Goal: Task Accomplishment & Management: Manage account settings

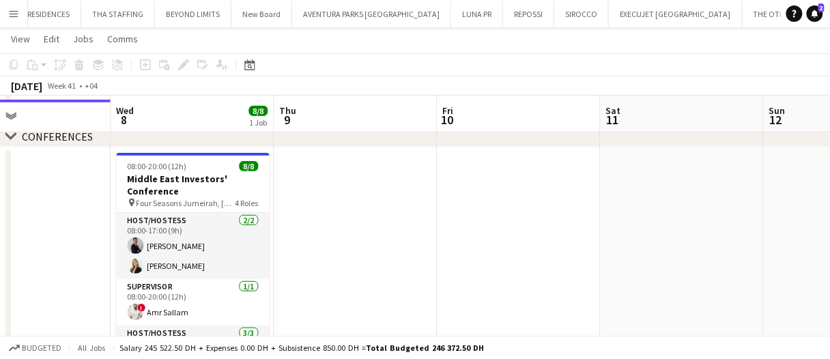
scroll to position [136, 0]
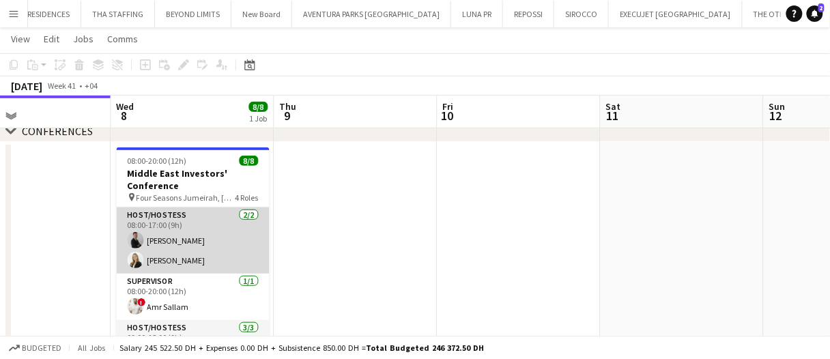
click at [242, 235] on app-card-role "Host/Hostess 2/2 08:00-17:00 (9h) Guilherme Weber Lorna Gambarotto" at bounding box center [193, 240] width 153 height 66
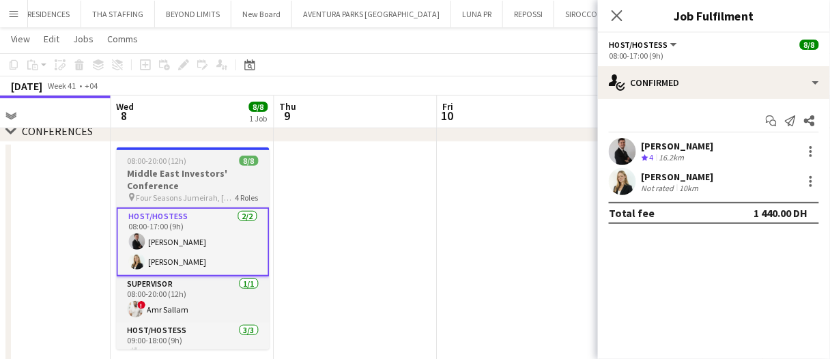
click at [205, 181] on h3 "Middle East Investors' Conference" at bounding box center [193, 179] width 153 height 25
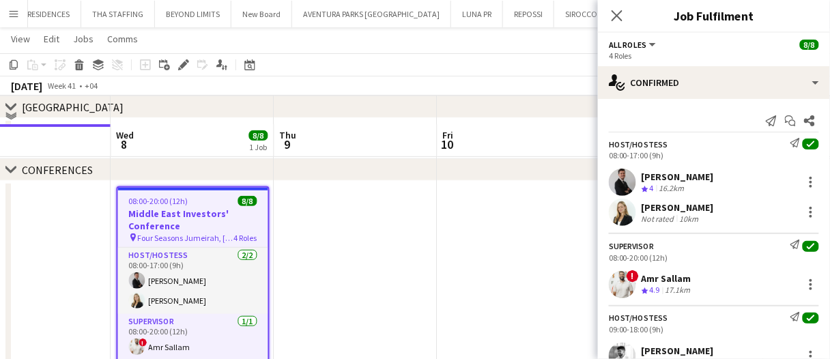
scroll to position [68, 0]
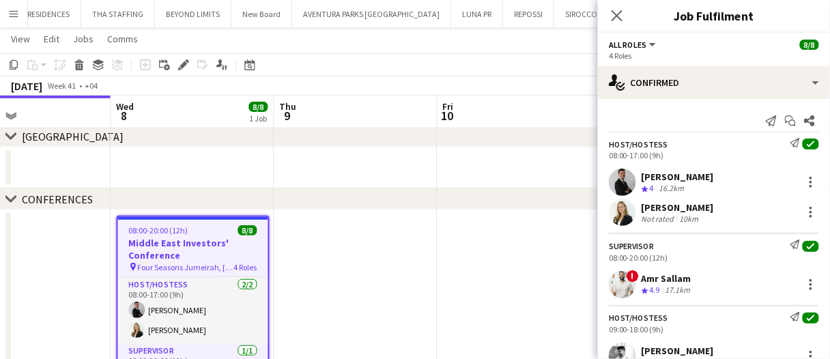
click at [362, 172] on app-date-cell at bounding box center [355, 167] width 163 height 41
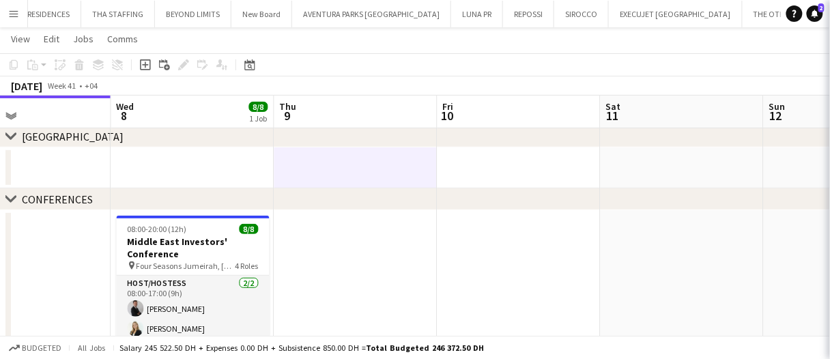
click at [366, 165] on app-date-cell at bounding box center [355, 167] width 163 height 41
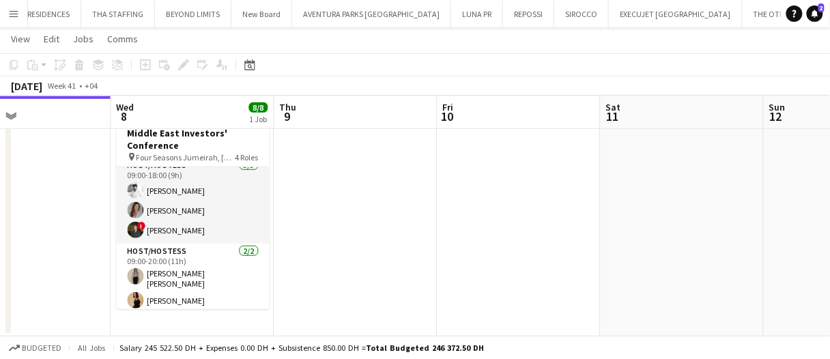
scroll to position [0, 0]
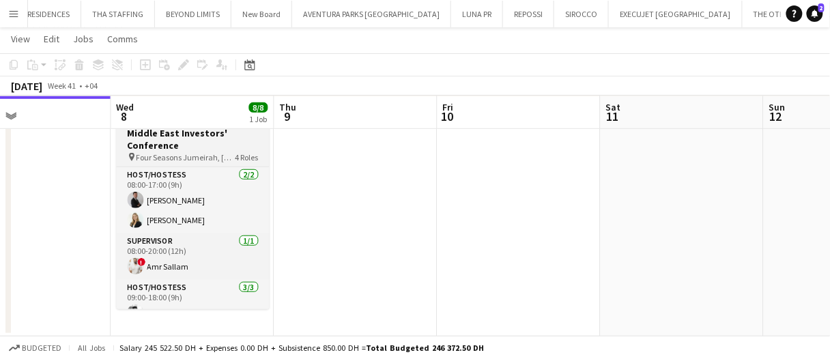
click at [239, 141] on h3 "Middle East Investors' Conference" at bounding box center [193, 139] width 153 height 25
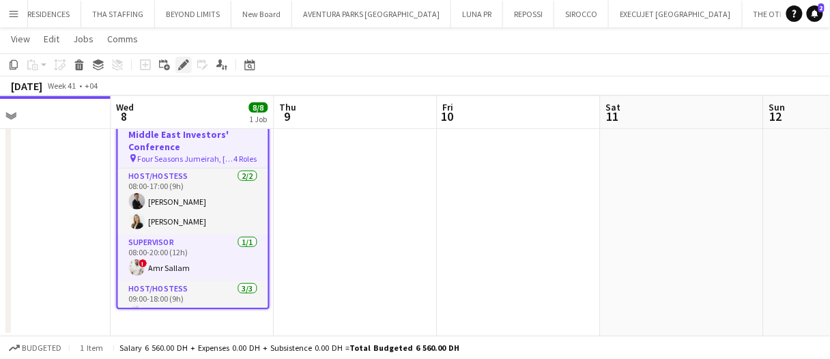
click at [184, 63] on icon at bounding box center [183, 65] width 8 height 8
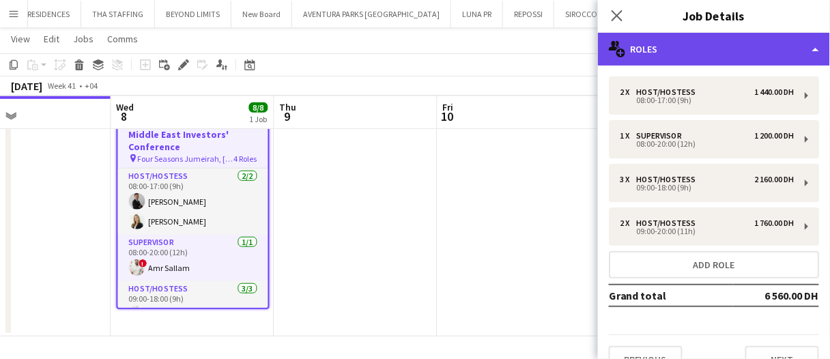
click at [680, 35] on div "multiple-users-add Roles" at bounding box center [714, 49] width 232 height 33
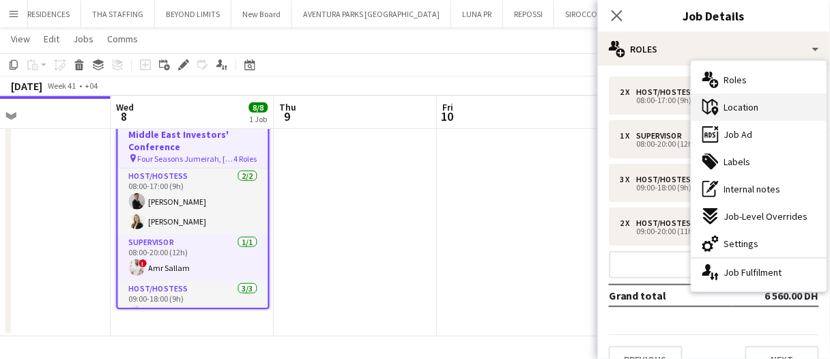
click at [731, 110] on span "Location" at bounding box center [741, 107] width 35 height 12
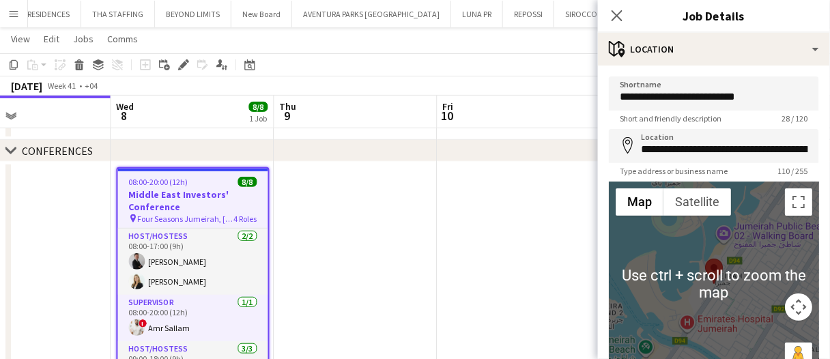
scroll to position [136, 0]
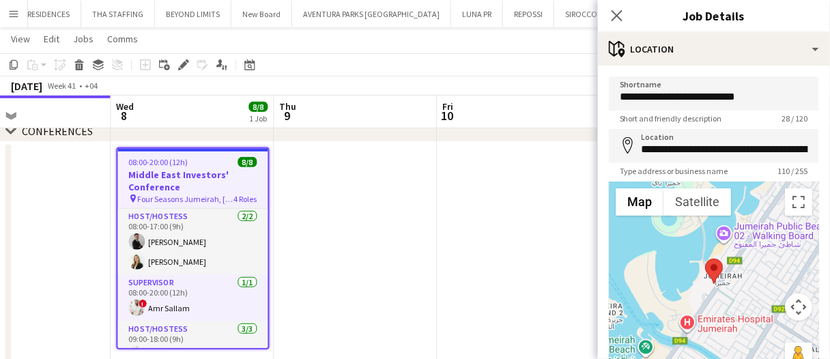
click at [348, 236] on app-date-cell at bounding box center [355, 259] width 163 height 235
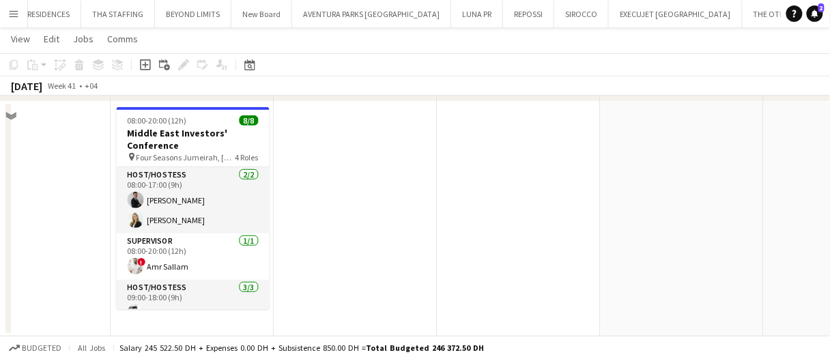
scroll to position [0, 0]
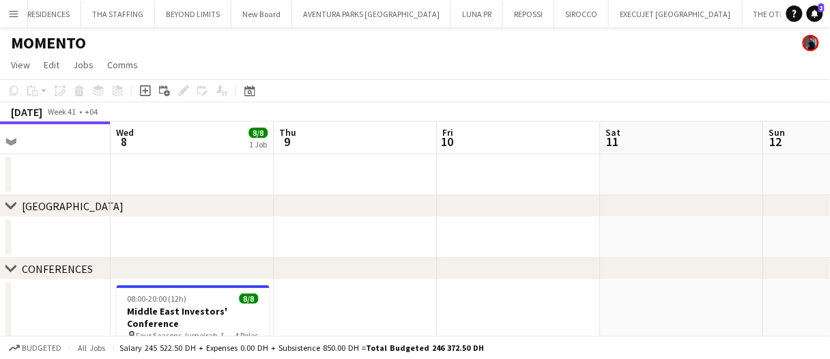
click at [324, 169] on app-date-cell at bounding box center [355, 174] width 163 height 41
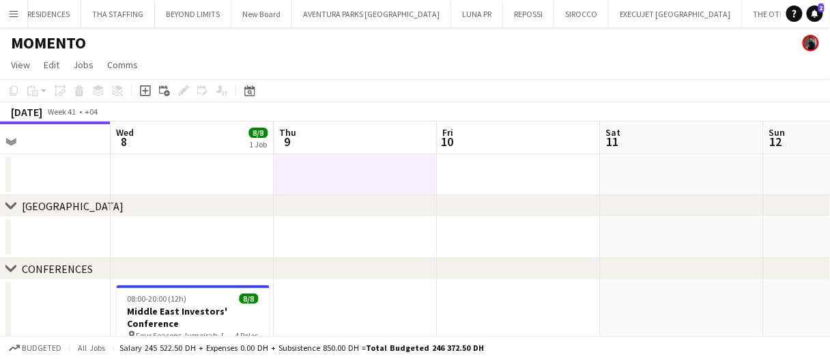
click at [324, 169] on app-date-cell at bounding box center [355, 174] width 163 height 41
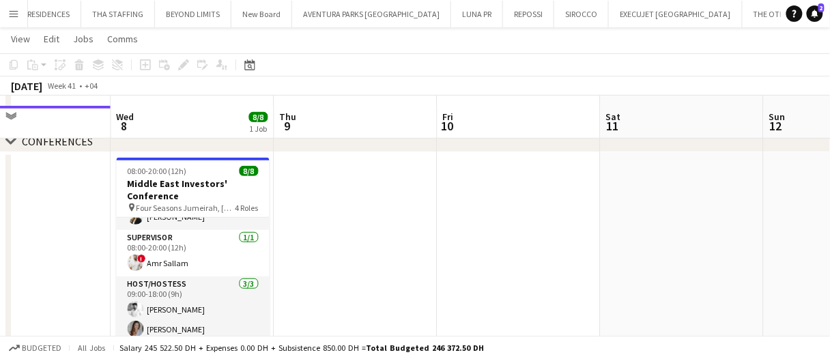
scroll to position [108, 0]
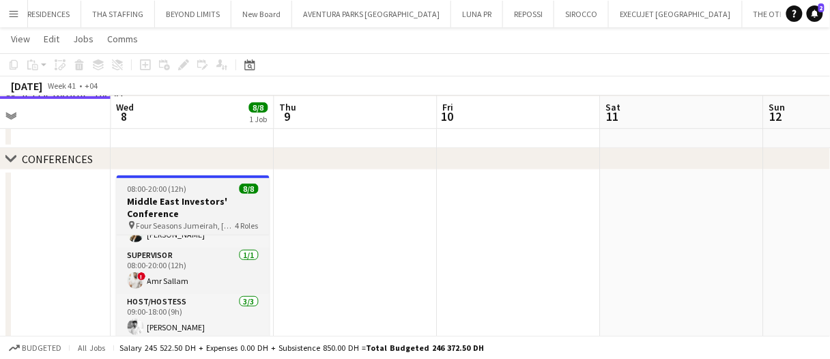
click at [201, 195] on h3 "Middle East Investors' Conference" at bounding box center [193, 207] width 153 height 25
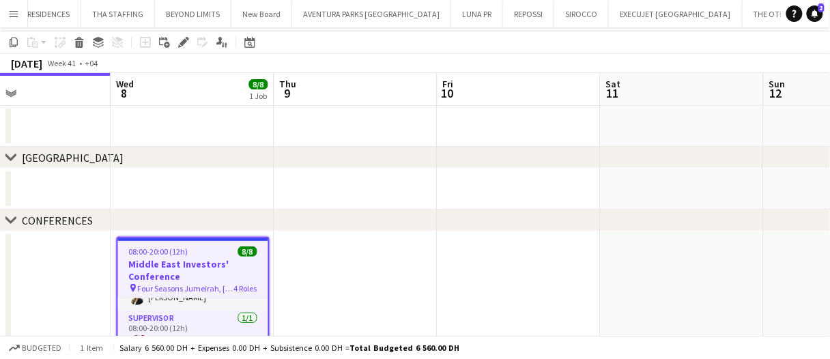
scroll to position [0, 0]
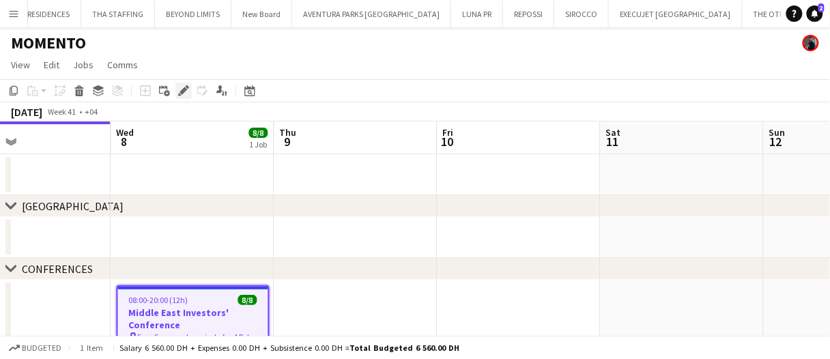
click at [181, 88] on icon "Edit" at bounding box center [183, 90] width 11 height 11
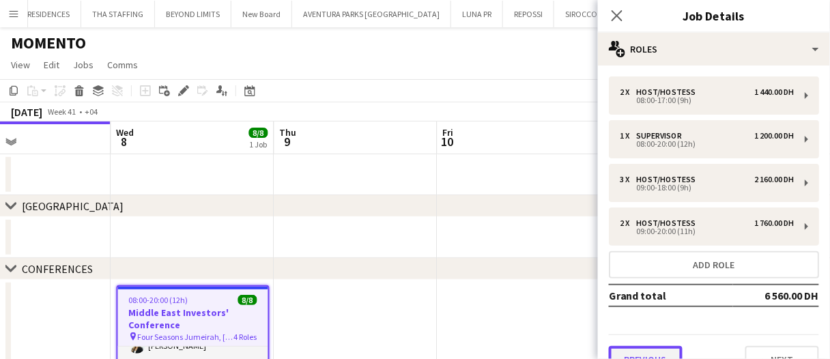
click at [669, 348] on button "Previous" at bounding box center [646, 359] width 74 height 27
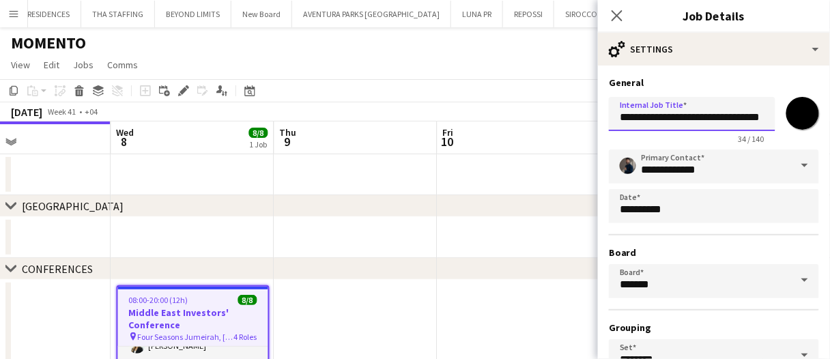
scroll to position [0, 20]
drag, startPoint x: 619, startPoint y: 117, endPoint x: 825, endPoint y: 115, distance: 206.1
click at [825, 115] on mat-expansion-panel "**********" at bounding box center [714, 211] width 232 height 293
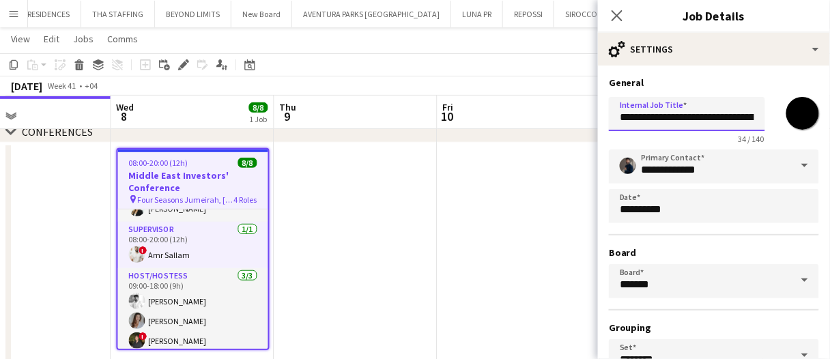
scroll to position [136, 0]
click at [394, 261] on app-date-cell at bounding box center [355, 259] width 163 height 235
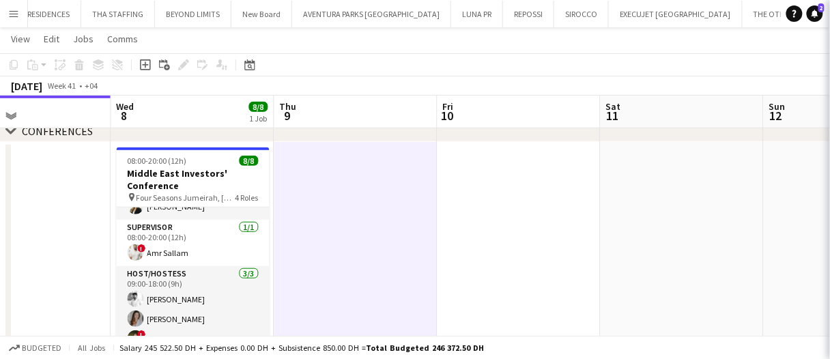
click at [387, 263] on app-date-cell at bounding box center [355, 259] width 163 height 235
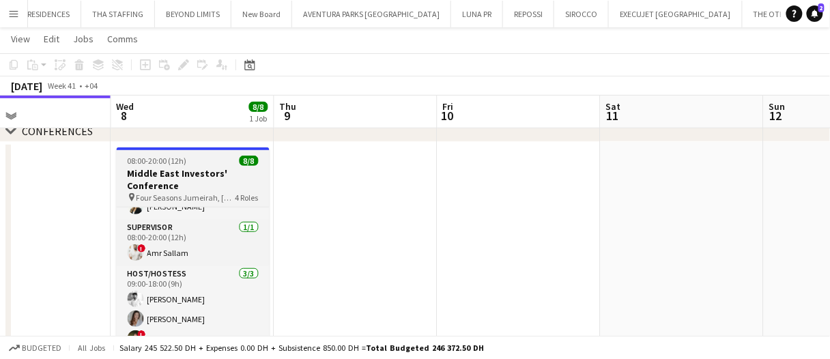
click at [190, 180] on h3 "Middle East Investors' Conference" at bounding box center [193, 179] width 153 height 25
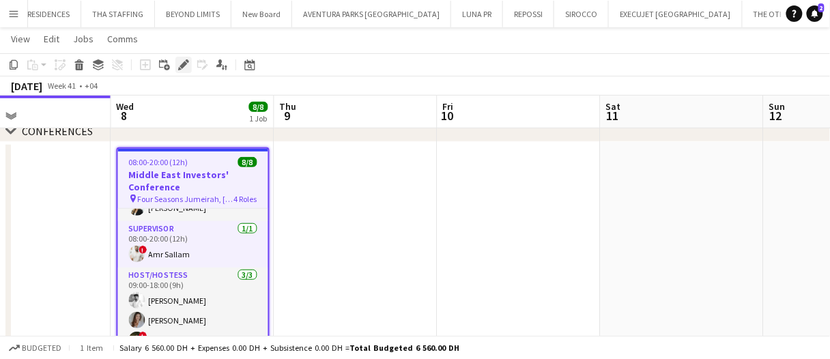
drag, startPoint x: 186, startPoint y: 61, endPoint x: 267, endPoint y: 61, distance: 80.5
click at [187, 61] on icon at bounding box center [187, 60] width 3 height 3
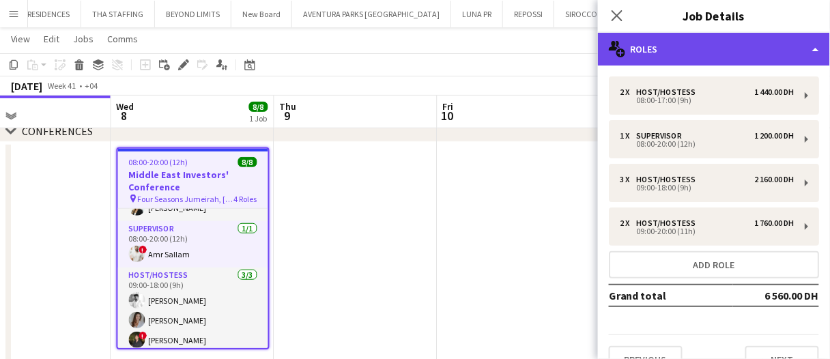
click at [682, 58] on div "multiple-users-add Roles" at bounding box center [714, 49] width 232 height 33
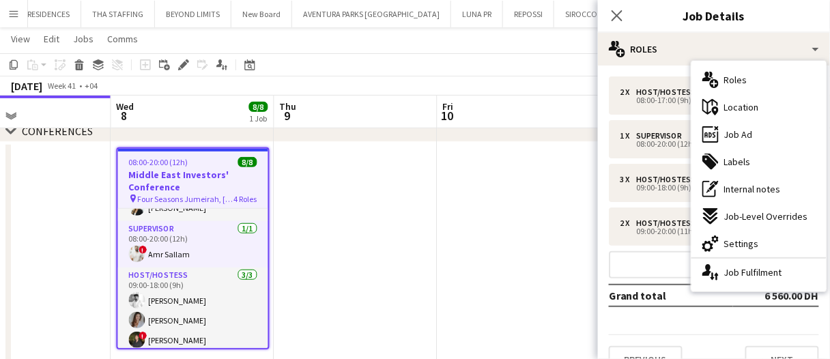
click at [762, 135] on div "ads-window Job Ad" at bounding box center [758, 134] width 135 height 27
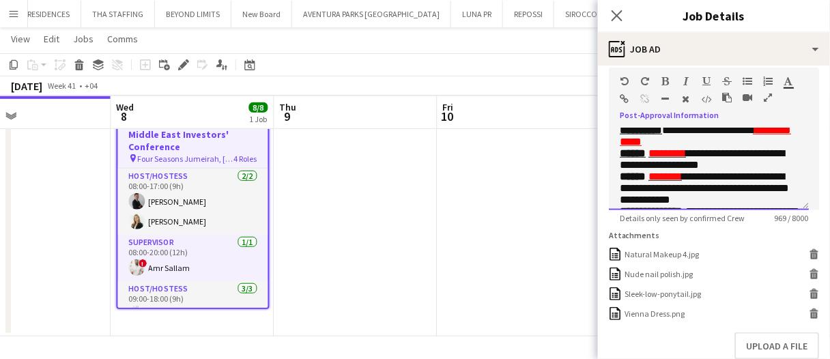
scroll to position [347, 0]
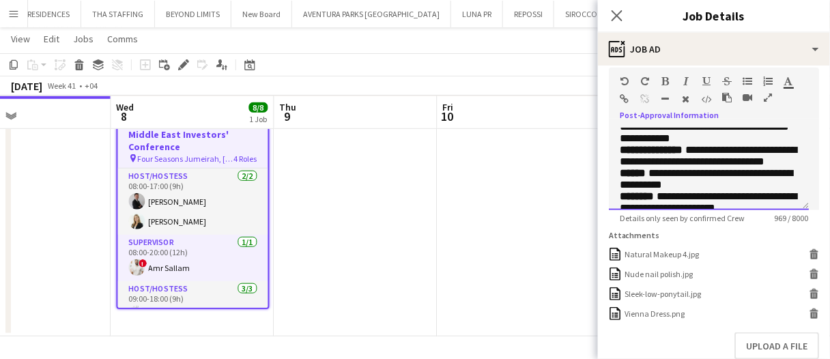
drag, startPoint x: 621, startPoint y: 193, endPoint x: 761, endPoint y: 146, distance: 148.2
click at [761, 146] on div "**********" at bounding box center [709, 169] width 200 height 82
copy div "**********"
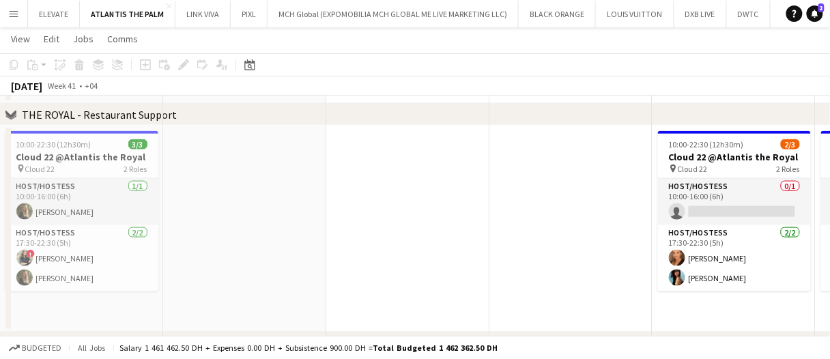
scroll to position [0, 582]
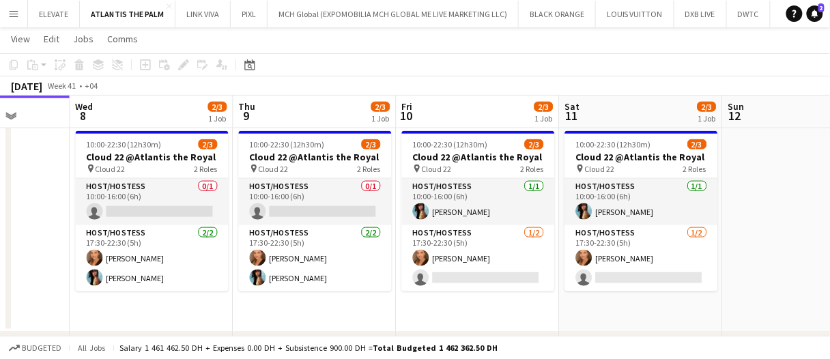
drag, startPoint x: 37, startPoint y: 214, endPoint x: 3, endPoint y: 190, distance: 41.5
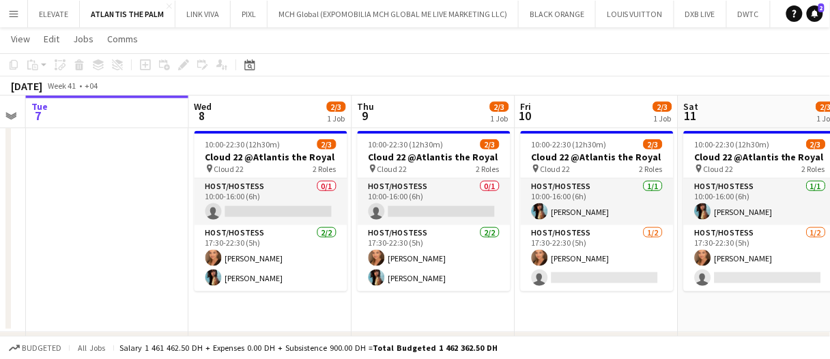
scroll to position [0, 458]
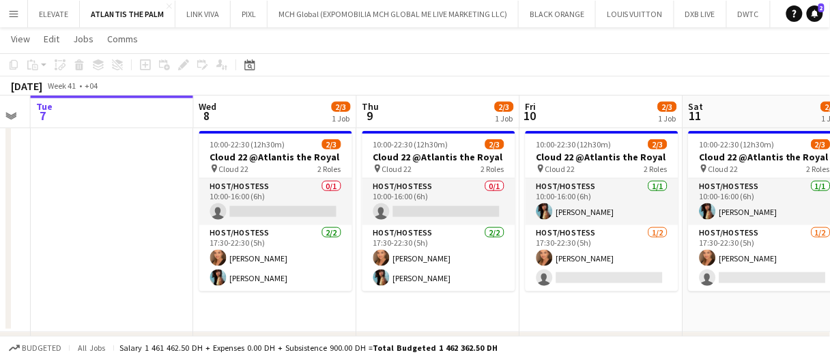
drag, startPoint x: 690, startPoint y: 305, endPoint x: 428, endPoint y: 311, distance: 261.4
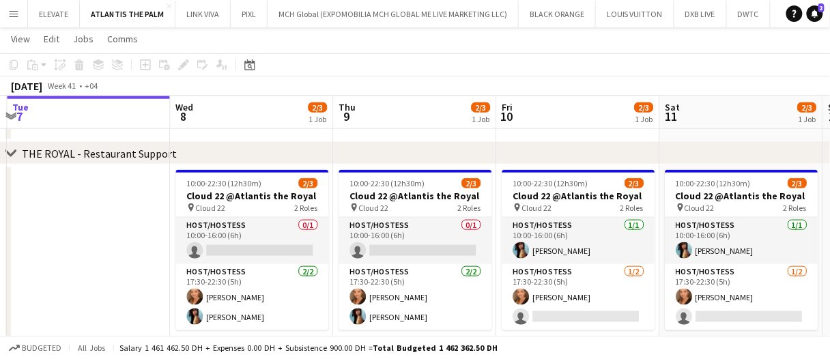
scroll to position [0, 643]
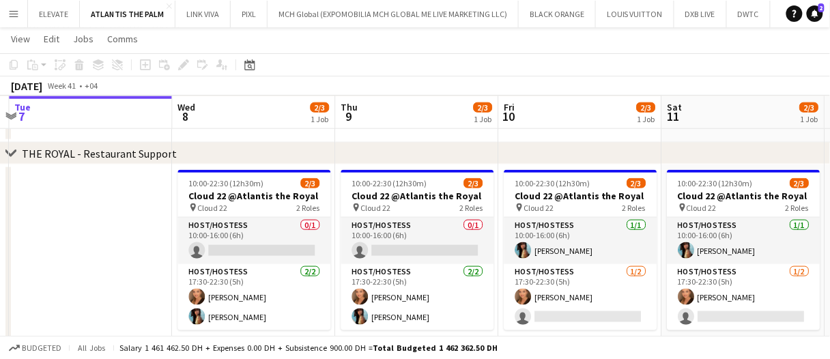
drag, startPoint x: 158, startPoint y: 1, endPoint x: 379, endPoint y: 105, distance: 243.6
click at [379, 105] on app-board-header-date "Thu 9 2/3 1 Job" at bounding box center [416, 112] width 163 height 33
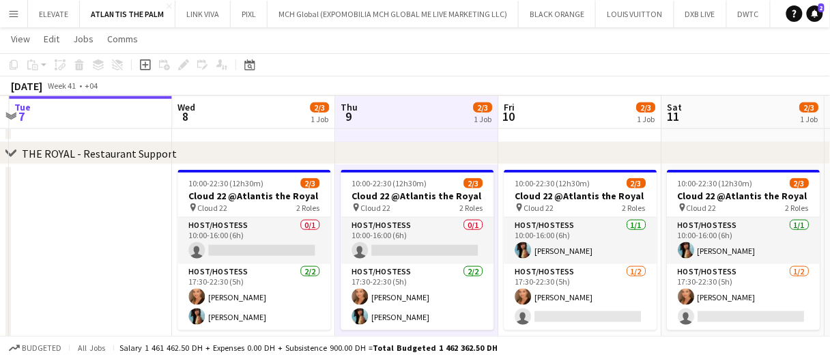
scroll to position [0, 643]
click at [379, 106] on app-board-header-date "Thu 9 2/3 1 Job" at bounding box center [417, 112] width 163 height 33
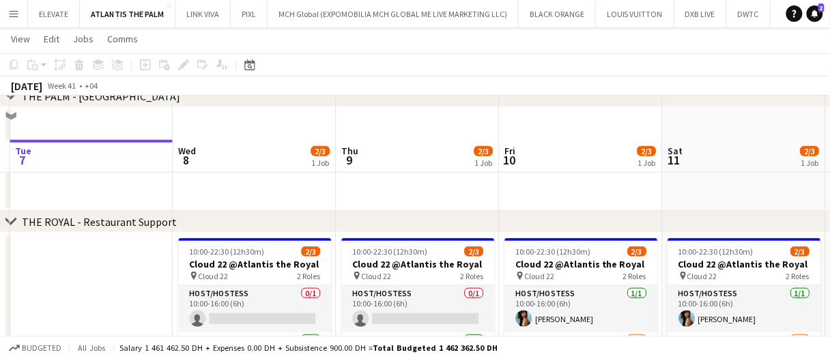
scroll to position [302, 0]
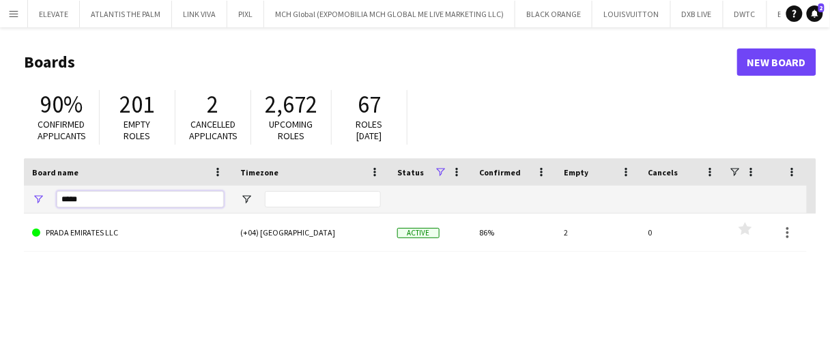
drag, startPoint x: 98, startPoint y: 199, endPoint x: 0, endPoint y: 190, distance: 98.6
click at [0, 190] on main "Boards New Board 90% Confirmed applicants 201 Empty roles 2 Cancelled applicant…" at bounding box center [415, 273] width 830 height 493
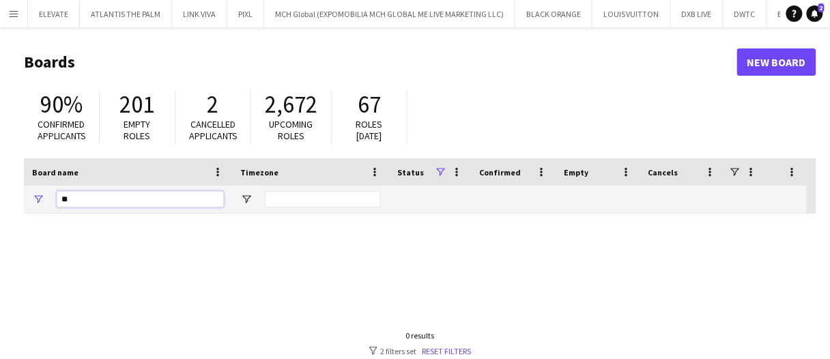
type input "*"
type input "***"
click at [454, 347] on link "Reset filters" at bounding box center [446, 351] width 49 height 10
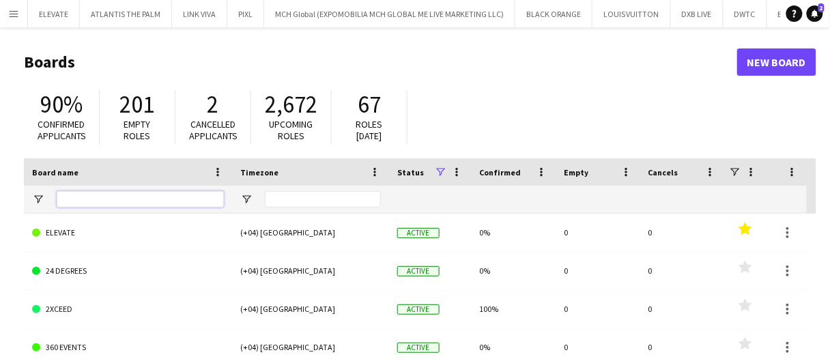
click at [102, 192] on input "Board name Filter Input" at bounding box center [140, 199] width 167 height 16
type input "***"
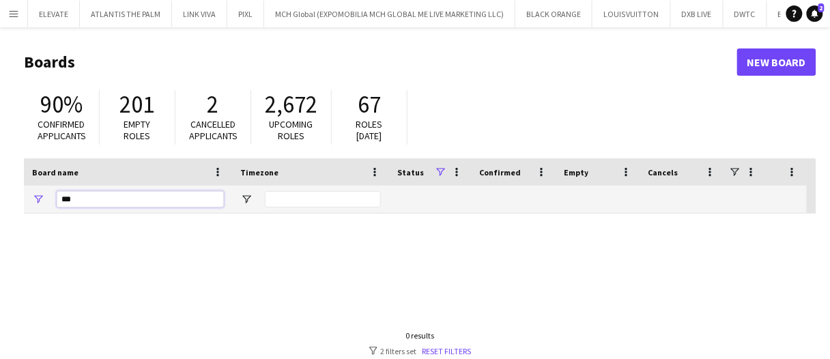
drag, startPoint x: 102, startPoint y: 192, endPoint x: 42, endPoint y: 202, distance: 60.1
click at [42, 202] on div "***" at bounding box center [128, 199] width 208 height 27
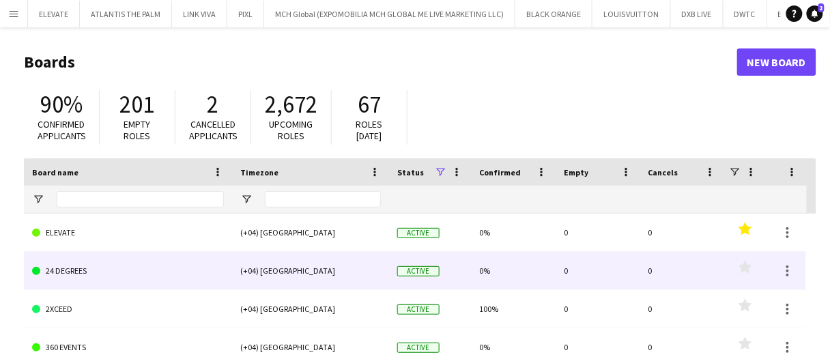
click at [126, 304] on link "2XCEED" at bounding box center [128, 309] width 192 height 38
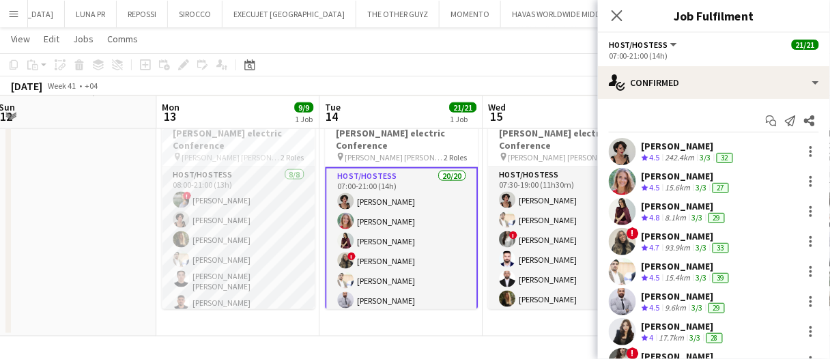
click at [682, 149] on div "Ramila Aitova" at bounding box center [688, 146] width 94 height 12
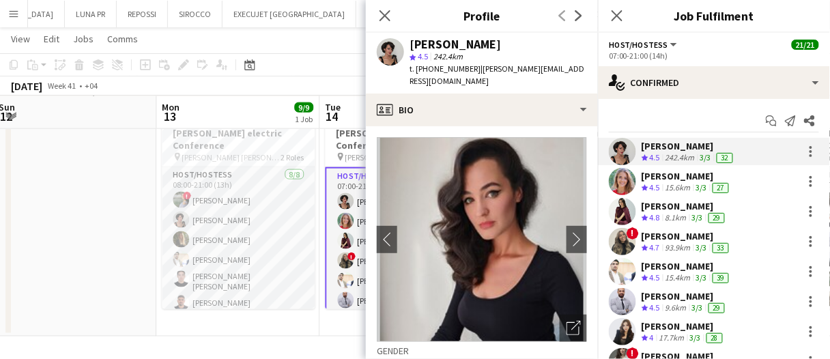
click at [665, 188] on div "15.6km" at bounding box center [677, 188] width 31 height 12
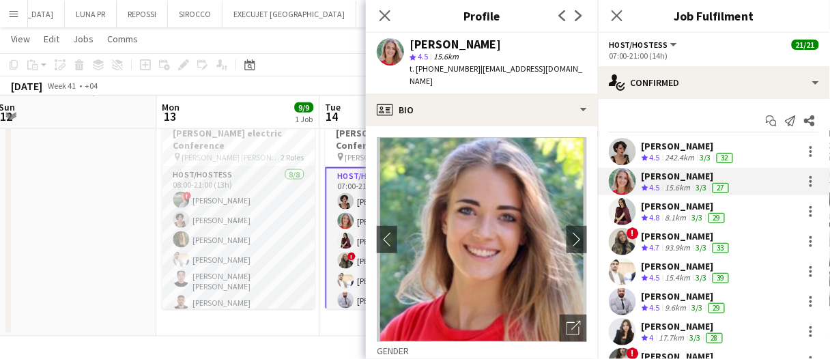
drag, startPoint x: 697, startPoint y: 202, endPoint x: 690, endPoint y: 218, distance: 17.7
click at [697, 202] on div "Lara Doudar" at bounding box center [684, 206] width 86 height 12
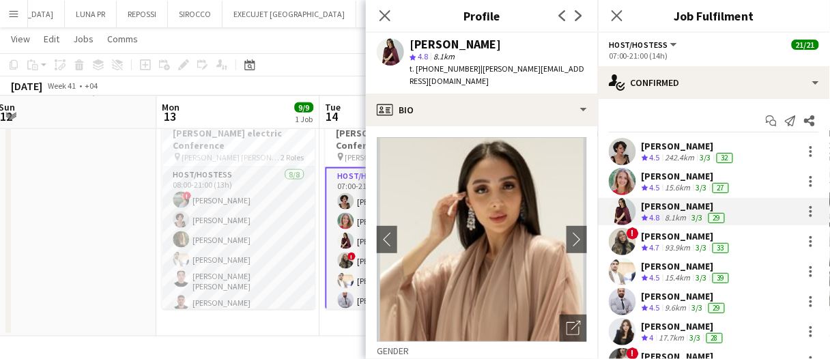
click at [687, 234] on div "Shima Abdelsalam" at bounding box center [686, 236] width 90 height 12
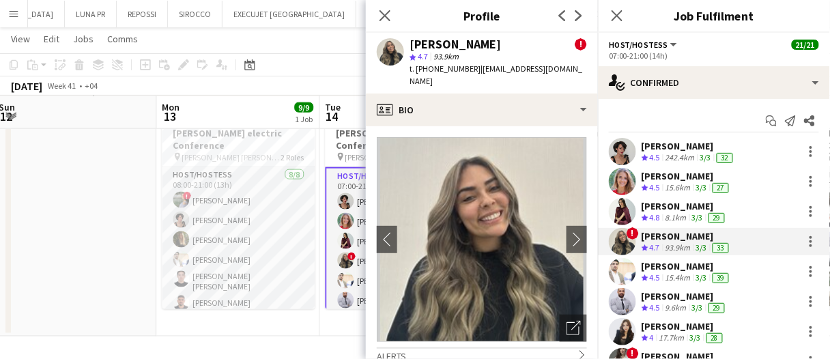
click at [703, 272] on app-skills-label "3/3" at bounding box center [701, 277] width 11 height 10
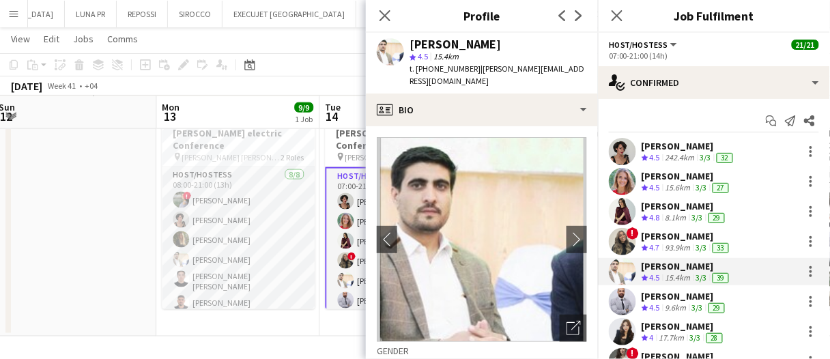
click at [693, 298] on div "Laith Abumusa" at bounding box center [684, 296] width 86 height 12
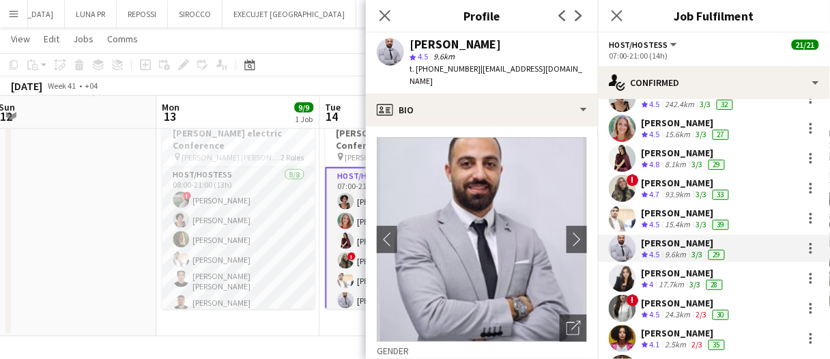
scroll to position [68, 0]
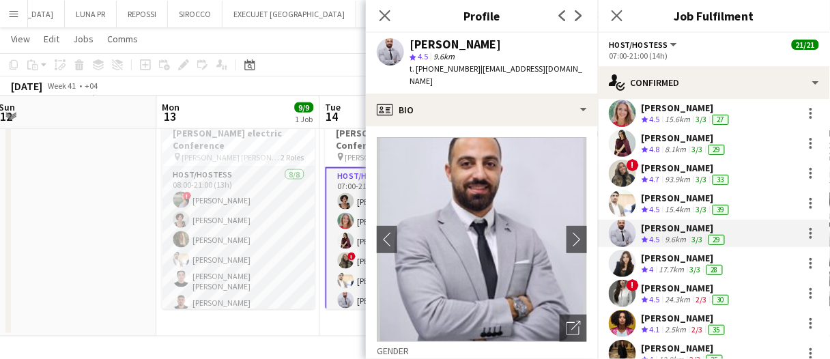
click at [701, 261] on div "Fadoua Sokrate" at bounding box center [683, 258] width 84 height 12
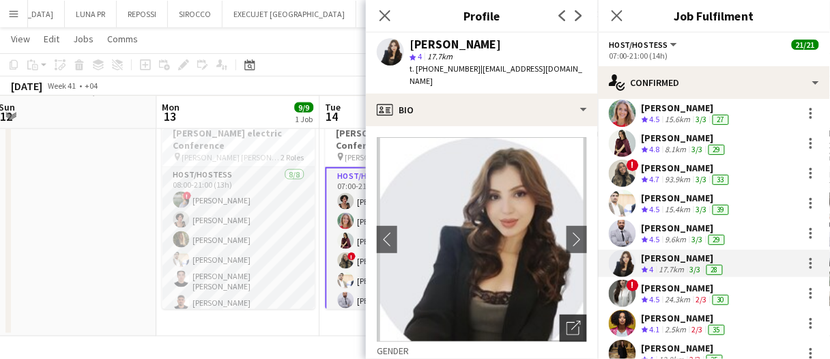
click at [566, 321] on icon "Open photos pop-in" at bounding box center [573, 328] width 14 height 14
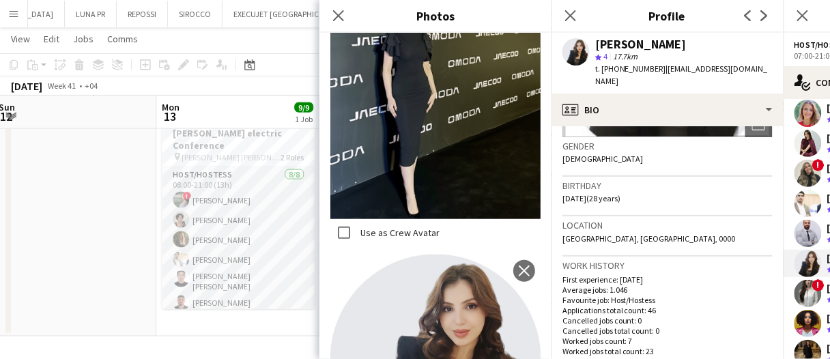
scroll to position [1469, 0]
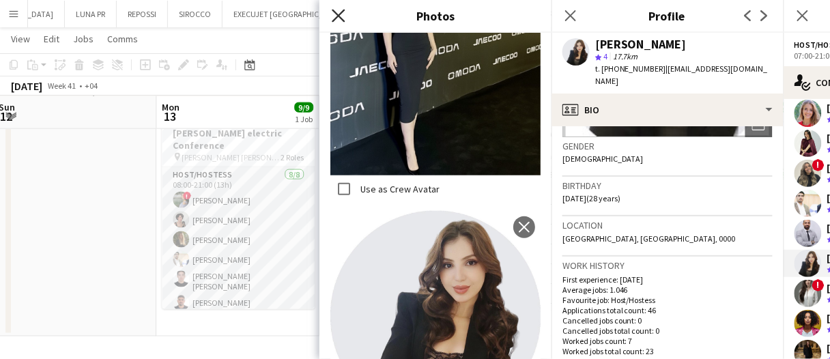
click at [343, 14] on icon "Close pop-in" at bounding box center [338, 15] width 13 height 13
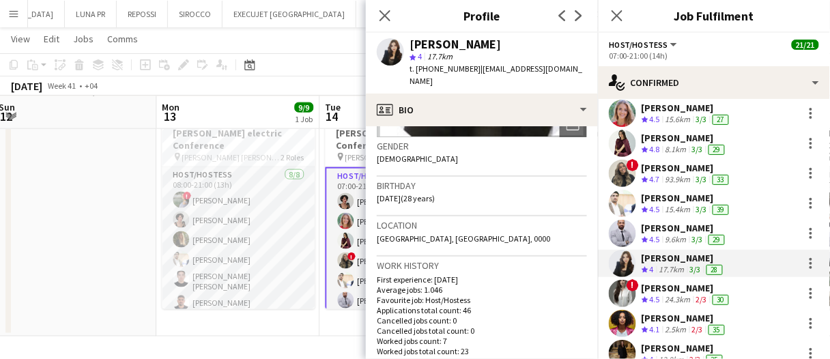
drag, startPoint x: 700, startPoint y: 296, endPoint x: 700, endPoint y: 273, distance: 23.2
click at [700, 296] on app-skills-label "2/3" at bounding box center [701, 299] width 11 height 10
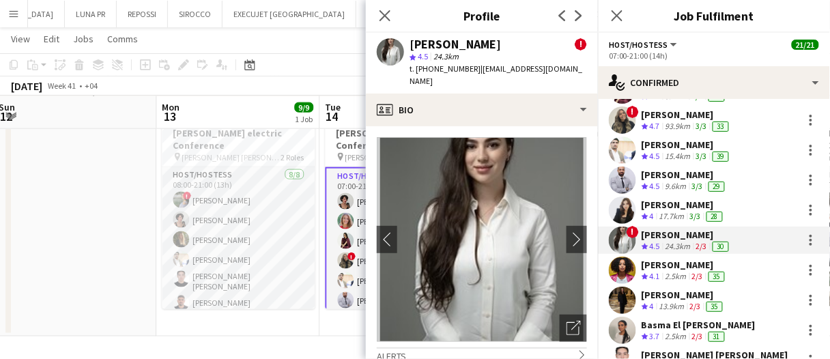
scroll to position [136, 0]
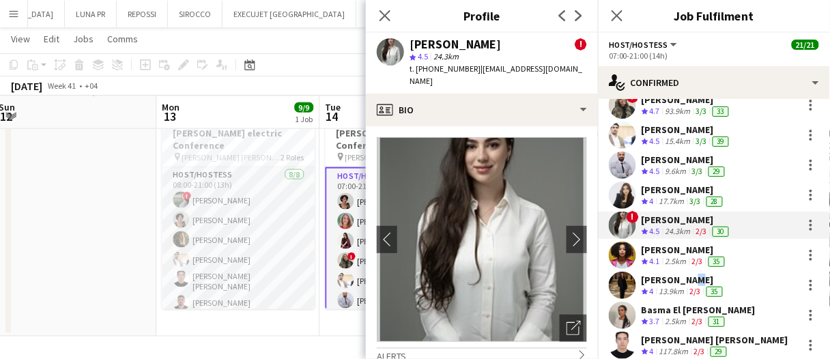
click at [681, 269] on div "Ramila Aitova Crew rating 4.5 242.4km 3/3 32 Marta Cozza Crew rating 4.5 15.6km…" at bounding box center [714, 300] width 232 height 598
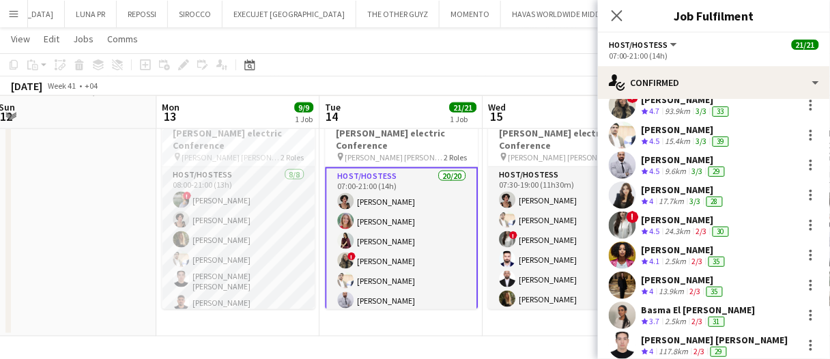
click at [681, 251] on div "Negeset Gebremicael" at bounding box center [684, 250] width 86 height 12
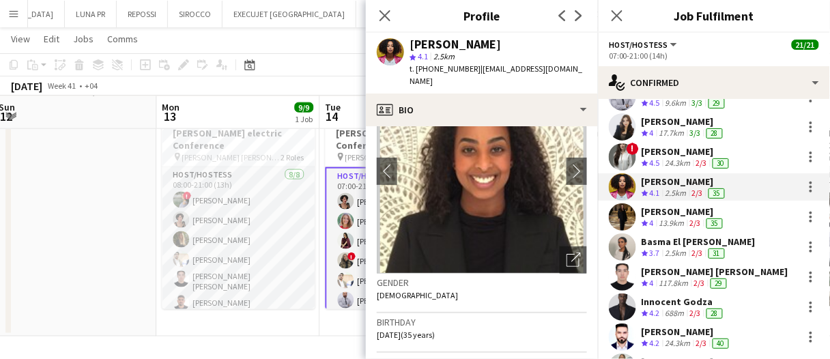
scroll to position [0, 0]
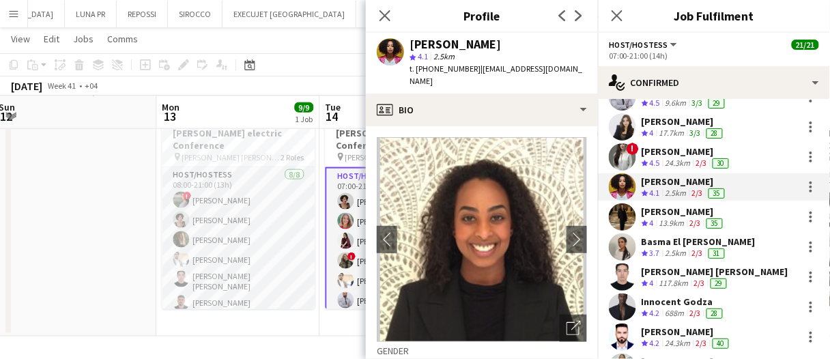
click at [694, 218] on app-skills-label "2/3" at bounding box center [695, 223] width 11 height 10
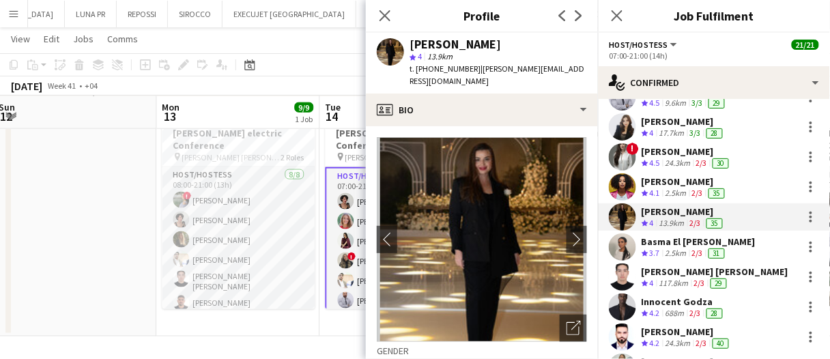
drag, startPoint x: 574, startPoint y: 313, endPoint x: 568, endPoint y: 287, distance: 26.5
click at [572, 315] on div "Open photos pop-in" at bounding box center [572, 328] width 27 height 27
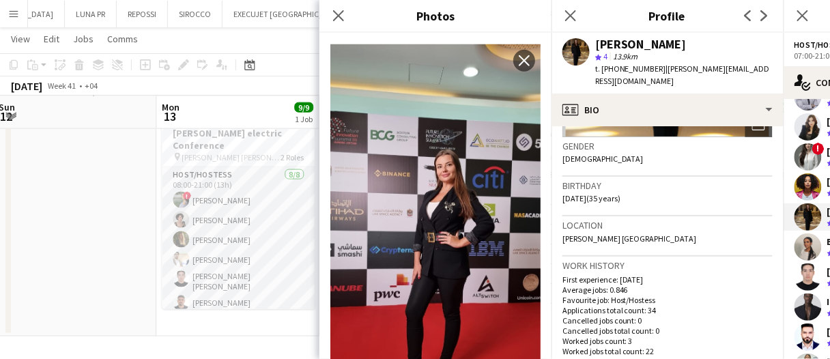
scroll to position [1596, 0]
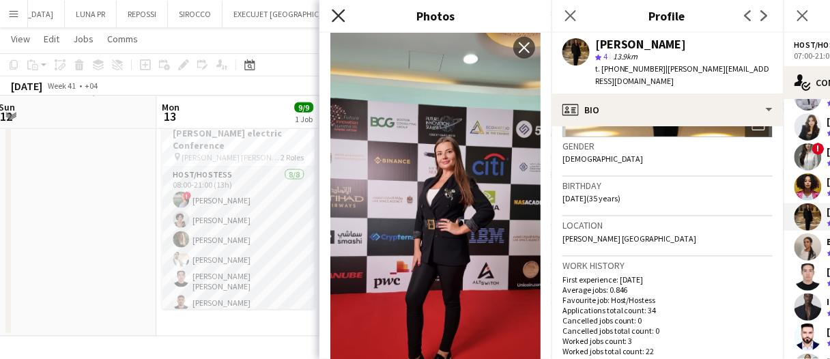
click at [342, 13] on icon at bounding box center [338, 15] width 13 height 13
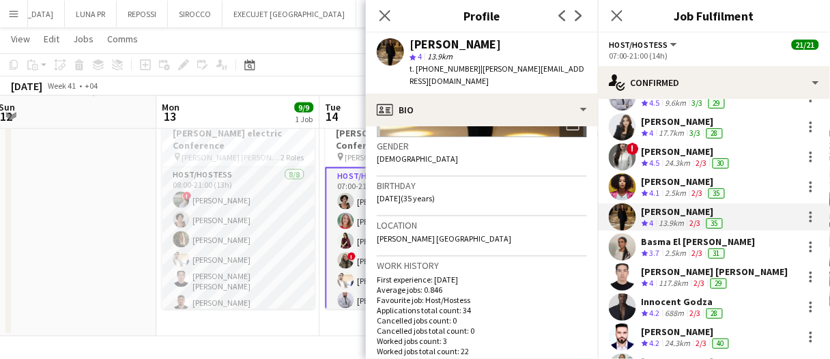
click at [703, 248] on app-skills-label "2/3" at bounding box center [697, 253] width 11 height 10
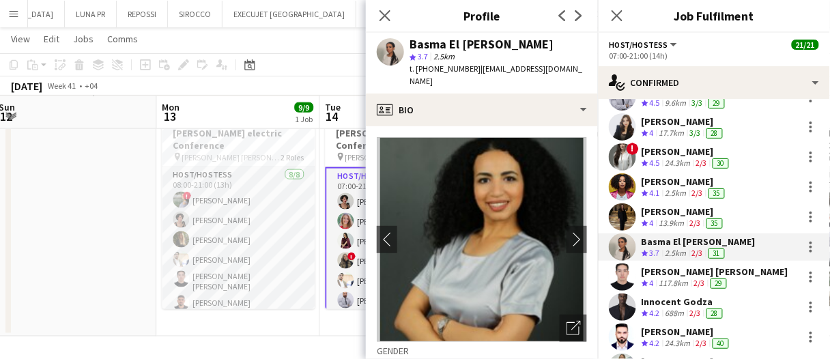
click at [689, 282] on div "117.8km" at bounding box center [673, 284] width 35 height 12
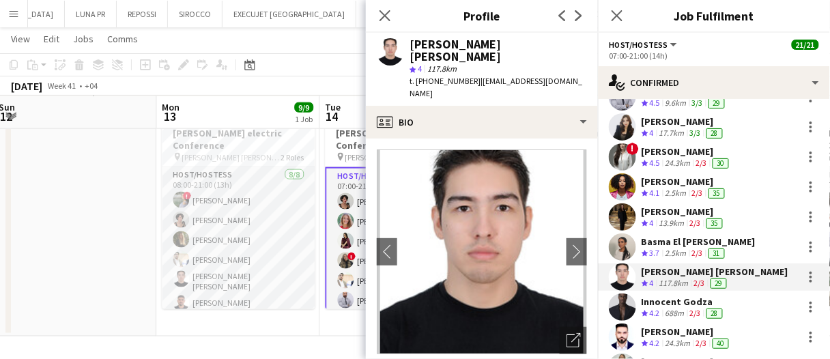
click at [711, 310] on div "28" at bounding box center [714, 313] width 16 height 10
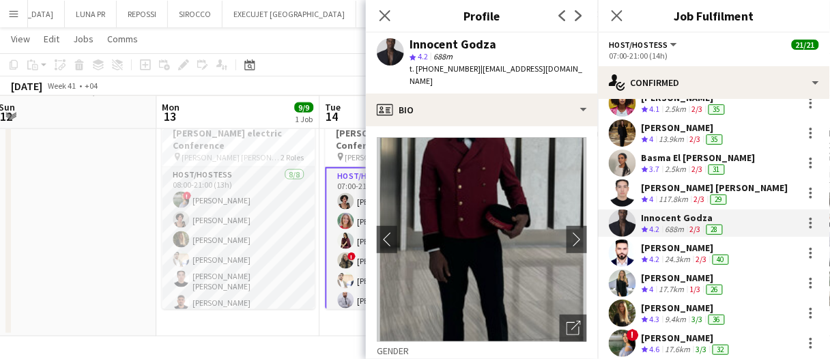
scroll to position [273, 0]
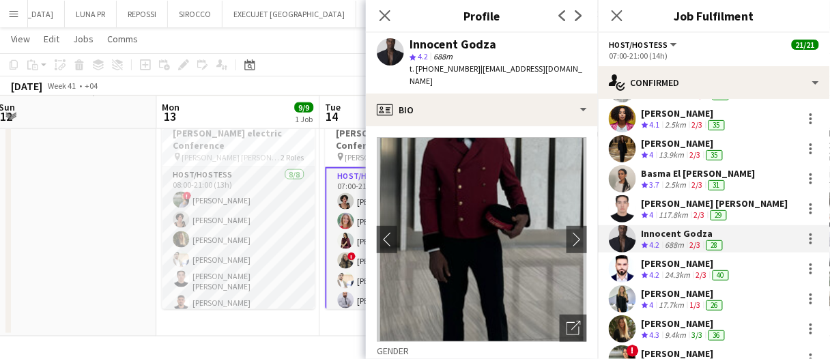
click at [689, 268] on div "Behrouz Afrough" at bounding box center [686, 263] width 90 height 12
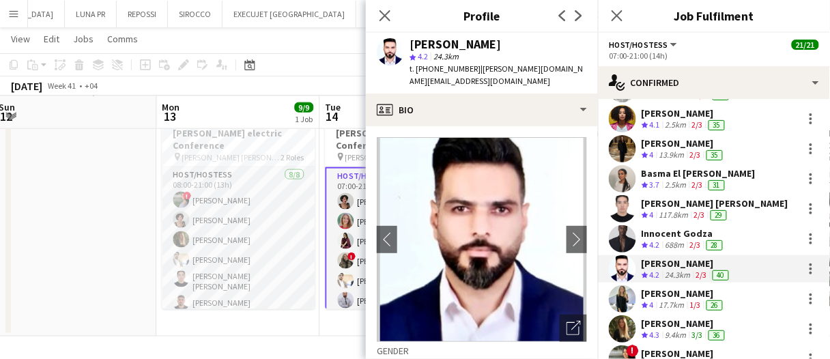
click at [690, 295] on div "Aya Alshawa" at bounding box center [683, 293] width 84 height 12
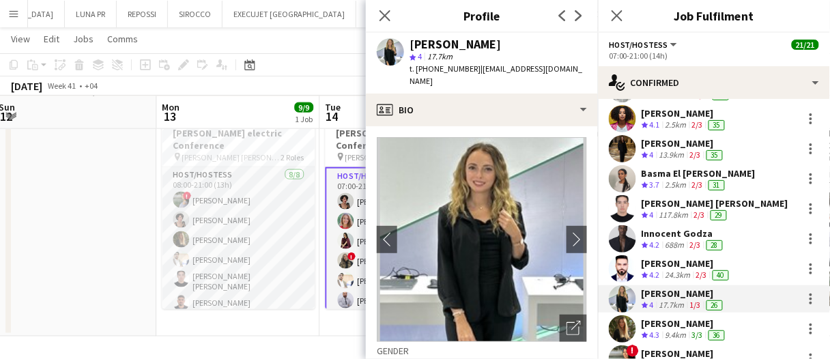
scroll to position [341, 0]
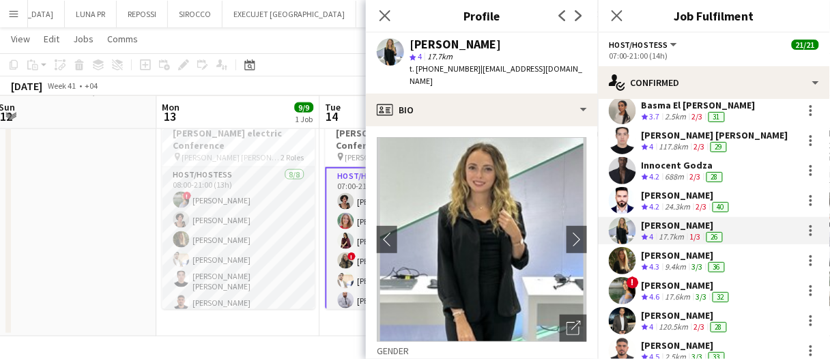
click at [723, 263] on div "36" at bounding box center [716, 267] width 16 height 10
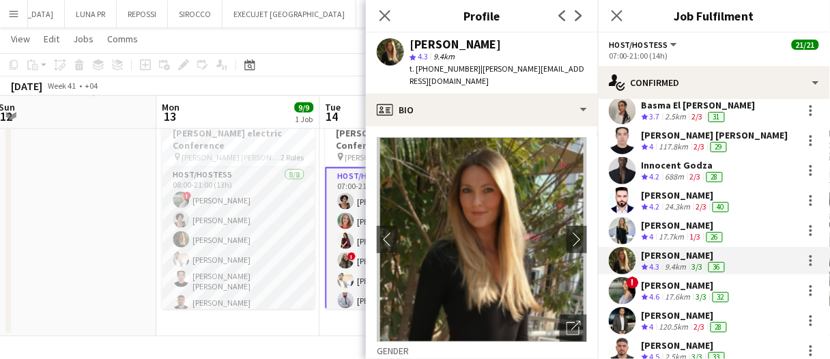
drag, startPoint x: 605, startPoint y: 317, endPoint x: 536, endPoint y: 91, distance: 235.7
click at [536, 91] on div "Georgina Gemmell star 4.3 9.4km t. +971559015880 | georgina.wildoceans@gmail.com" at bounding box center [482, 63] width 232 height 61
click at [715, 287] on div "[PERSON_NAME]" at bounding box center [686, 285] width 90 height 12
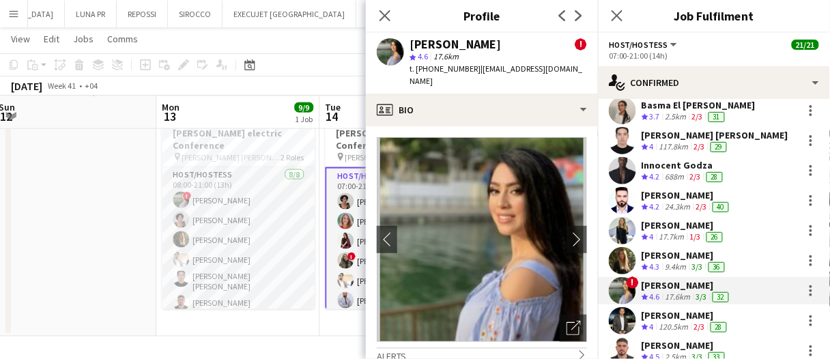
scroll to position [409, 0]
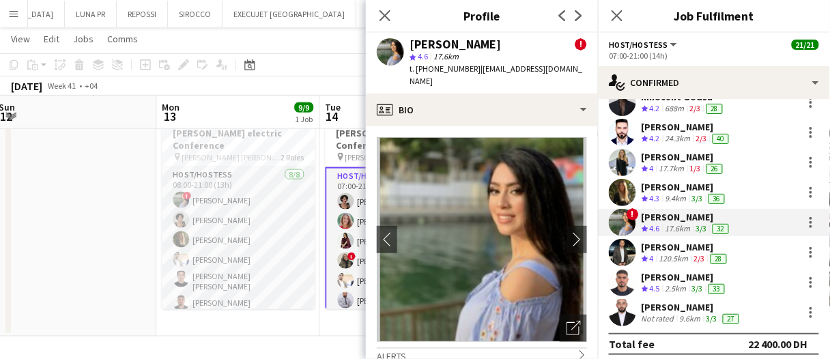
click at [682, 259] on div "120.5km" at bounding box center [673, 259] width 35 height 12
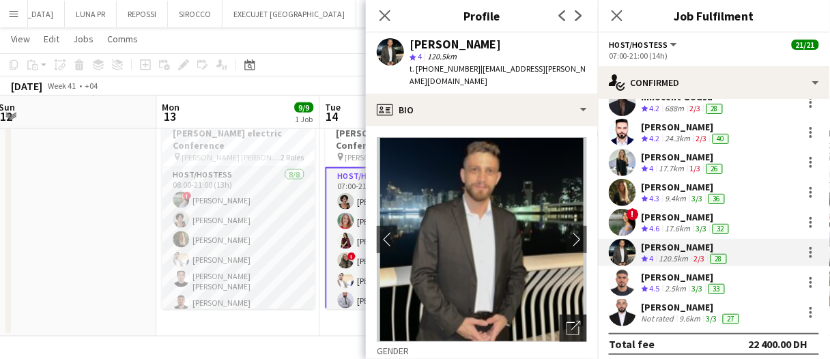
click at [566, 321] on icon "Open photos pop-in" at bounding box center [573, 328] width 14 height 14
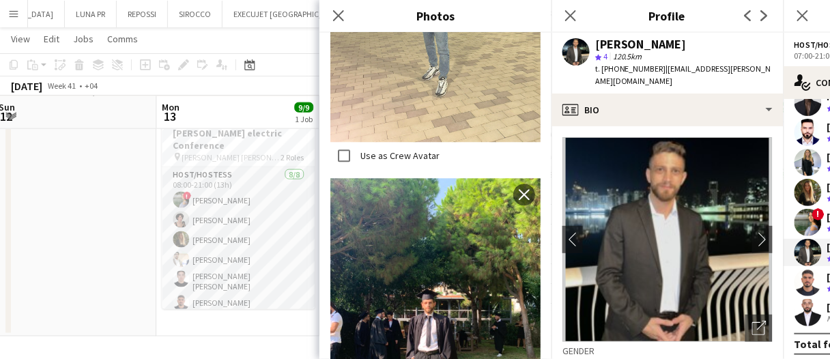
scroll to position [2080, 0]
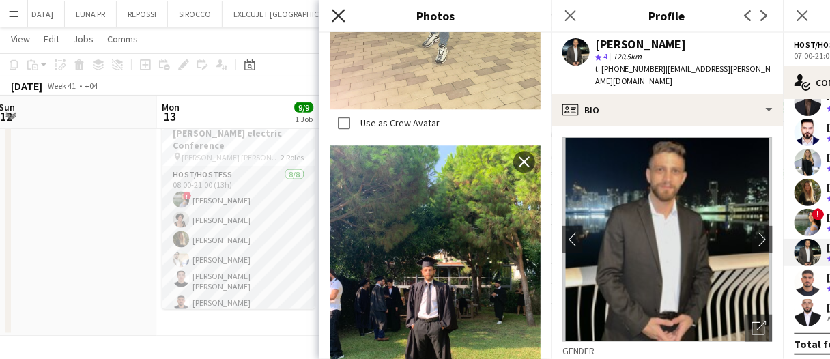
click at [338, 14] on icon "Close pop-in" at bounding box center [338, 15] width 13 height 13
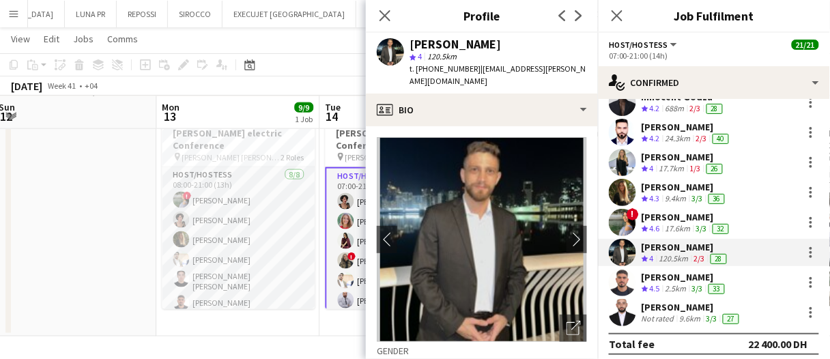
click at [72, 244] on app-date-cell at bounding box center [74, 219] width 163 height 235
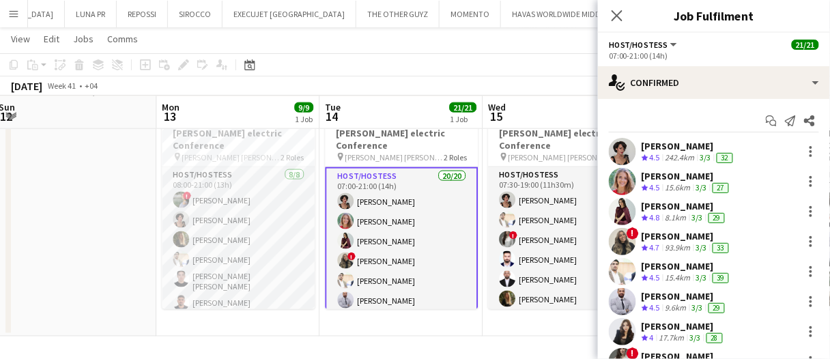
scroll to position [415, 0]
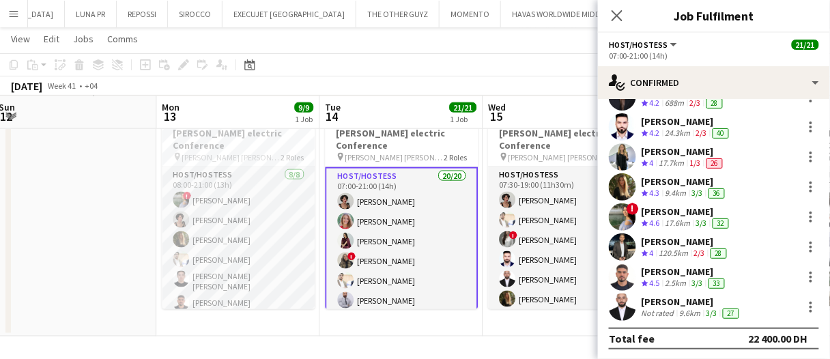
click at [732, 272] on div "Ayham Rasheed Crew rating 4.5 2.5km 3/3 33" at bounding box center [714, 276] width 232 height 27
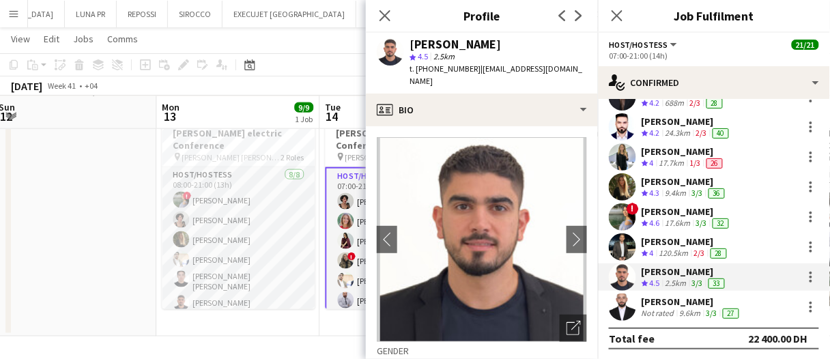
click at [697, 312] on div "9.6km" at bounding box center [690, 313] width 27 height 11
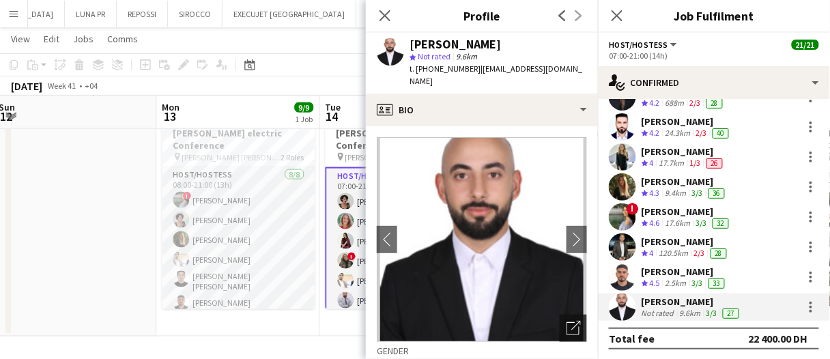
click at [566, 321] on icon "Open photos pop-in" at bounding box center [573, 328] width 14 height 14
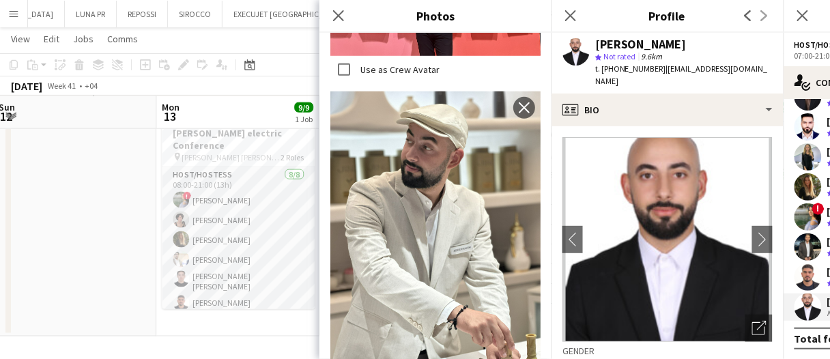
scroll to position [1774, 0]
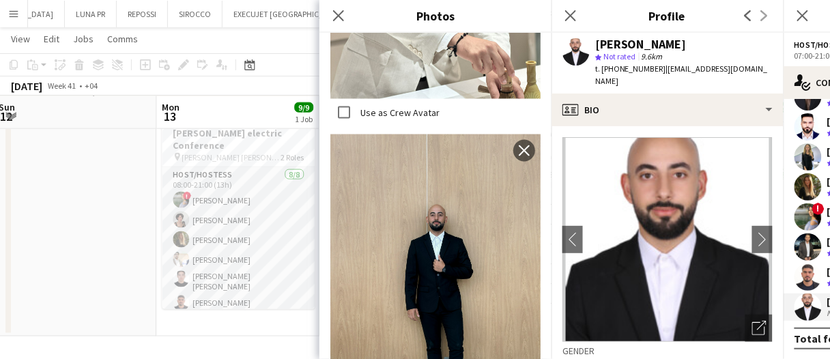
click at [89, 234] on app-date-cell at bounding box center [74, 219] width 163 height 235
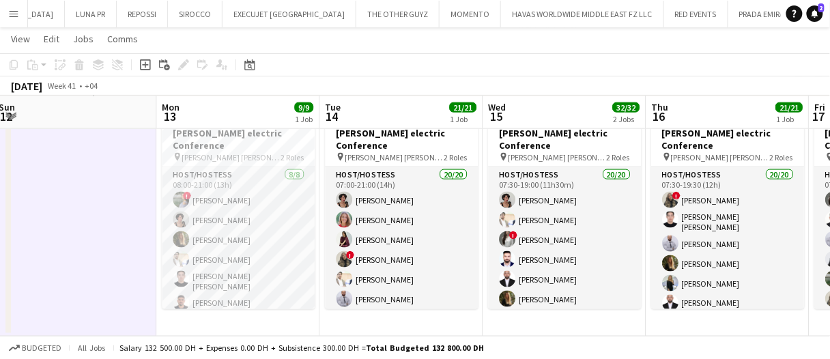
click at [99, 222] on app-date-cell at bounding box center [74, 219] width 163 height 235
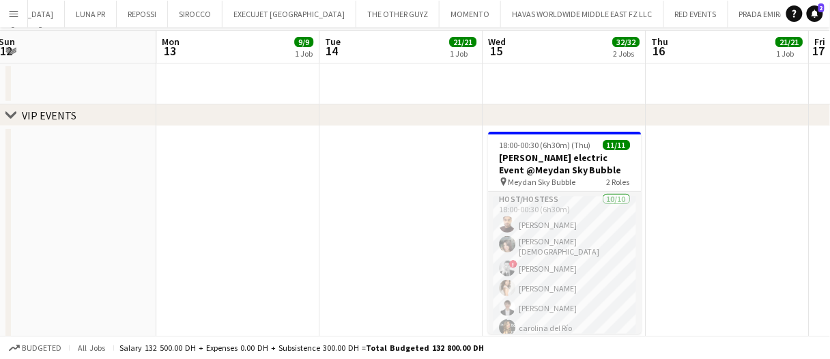
scroll to position [0, 0]
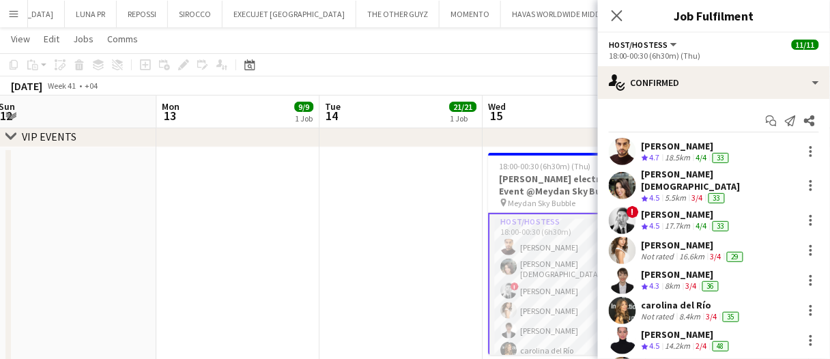
click at [697, 155] on div "4/4" at bounding box center [701, 158] width 16 height 12
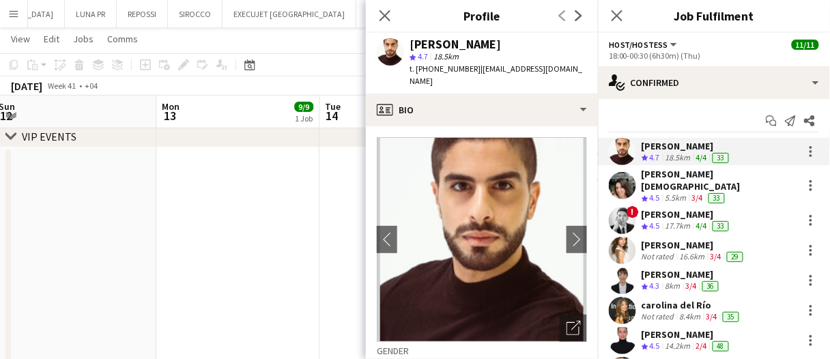
click at [684, 177] on div "Siobhan Male" at bounding box center [719, 180] width 156 height 25
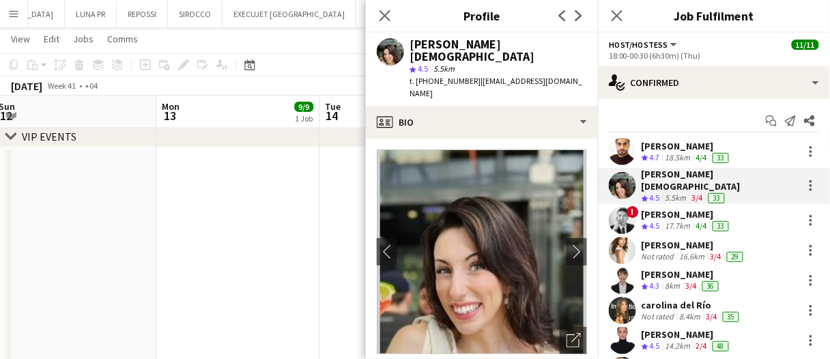
click at [678, 220] on div "17.7km" at bounding box center [677, 226] width 31 height 12
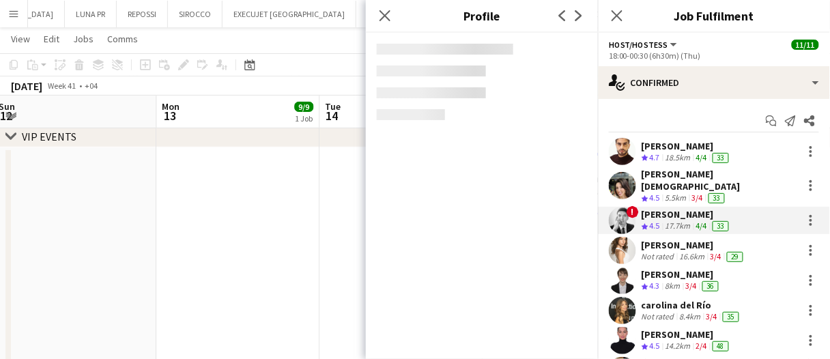
click at [681, 192] on div "Siobhan Male Crew rating 4.5 5.5km 3/4 33" at bounding box center [714, 186] width 232 height 36
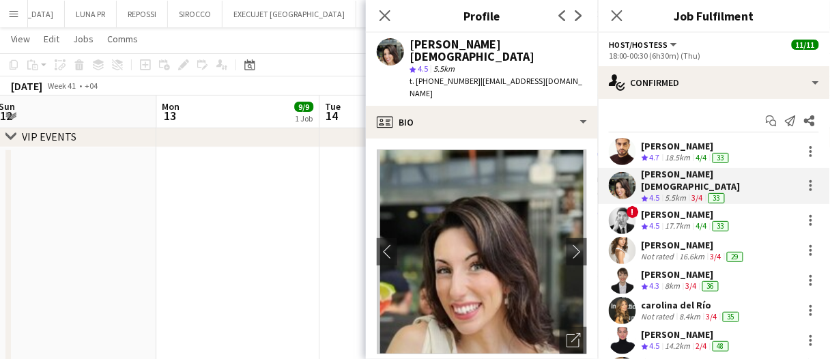
click at [694, 134] on div "Start chat Send notification Share Ahmed Abdelsalam Crew rating 4.7 18.5km 4/4 …" at bounding box center [714, 295] width 232 height 393
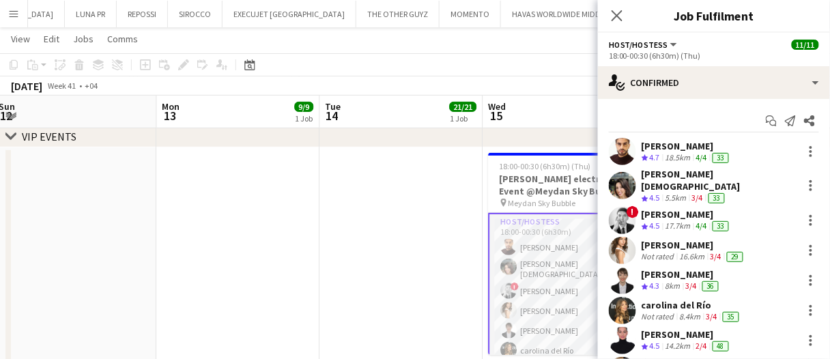
click at [685, 154] on div "18.5km" at bounding box center [677, 158] width 31 height 12
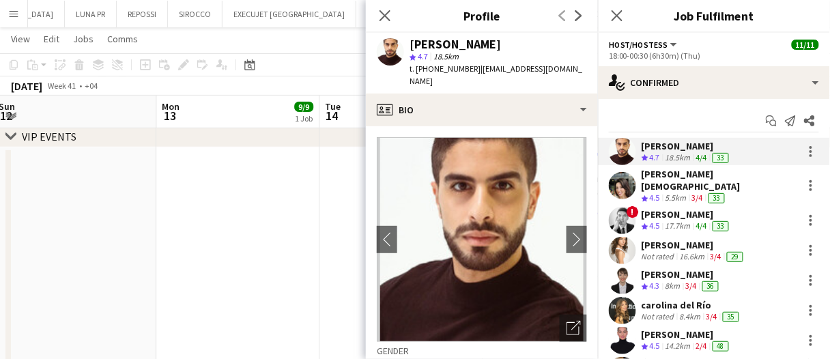
click at [637, 181] on div "Siobhan Male Crew rating 4.5 5.5km 3/4 33" at bounding box center [714, 186] width 232 height 36
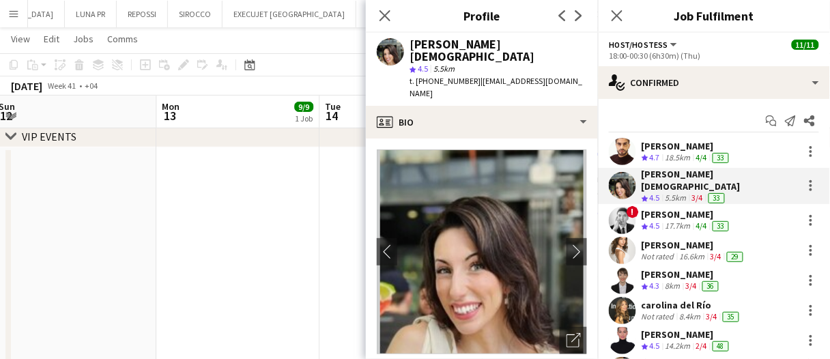
click at [749, 207] on div "! Danaker Kenenbaev Crew rating 4.5 17.7km 4/4 33" at bounding box center [714, 220] width 232 height 27
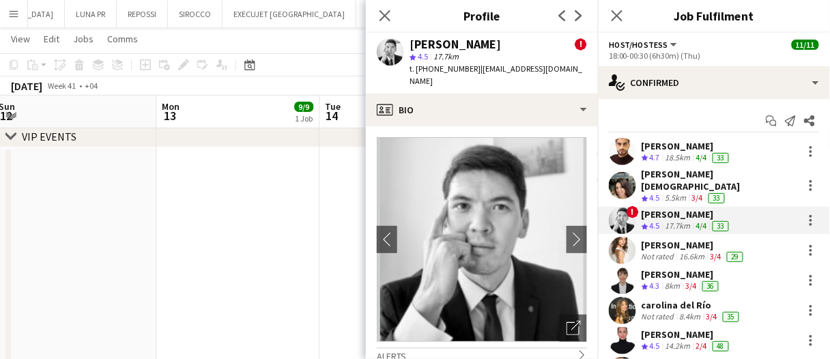
click at [702, 239] on div "Sara Gouda" at bounding box center [693, 245] width 104 height 12
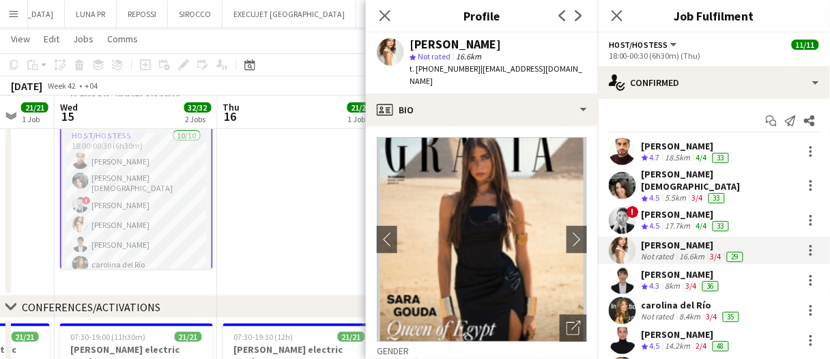
scroll to position [136, 0]
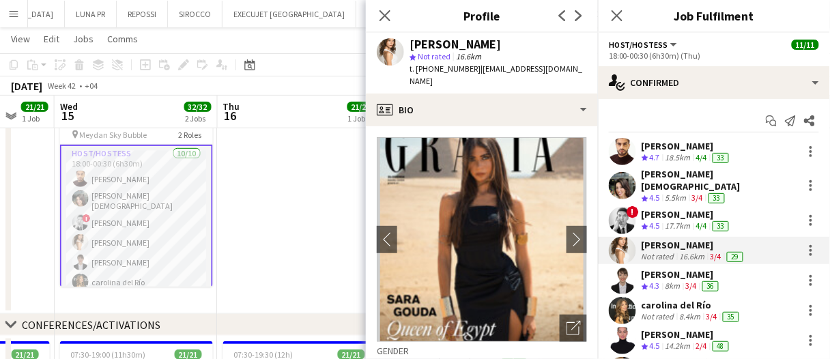
click at [695, 269] on div "Kateryna Varava" at bounding box center [681, 274] width 80 height 12
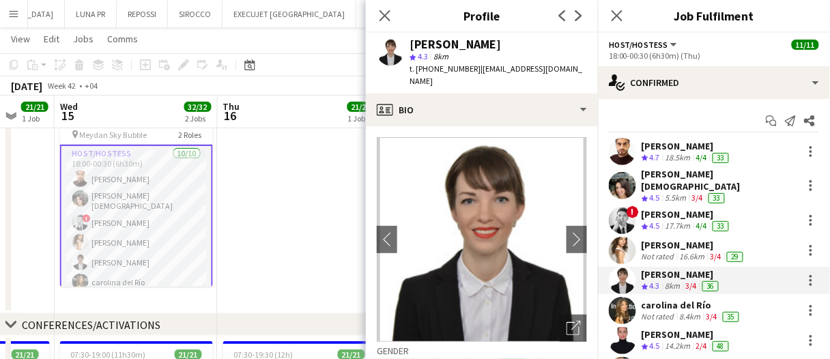
click at [689, 300] on div "carolina del Río" at bounding box center [691, 305] width 100 height 12
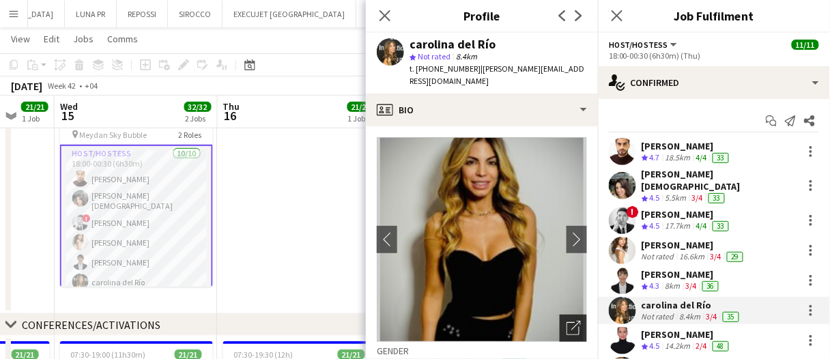
click at [568, 321] on icon "Open photos pop-in" at bounding box center [573, 328] width 14 height 14
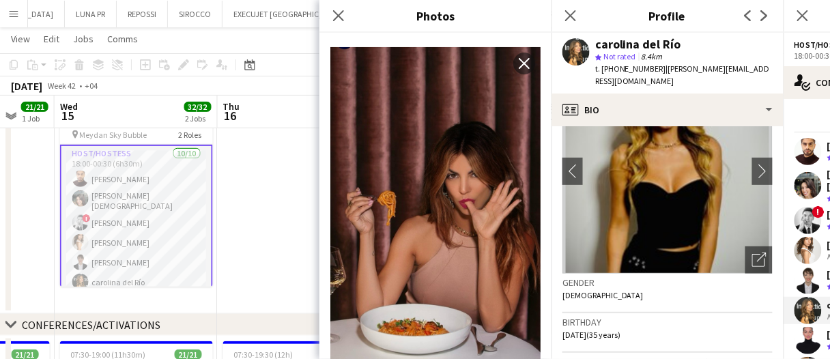
scroll to position [2524, 0]
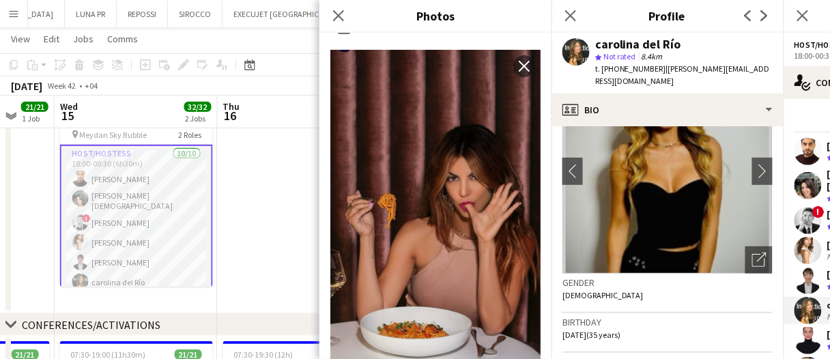
click at [286, 206] on app-date-cell at bounding box center [299, 196] width 163 height 235
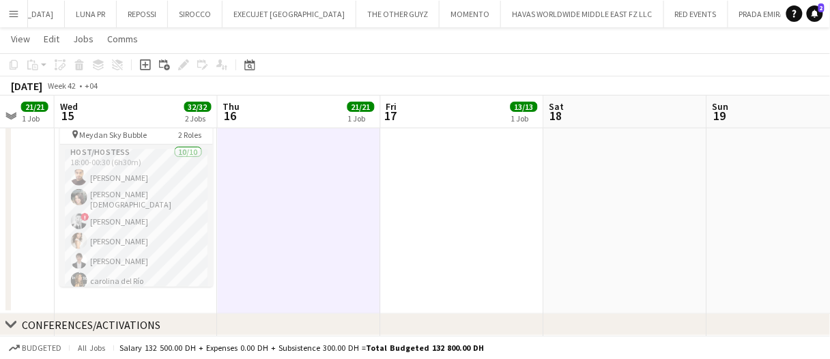
click at [242, 218] on app-date-cell at bounding box center [299, 196] width 163 height 235
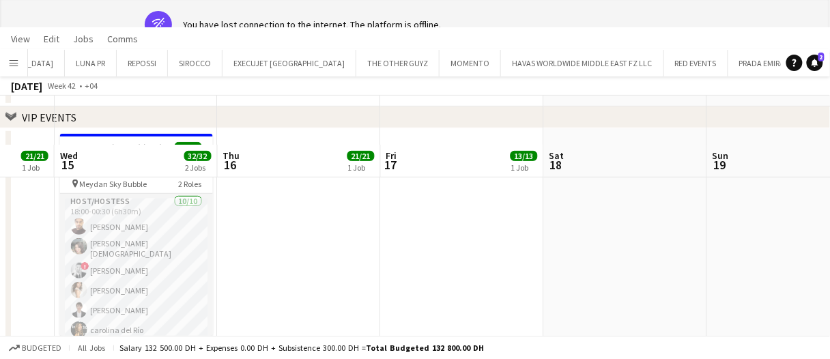
click at [265, 226] on app-date-cell at bounding box center [299, 245] width 163 height 235
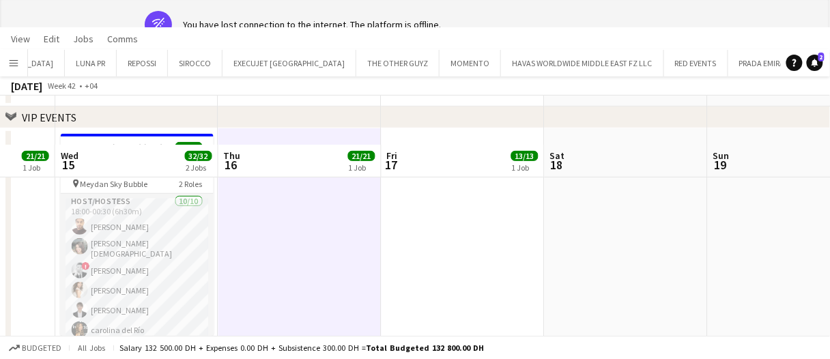
scroll to position [0, 0]
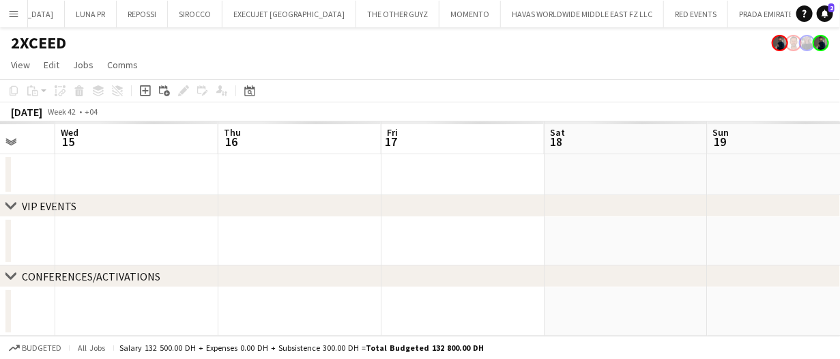
click at [327, 227] on app-date-cell at bounding box center [299, 241] width 163 height 48
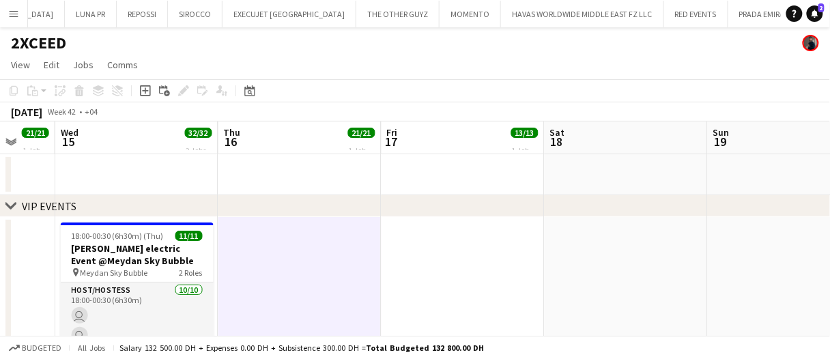
click at [333, 261] on app-date-cell at bounding box center [299, 334] width 163 height 235
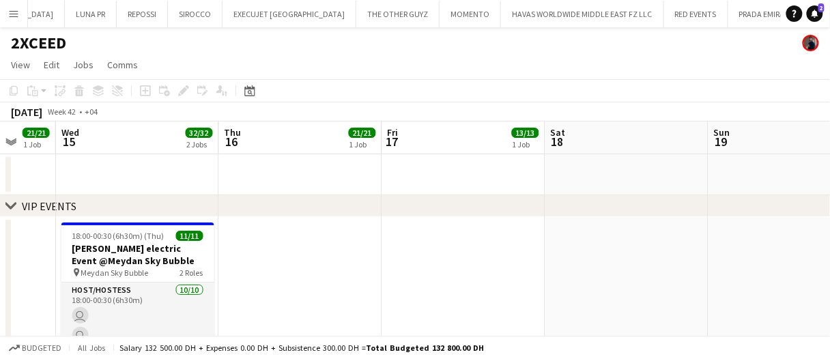
drag, startPoint x: 333, startPoint y: 263, endPoint x: 298, endPoint y: 263, distance: 34.8
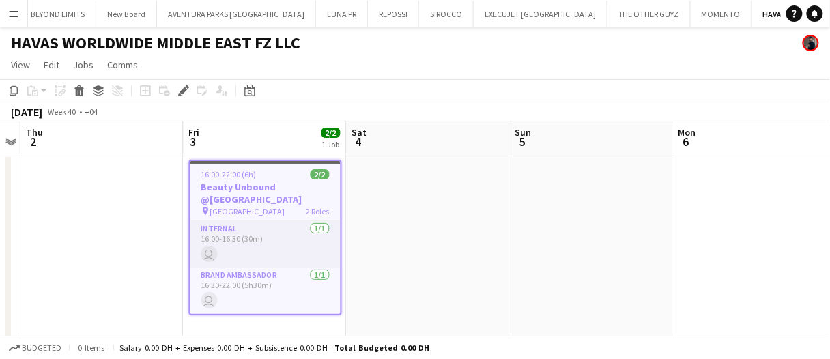
scroll to position [0, 1404]
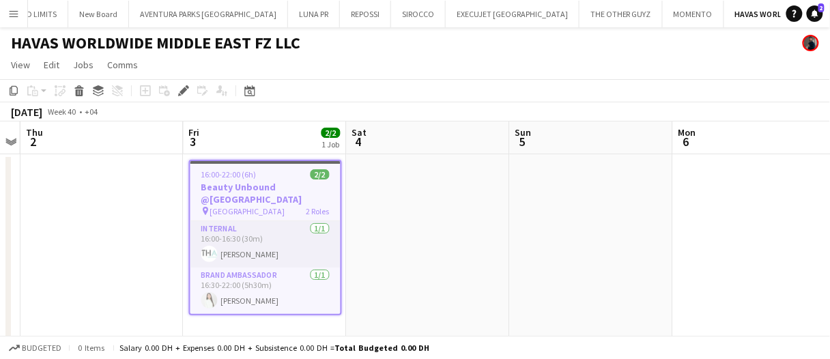
click at [425, 193] on app-date-cell at bounding box center [428, 247] width 163 height 187
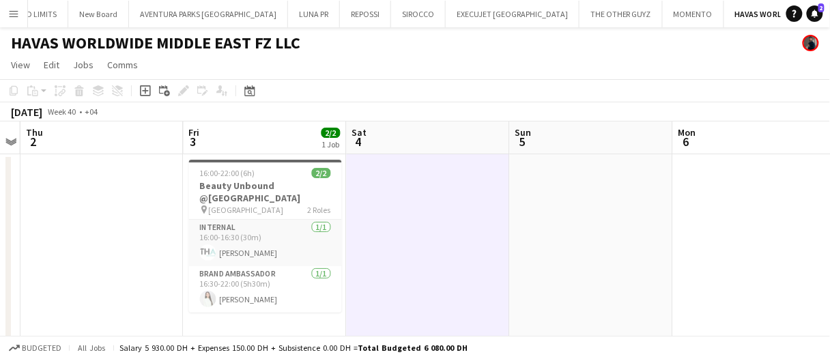
click at [425, 193] on app-date-cell at bounding box center [428, 247] width 163 height 187
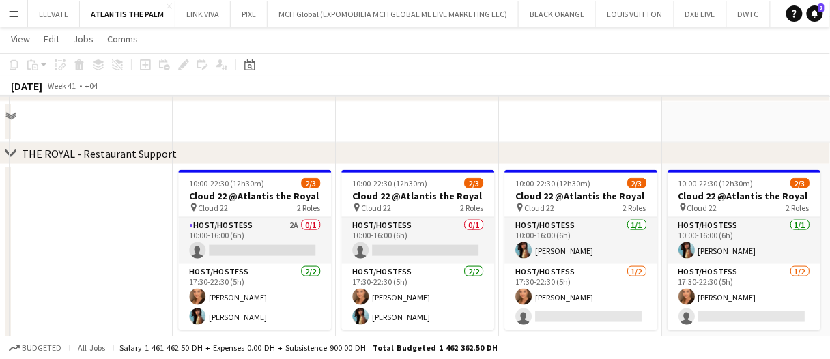
scroll to position [166, 0]
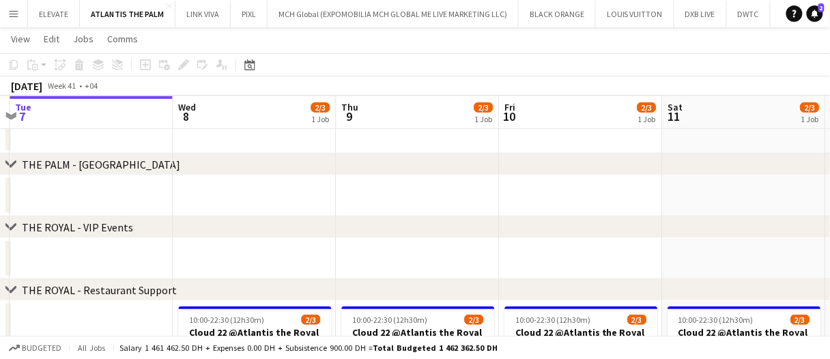
drag, startPoint x: 330, startPoint y: 142, endPoint x: 340, endPoint y: 143, distance: 9.6
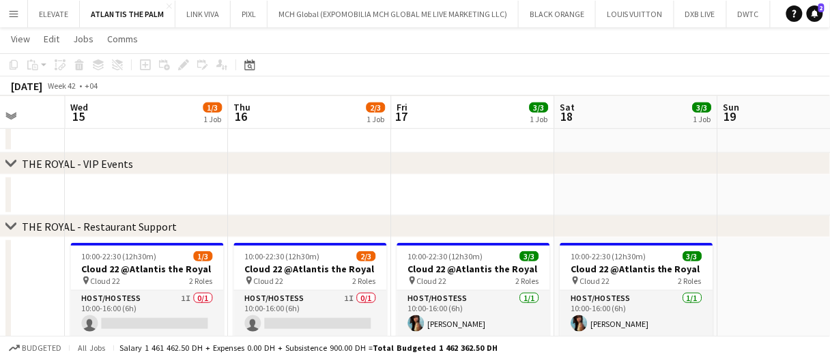
scroll to position [302, 0]
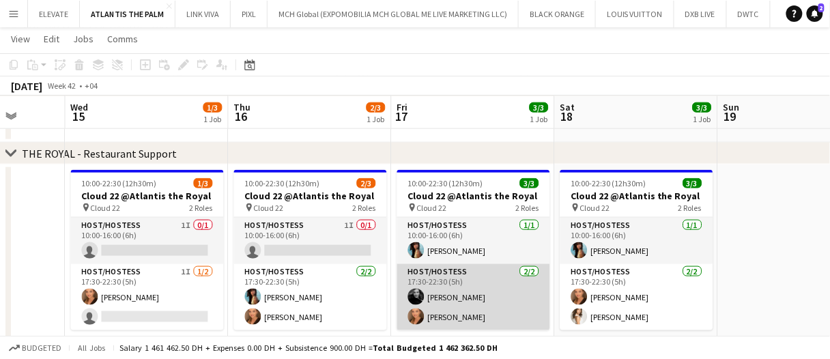
click at [471, 295] on app-card-role "Host/Hostess [DATE] 17:30-22:30 (5h) [PERSON_NAME] [PERSON_NAME]" at bounding box center [473, 297] width 153 height 66
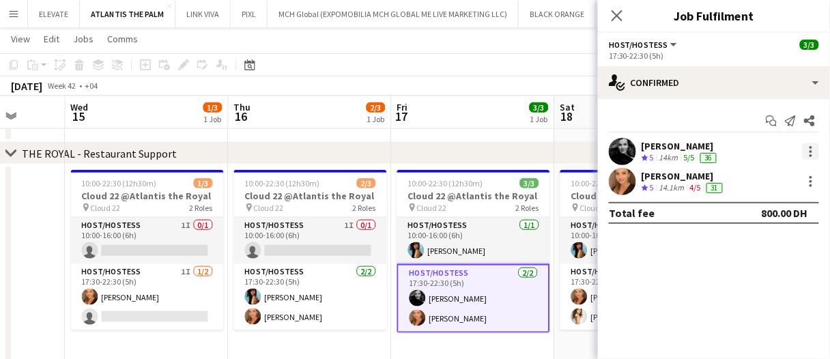
click at [808, 149] on div at bounding box center [810, 151] width 16 height 16
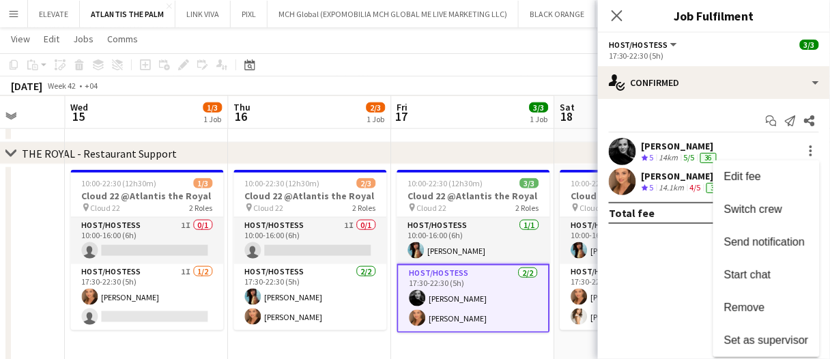
drag, startPoint x: 760, startPoint y: 308, endPoint x: 738, endPoint y: 295, distance: 26.3
click at [760, 308] on span "Remove" at bounding box center [744, 308] width 41 height 12
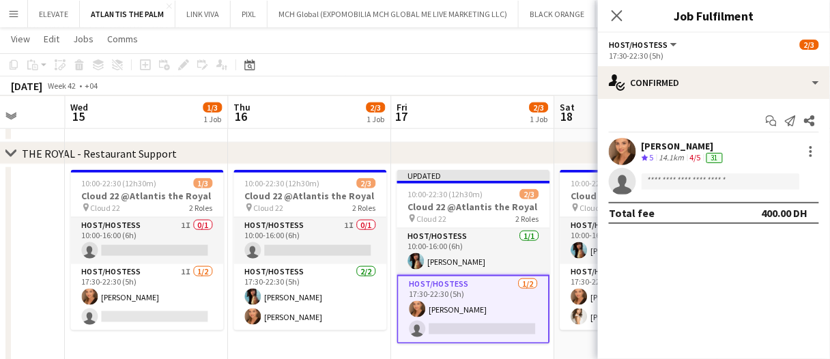
click at [389, 123] on app-board-header-date "Thu 16 2/3 1 Job" at bounding box center [310, 112] width 163 height 33
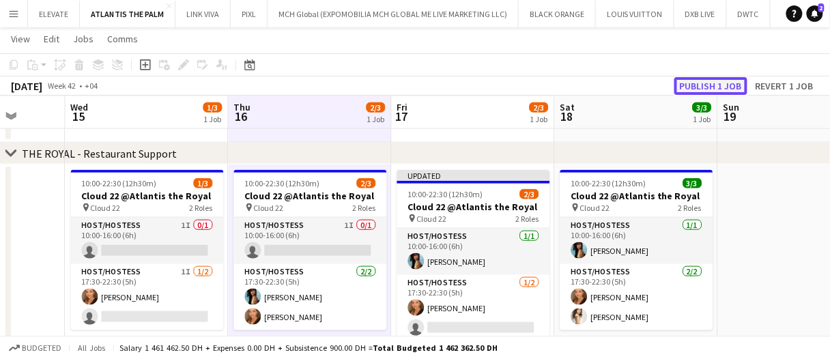
click at [708, 81] on button "Publish 1 job" at bounding box center [710, 86] width 73 height 18
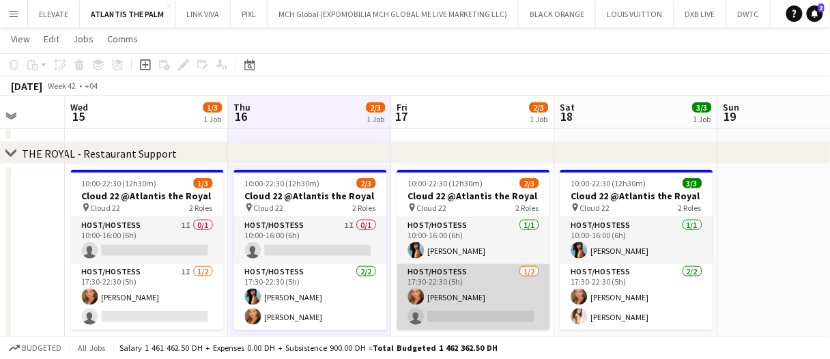
click at [456, 291] on app-card-role "Host/Hostess 1/2 17:30-22:30 (5h) Maryna Demchenko single-neutral-actions" at bounding box center [473, 297] width 153 height 66
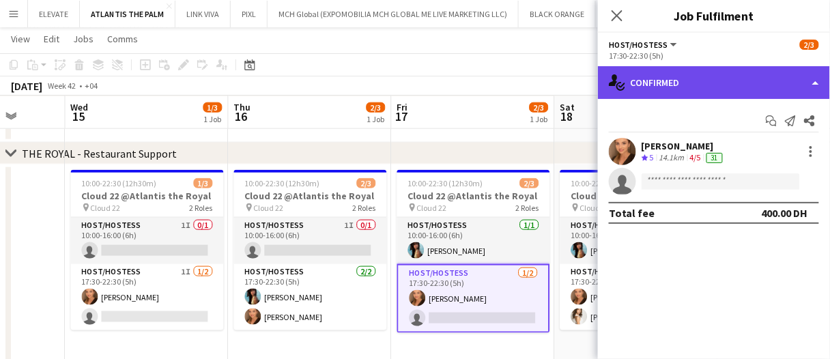
click at [687, 76] on div "single-neutral-actions-check-2 Confirmed" at bounding box center [714, 82] width 232 height 33
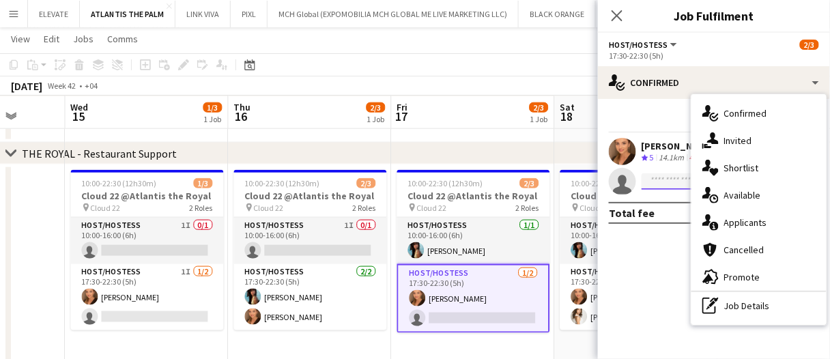
click at [665, 188] on input at bounding box center [720, 181] width 158 height 16
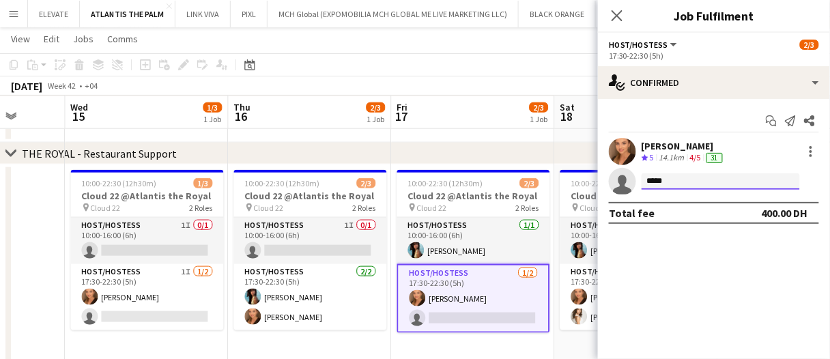
type input "******"
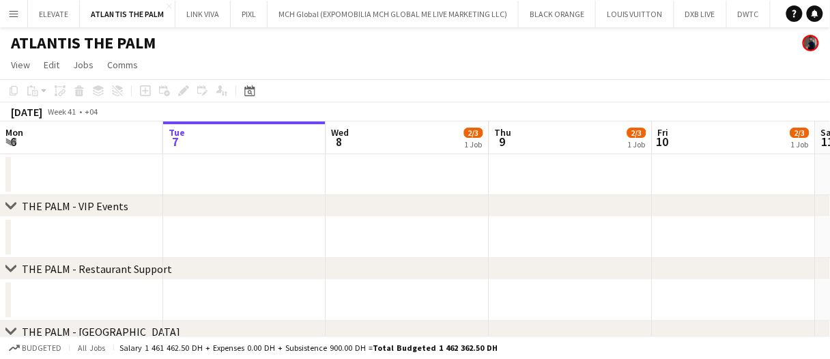
drag, startPoint x: 394, startPoint y: 144, endPoint x: 610, endPoint y: 136, distance: 215.7
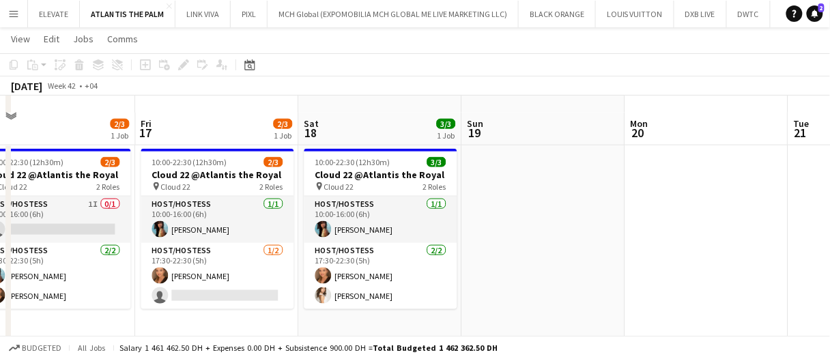
scroll to position [341, 0]
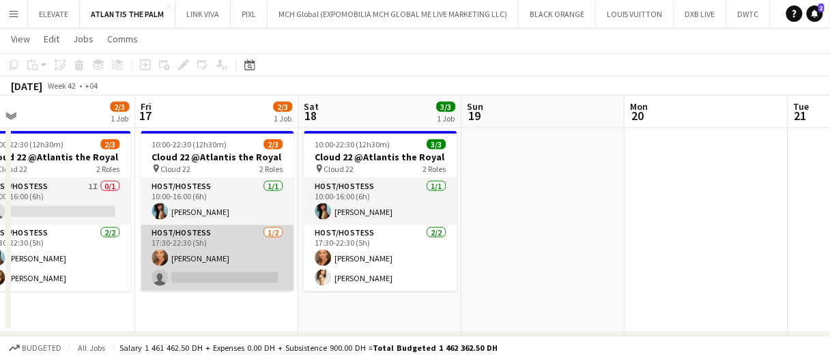
click at [258, 259] on app-card-role "Host/Hostess 1/2 17:30-22:30 (5h) Maryna Demchenko single-neutral-actions" at bounding box center [217, 258] width 153 height 66
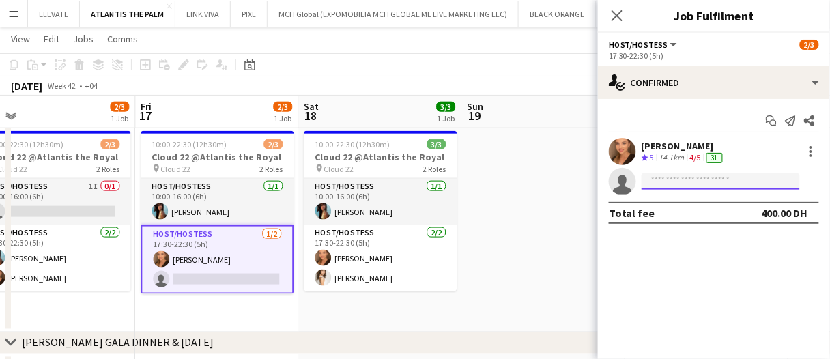
click at [701, 179] on input at bounding box center [720, 181] width 158 height 16
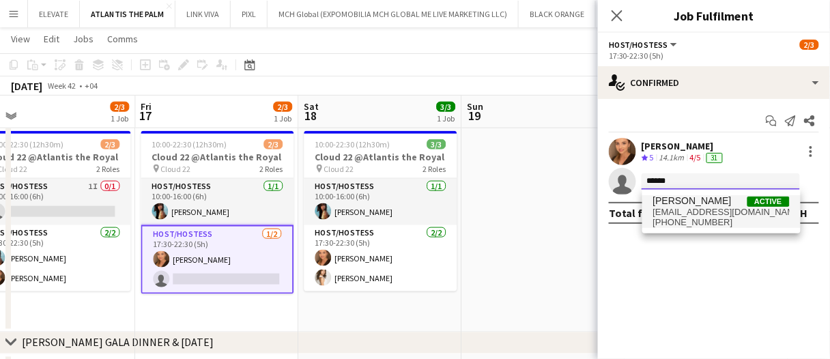
type input "******"
click at [699, 202] on span "Sara Gouda" at bounding box center [692, 201] width 78 height 12
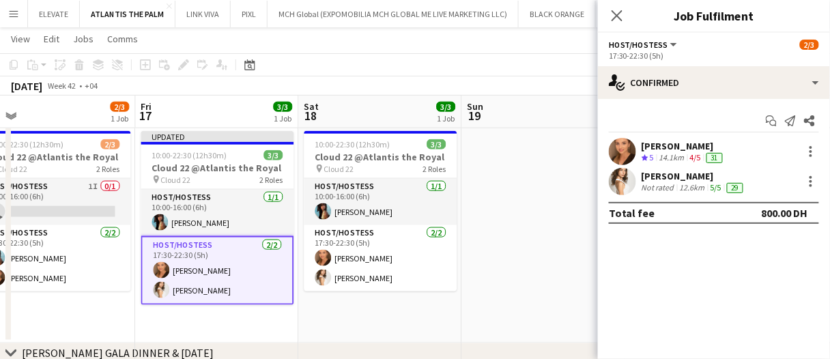
click at [529, 213] on app-date-cell at bounding box center [542, 235] width 163 height 218
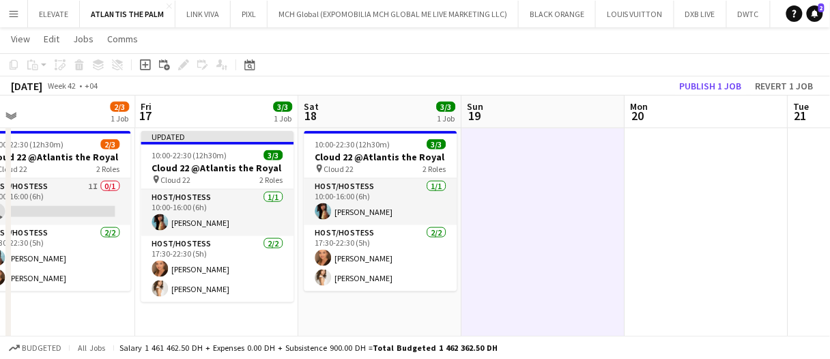
click at [529, 213] on app-date-cell at bounding box center [542, 235] width 163 height 218
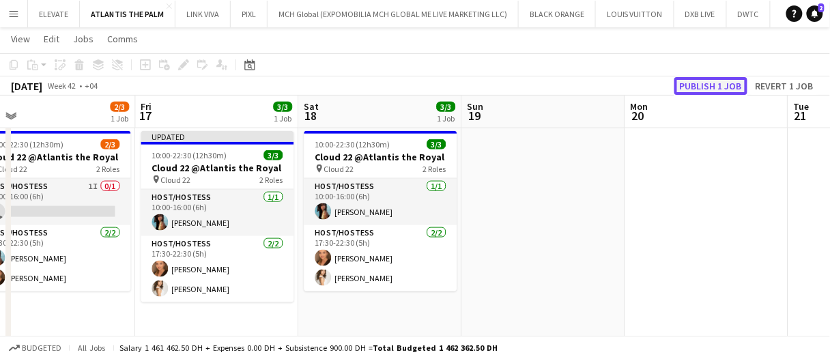
click at [693, 91] on button "Publish 1 job" at bounding box center [710, 86] width 73 height 18
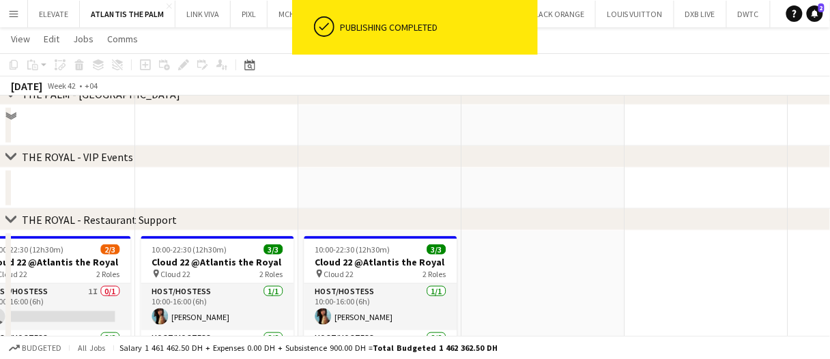
scroll to position [0, 0]
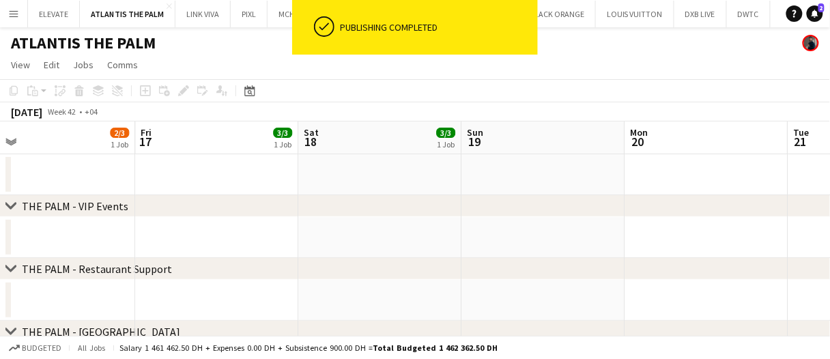
drag, startPoint x: 564, startPoint y: 238, endPoint x: 495, endPoint y: 245, distance: 69.2
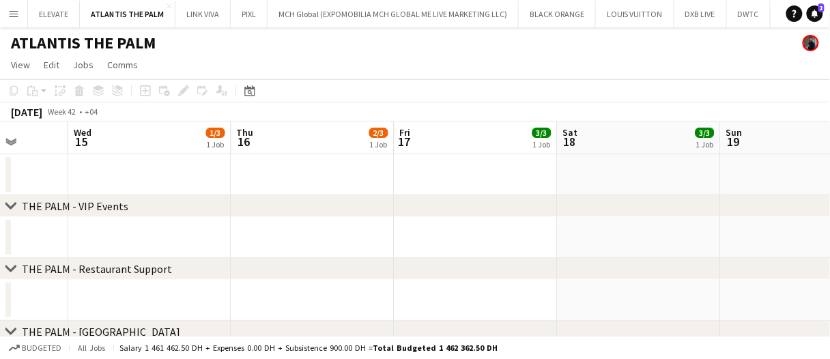
scroll to position [0, 377]
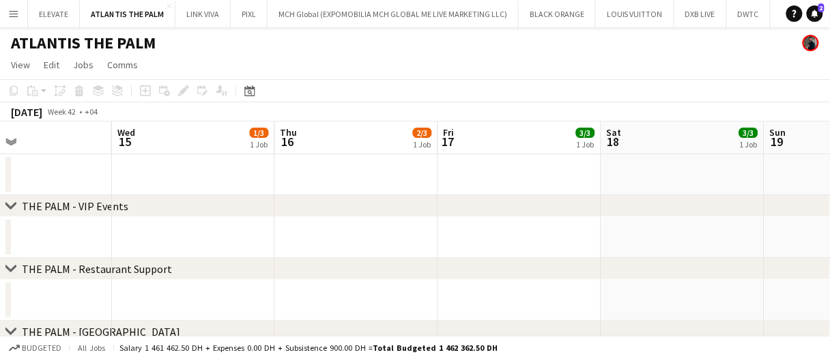
click at [495, 242] on app-date-cell at bounding box center [519, 237] width 163 height 41
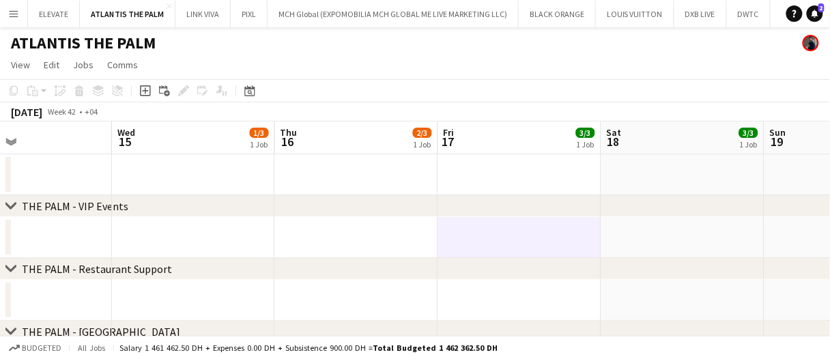
click at [495, 242] on app-date-cell at bounding box center [519, 237] width 163 height 41
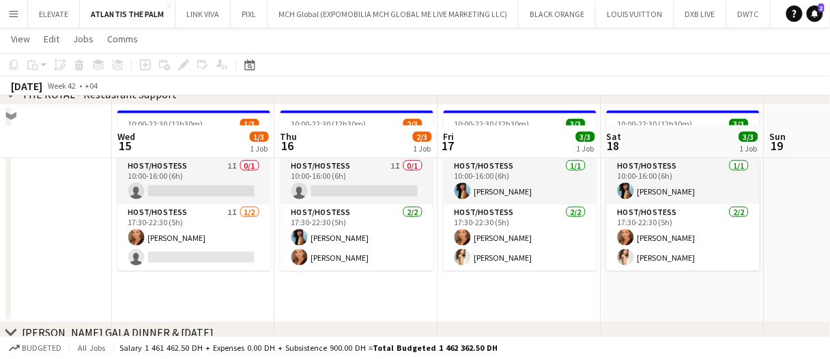
scroll to position [341, 0]
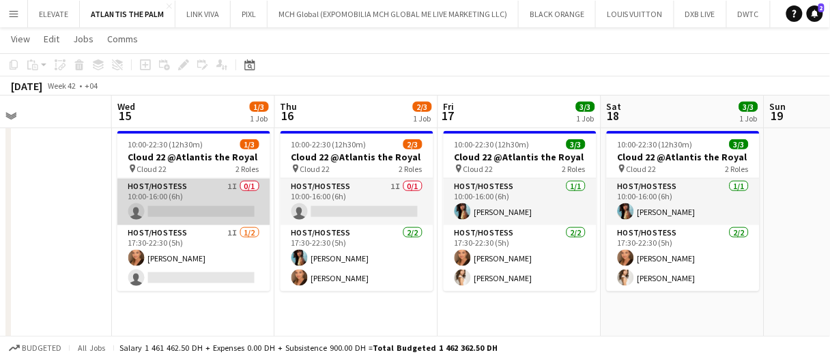
click at [237, 192] on app-card-role "Host/Hostess 1I 0/1 10:00-16:00 (6h) single-neutral-actions" at bounding box center [193, 202] width 153 height 46
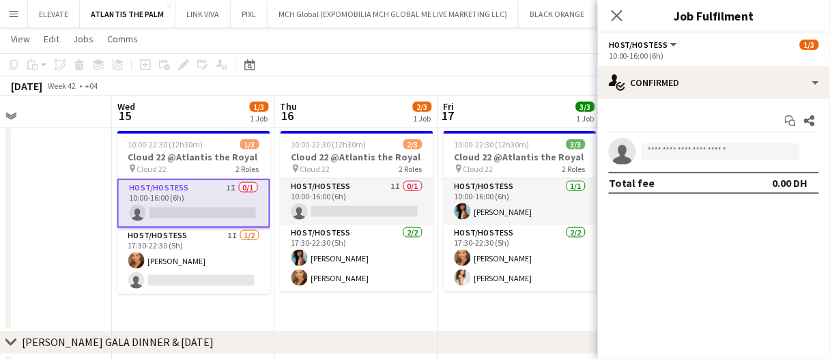
click at [385, 119] on app-board-header-date "Thu 16 2/3 1 Job" at bounding box center [356, 112] width 163 height 33
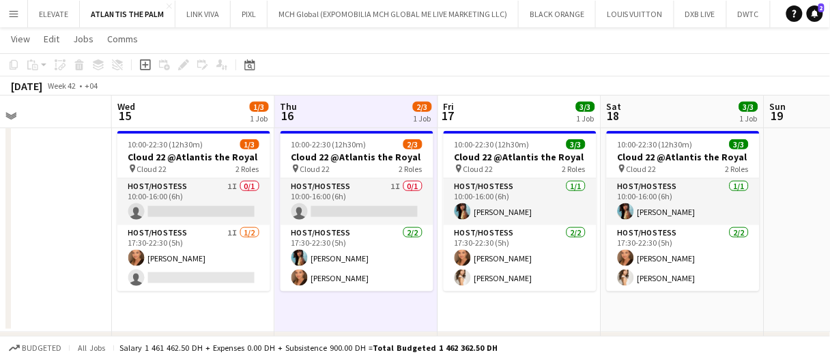
click at [386, 121] on app-board-header-date "Thu 16 2/3 1 Job" at bounding box center [356, 112] width 163 height 33
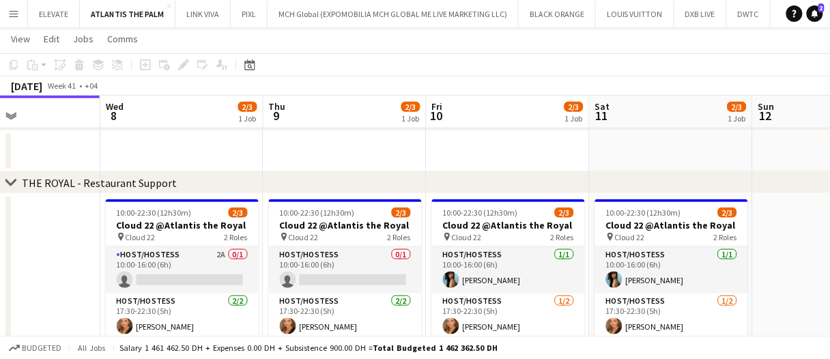
scroll to position [0, 379]
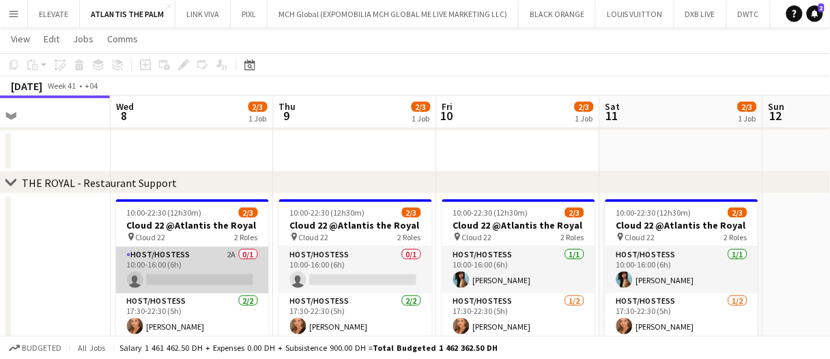
click at [208, 280] on app-card-role "Host/Hostess 2A 0/1 10:00-16:00 (6h) single-neutral-actions" at bounding box center [192, 270] width 153 height 46
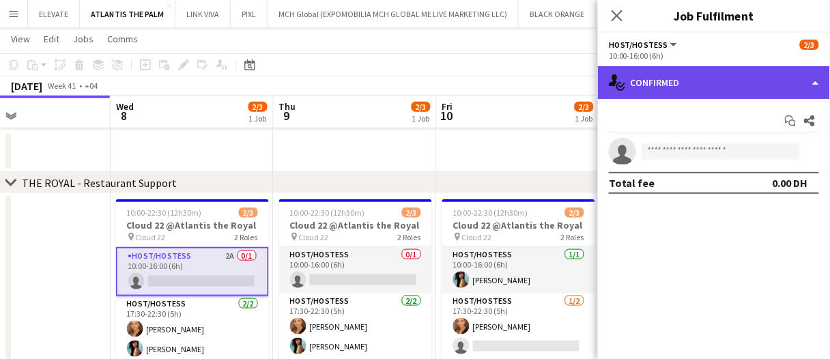
click at [742, 90] on div "single-neutral-actions-check-2 Confirmed" at bounding box center [714, 82] width 232 height 33
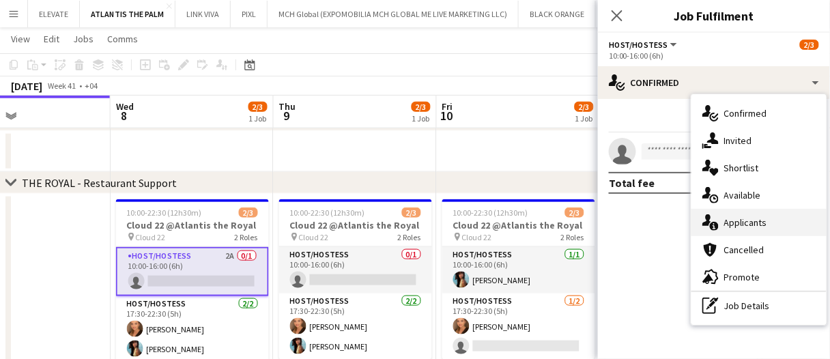
click at [761, 214] on div "single-neutral-actions-information Applicants" at bounding box center [758, 222] width 135 height 27
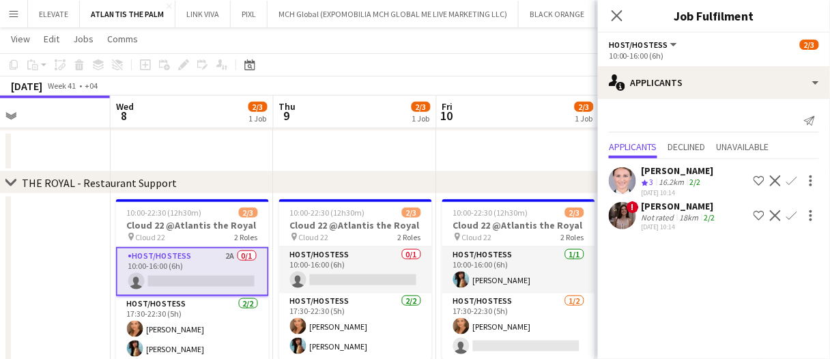
click at [671, 222] on div "Not rated" at bounding box center [658, 217] width 35 height 10
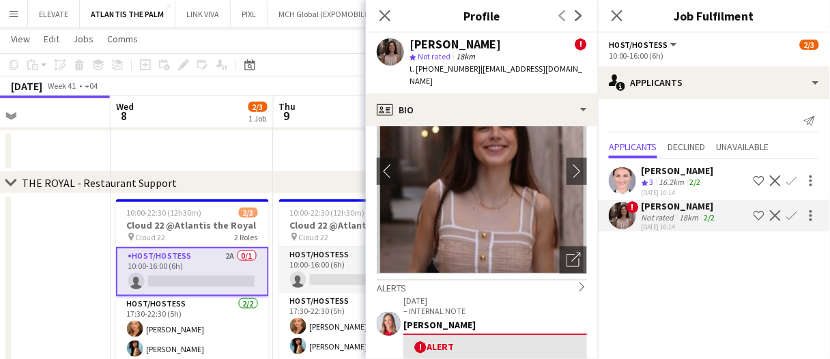
scroll to position [205, 0]
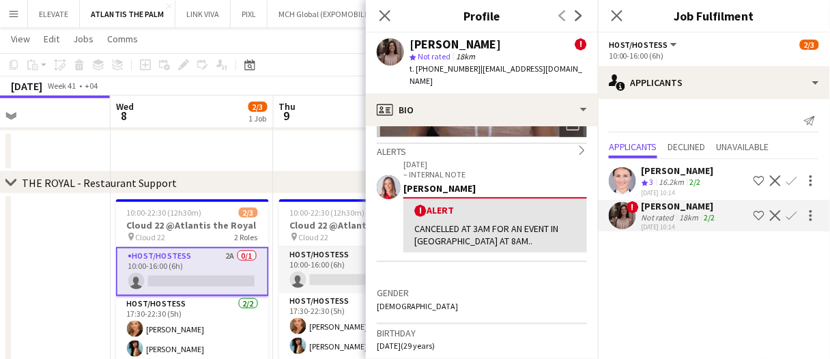
click at [682, 177] on div "Ekaterina Kolodyazhnaya" at bounding box center [677, 170] width 72 height 12
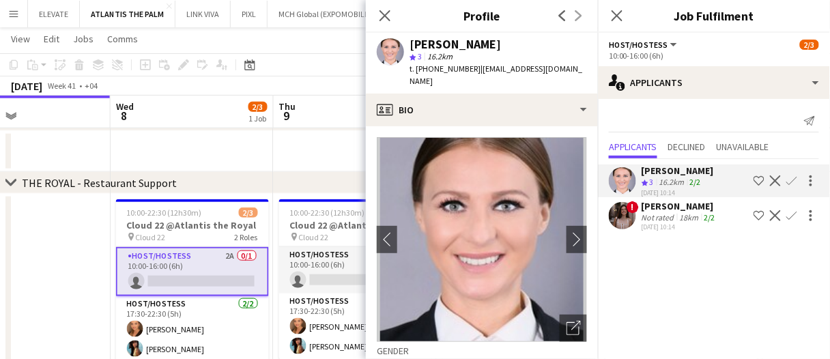
scroll to position [68, 0]
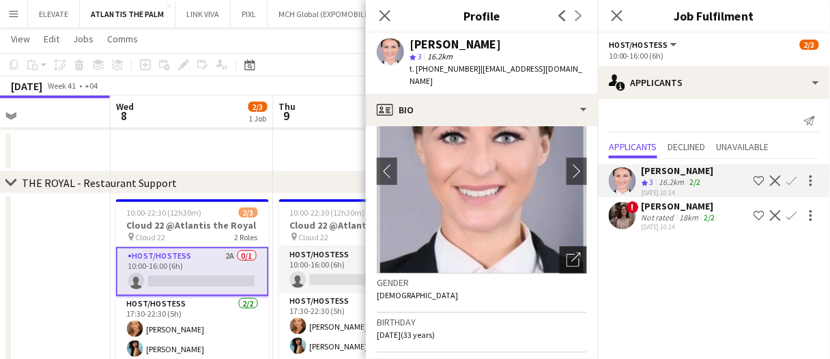
click at [566, 252] on icon "Open photos pop-in" at bounding box center [573, 259] width 14 height 14
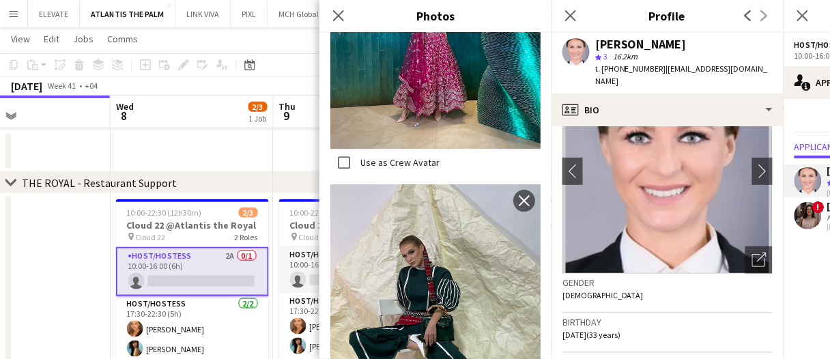
scroll to position [2456, 0]
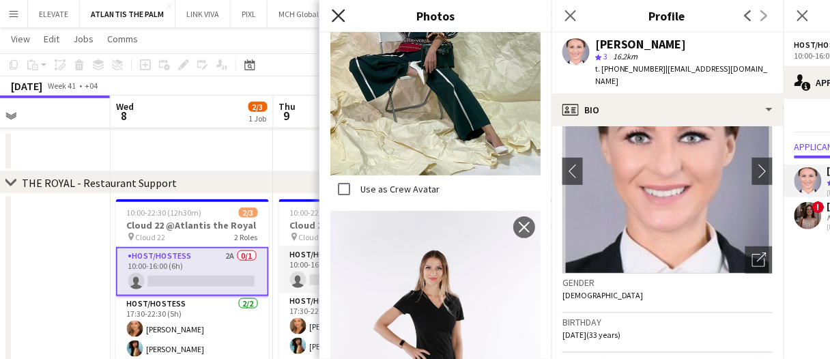
click at [334, 16] on icon "Close pop-in" at bounding box center [338, 15] width 13 height 13
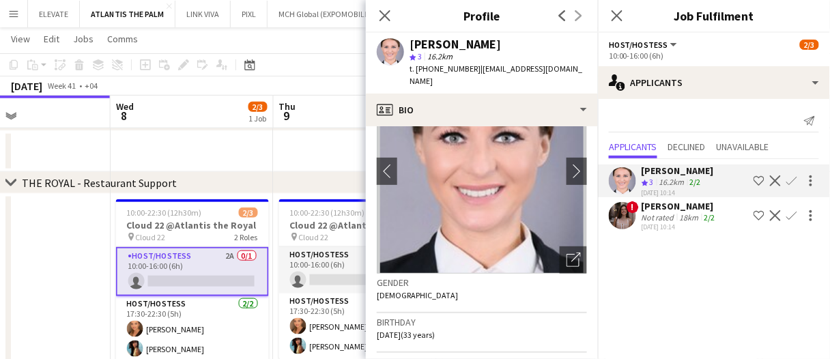
click at [252, 147] on app-date-cell at bounding box center [192, 151] width 163 height 41
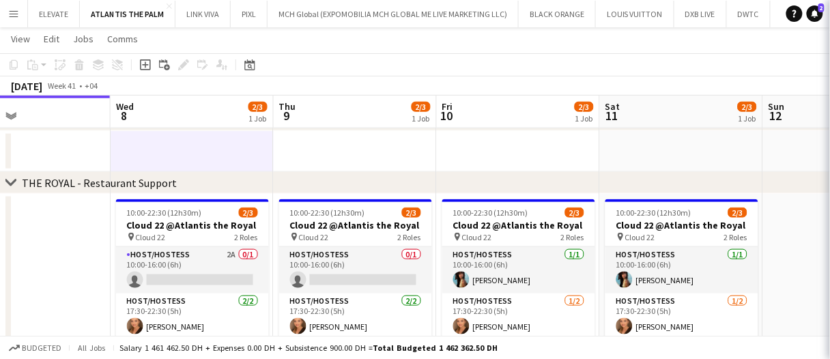
click at [252, 147] on app-date-cell at bounding box center [192, 151] width 163 height 41
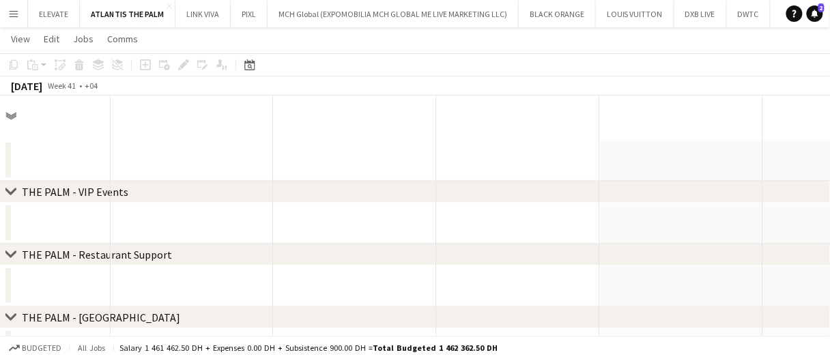
scroll to position [0, 0]
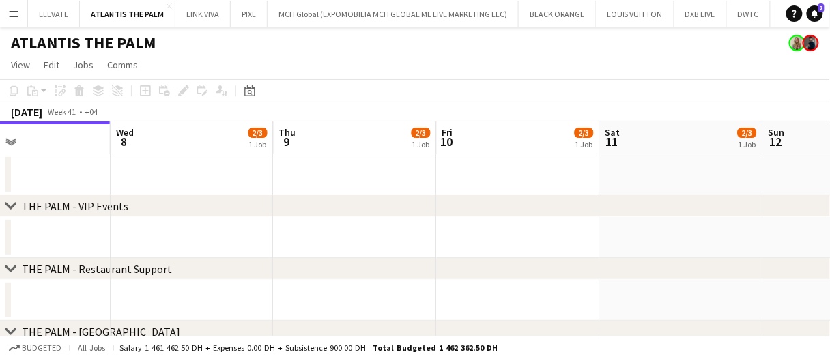
click at [268, 304] on app-date-cell at bounding box center [192, 300] width 163 height 41
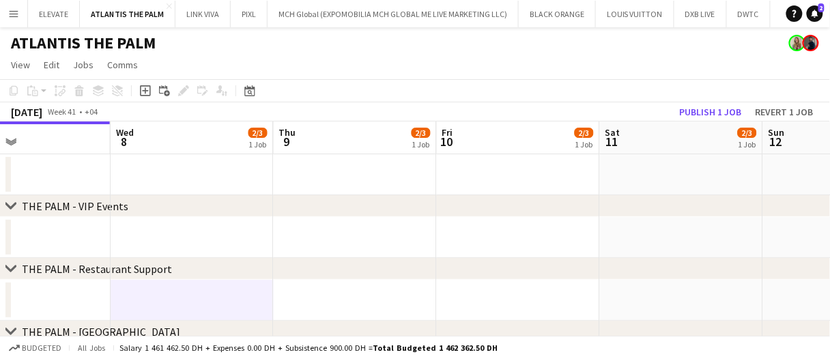
click at [225, 300] on app-date-cell at bounding box center [192, 300] width 163 height 41
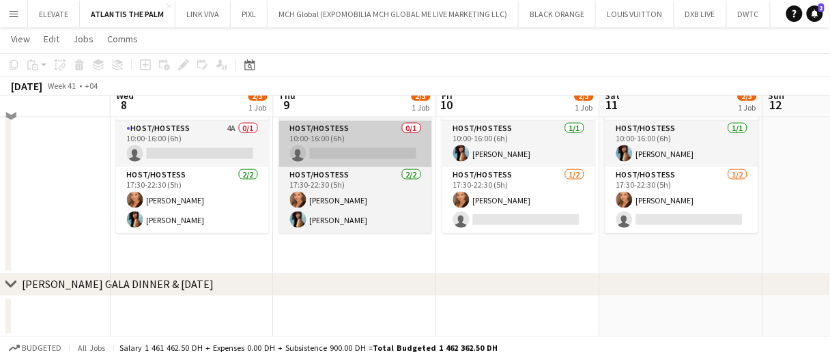
scroll to position [263, 0]
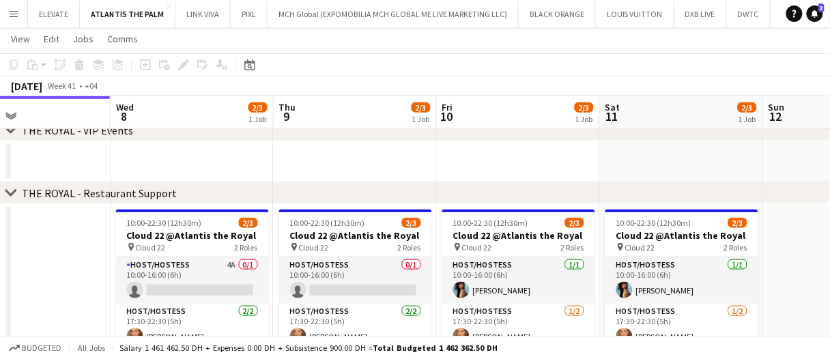
click at [211, 284] on app-card-role "Host/Hostess 4A 0/1 10:00-16:00 (6h) single-neutral-actions" at bounding box center [192, 280] width 153 height 46
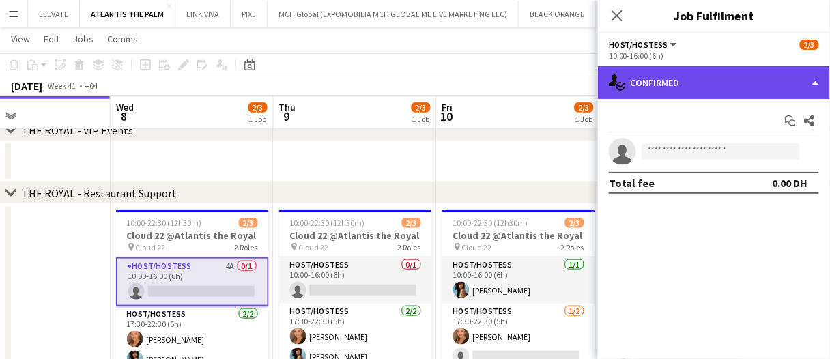
click at [707, 74] on div "single-neutral-actions-check-2 Confirmed" at bounding box center [714, 82] width 232 height 33
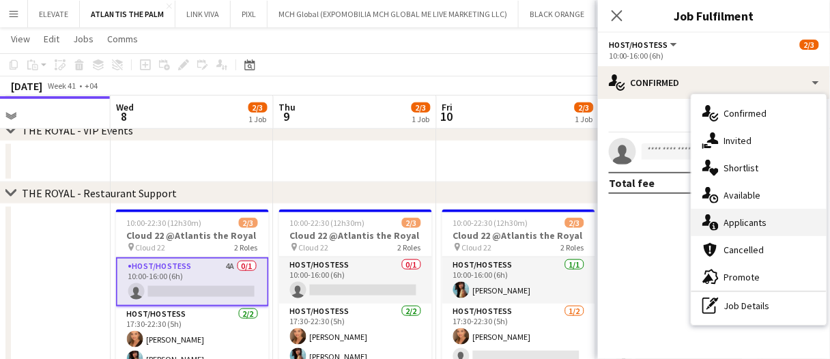
click at [758, 214] on div "single-neutral-actions-information Applicants" at bounding box center [758, 222] width 135 height 27
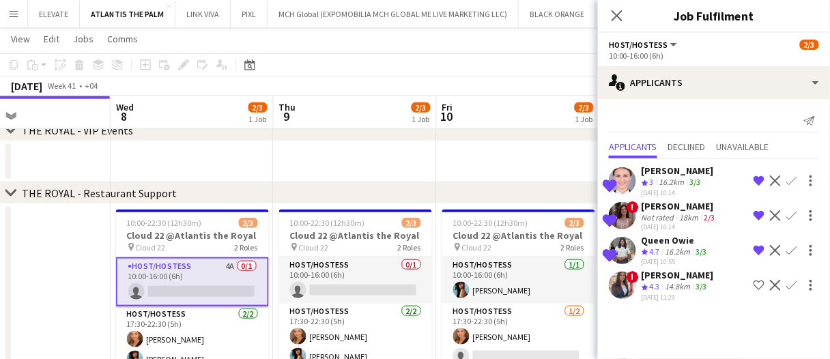
click at [710, 258] on div "3/3" at bounding box center [701, 252] width 16 height 12
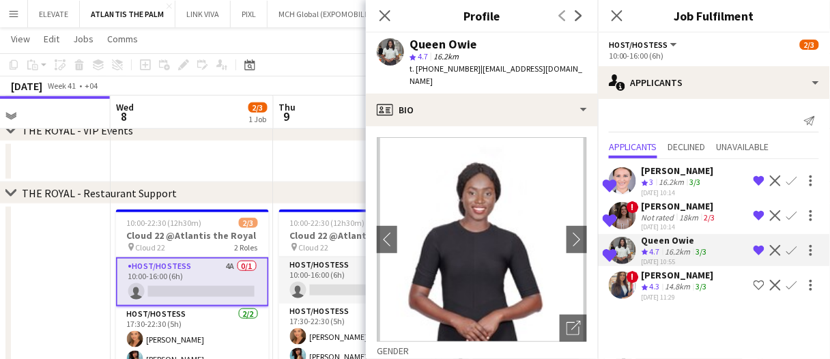
scroll to position [68, 0]
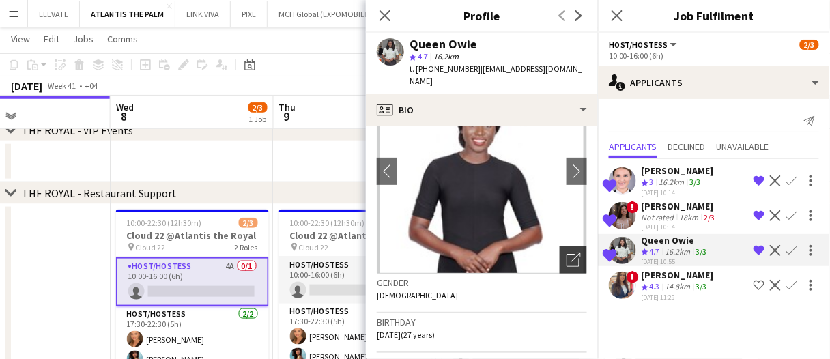
click at [566, 254] on icon at bounding box center [572, 260] width 13 height 13
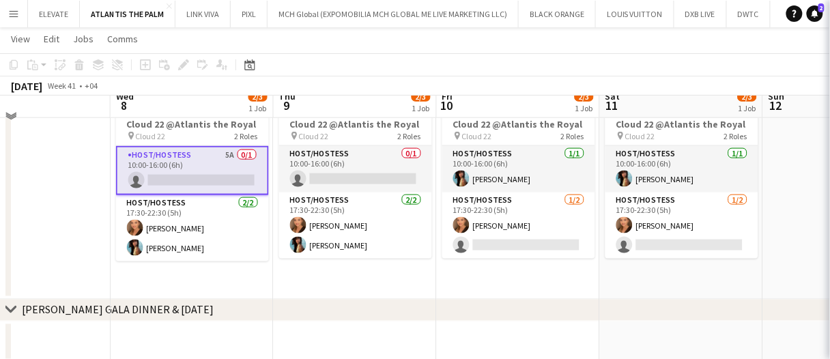
scroll to position [399, 0]
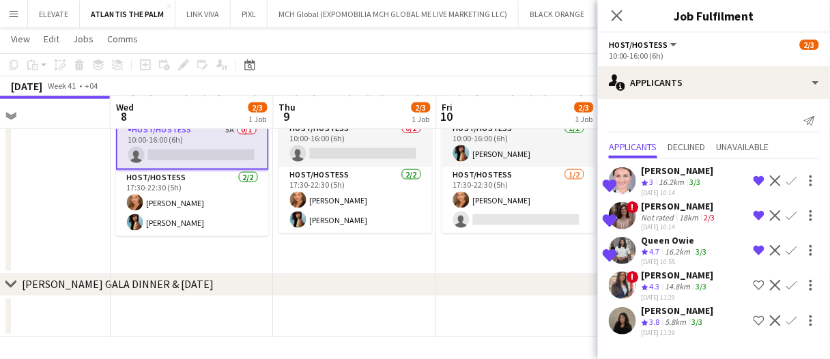
click at [697, 327] on app-skills-label "3/3" at bounding box center [697, 322] width 11 height 10
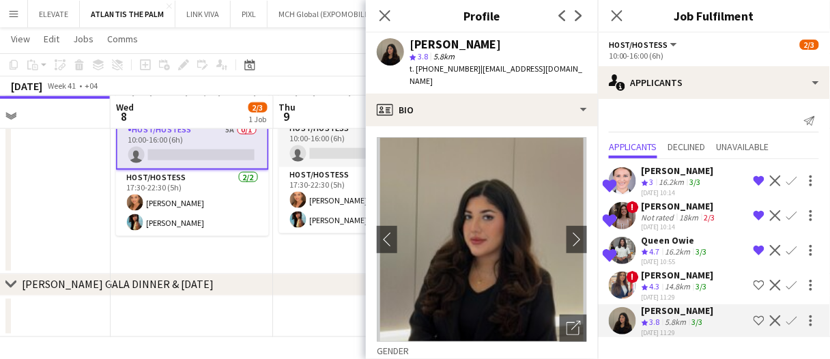
click at [650, 257] on span "4.7" at bounding box center [655, 251] width 10 height 10
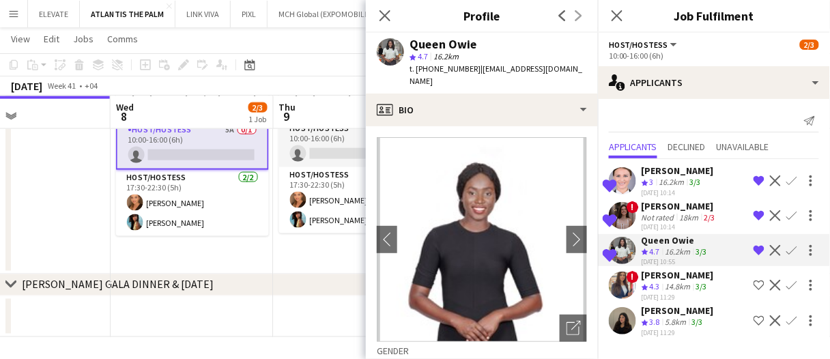
click at [671, 231] on div "07-10-2025 10:14" at bounding box center [679, 226] width 76 height 9
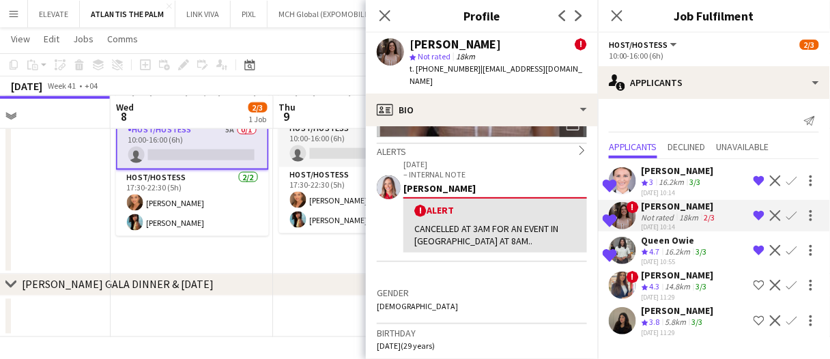
scroll to position [0, 0]
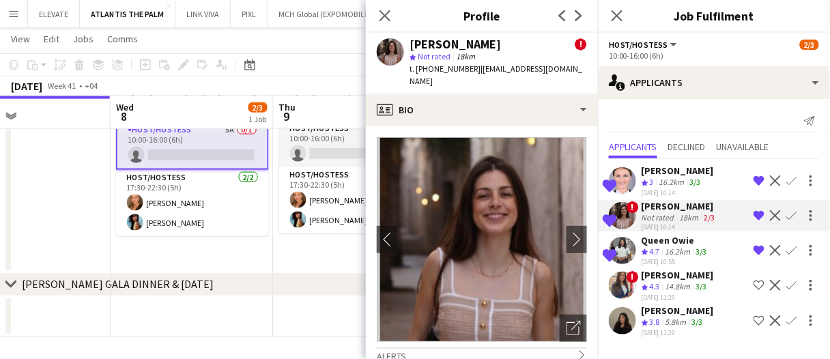
click at [675, 177] on div "Ekaterina Kolodyazhnaya" at bounding box center [677, 170] width 72 height 12
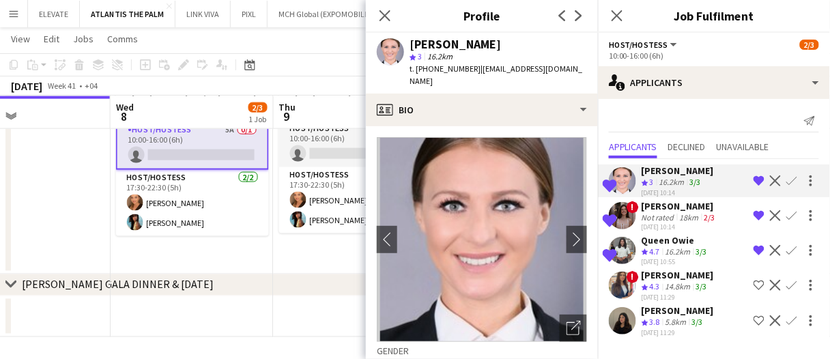
click at [672, 231] on div "Daniela Fernandes Not rated 18km 2/3 07-10-2025 10:14" at bounding box center [679, 215] width 76 height 31
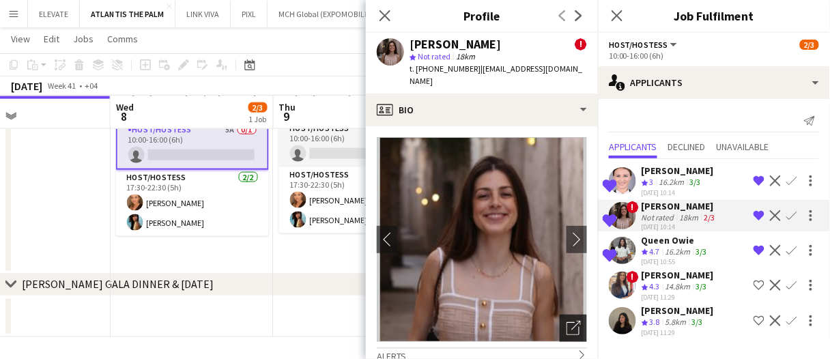
click at [575, 327] on app-crew-profile-bio "chevron-left chevron-right Open photos pop-in Alerts chevron-right 27-02-2025 –…" at bounding box center [482, 242] width 232 height 233
click at [573, 326] on div "Open photos pop-in" at bounding box center [572, 328] width 27 height 27
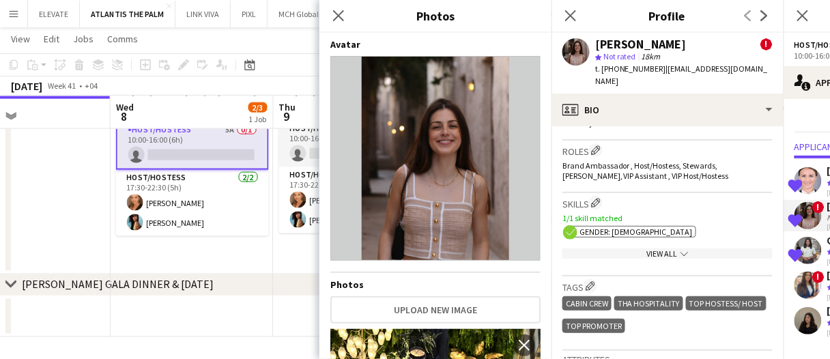
scroll to position [601, 0]
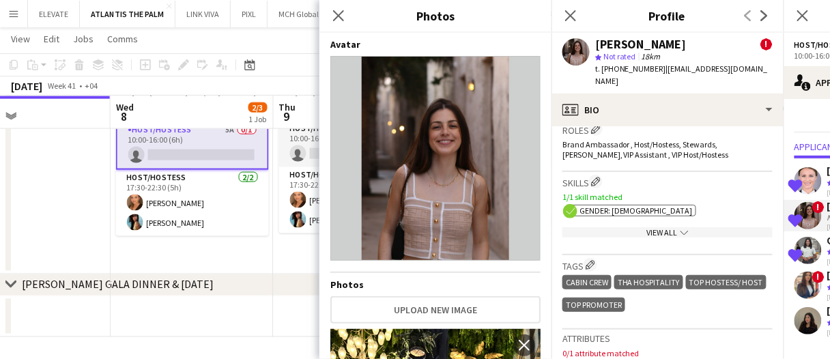
click at [669, 237] on div "View All chevron-down" at bounding box center [667, 232] width 210 height 10
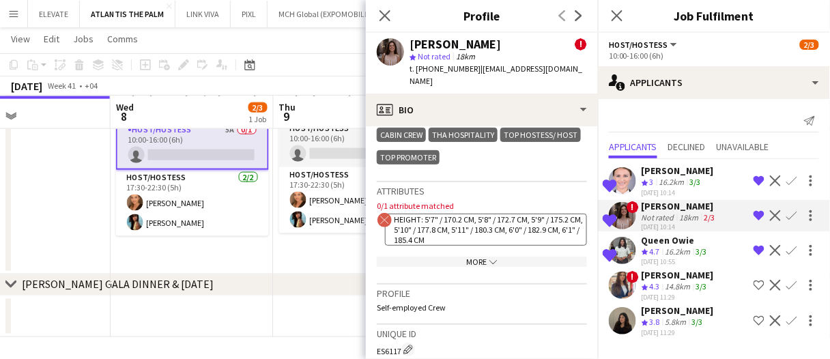
click at [521, 267] on div "More chevron-down" at bounding box center [482, 262] width 210 height 10
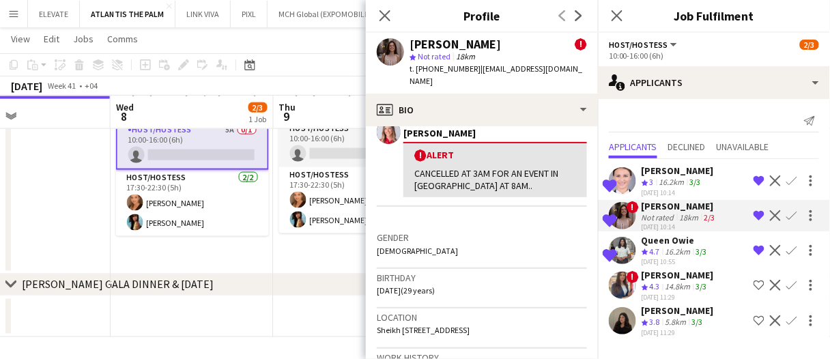
scroll to position [55, 0]
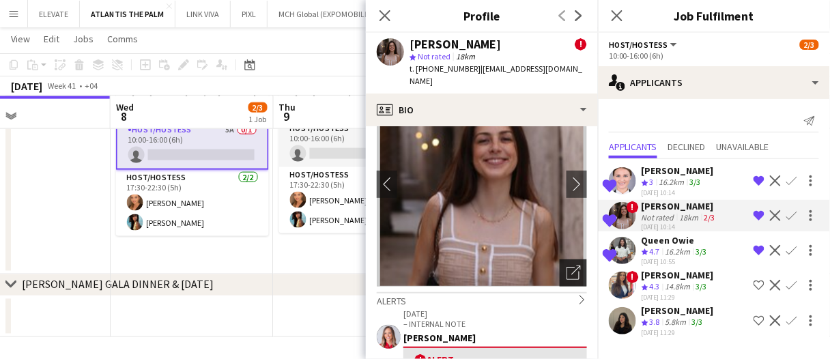
click at [573, 272] on div "Open photos pop-in" at bounding box center [572, 272] width 27 height 27
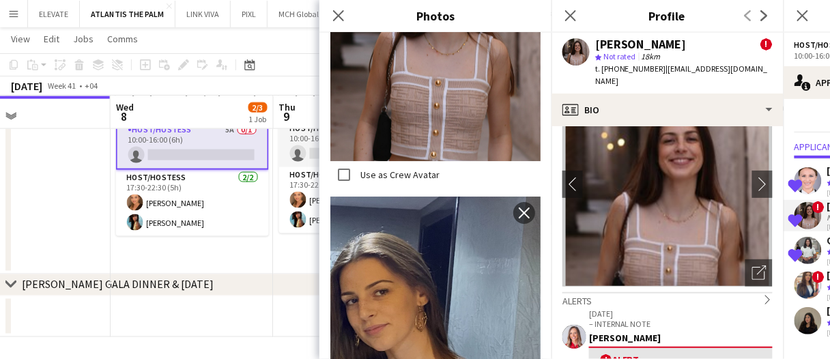
scroll to position [1119, 0]
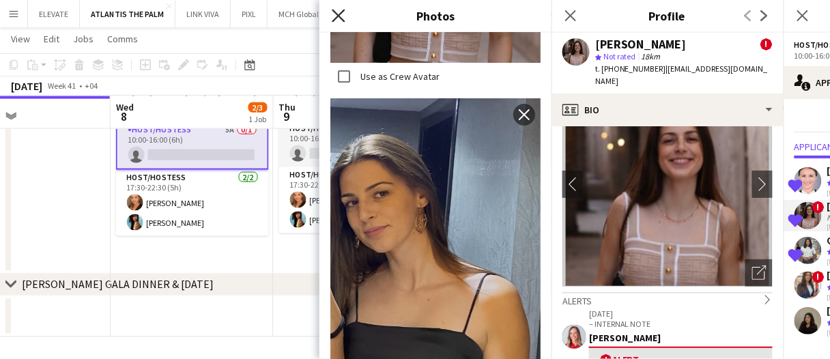
click at [338, 12] on icon "Close pop-in" at bounding box center [338, 15] width 13 height 13
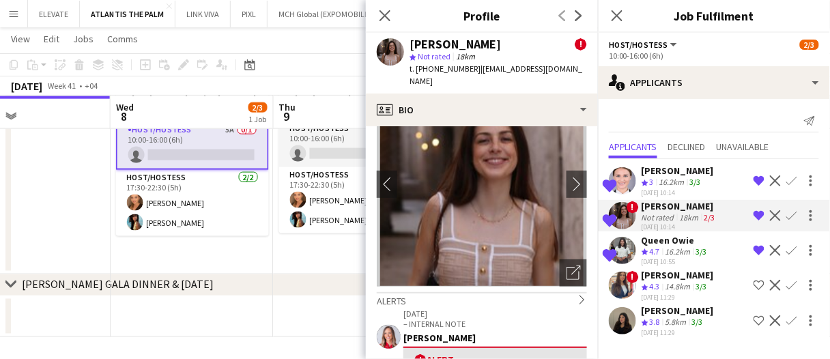
click at [678, 188] on div "16.2km" at bounding box center [671, 183] width 31 height 12
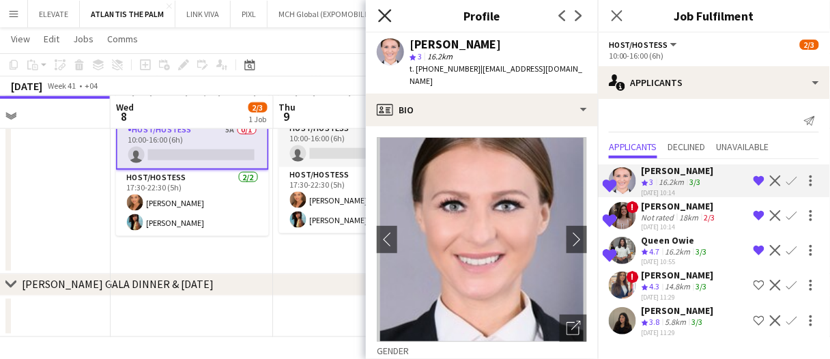
click at [386, 11] on icon "Close pop-in" at bounding box center [384, 15] width 13 height 13
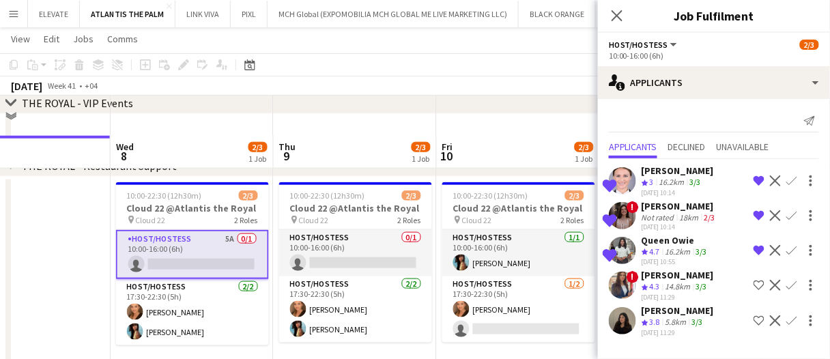
click at [84, 282] on app-date-cell at bounding box center [28, 280] width 163 height 207
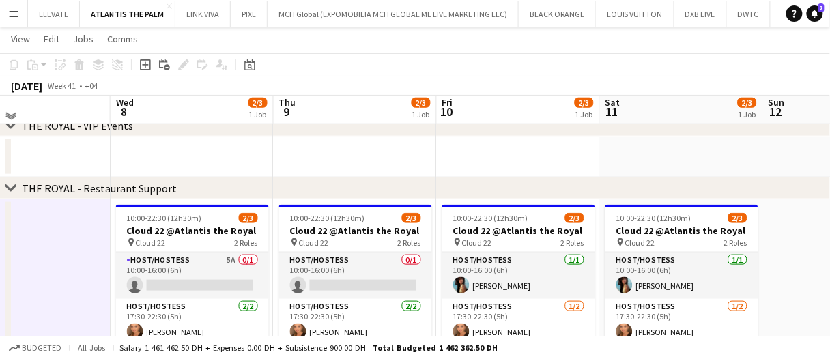
scroll to position [263, 0]
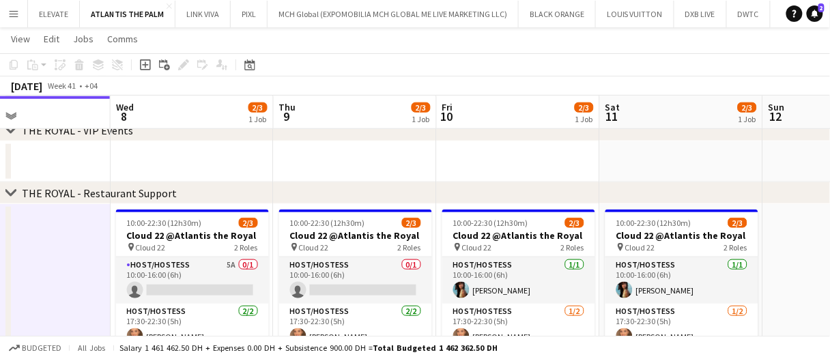
click at [84, 282] on app-date-cell at bounding box center [28, 307] width 163 height 207
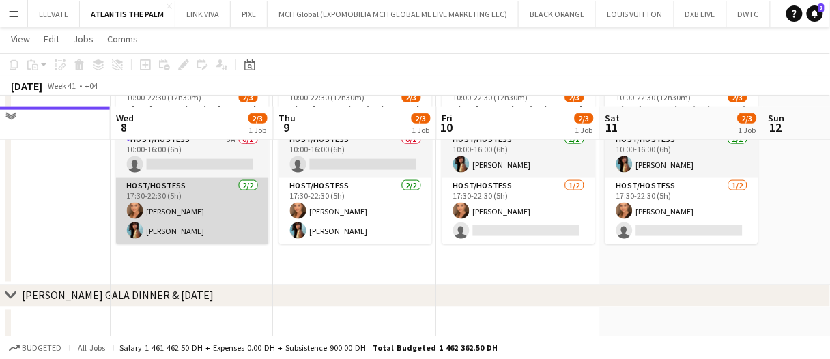
scroll to position [331, 0]
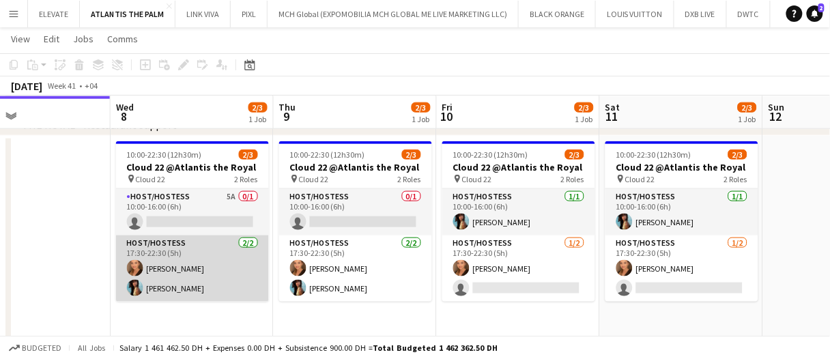
click at [237, 274] on app-card-role "Host/Hostess 2/2 17:30-22:30 (5h) Maryna Demchenko Akmaral Satzhanova" at bounding box center [192, 268] width 153 height 66
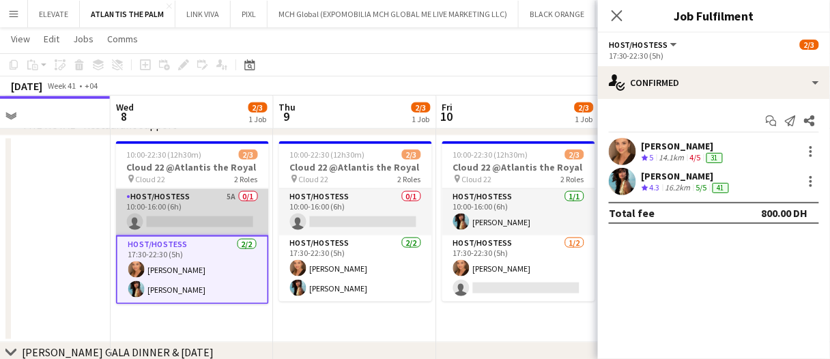
click at [237, 231] on app-card-role "Host/Hostess 5A 0/1 10:00-16:00 (6h) single-neutral-actions" at bounding box center [192, 212] width 153 height 46
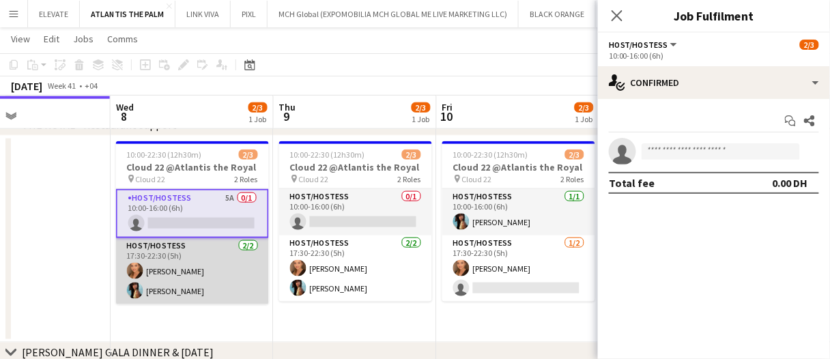
click at [223, 293] on app-card-role "Host/Hostess 2/2 17:30-22:30 (5h) Maryna Demchenko Akmaral Satzhanova" at bounding box center [192, 271] width 153 height 66
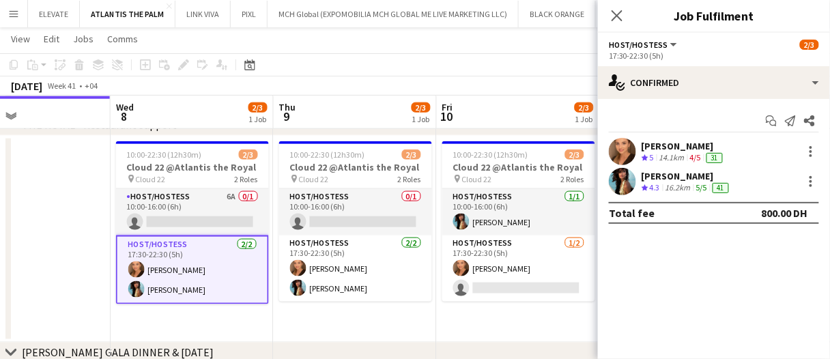
click at [79, 263] on app-date-cell at bounding box center [28, 239] width 163 height 207
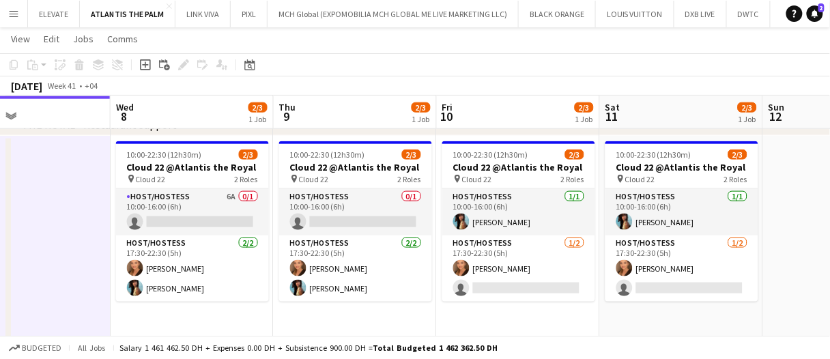
click at [79, 258] on app-date-cell at bounding box center [28, 239] width 163 height 207
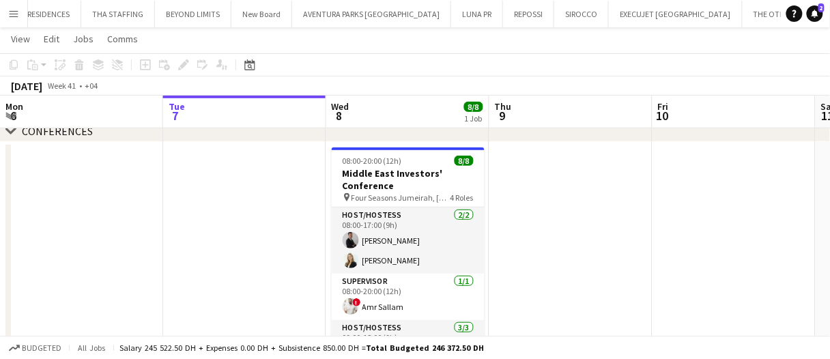
scroll to position [0, 1241]
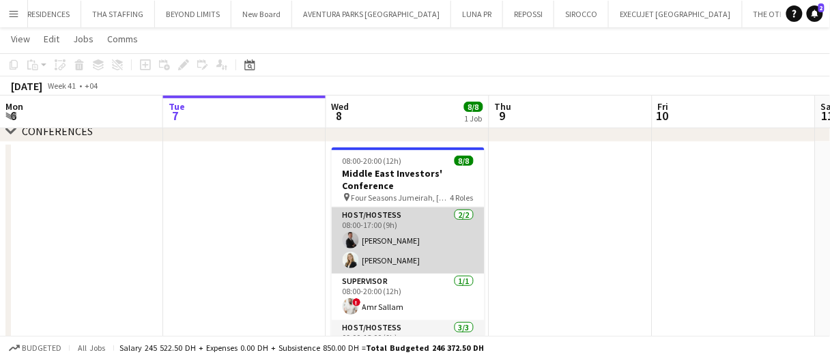
click at [387, 235] on app-card-role "Host/Hostess [DATE] 08:00-17:00 (9h) [PERSON_NAME] [PERSON_NAME]" at bounding box center [408, 240] width 153 height 66
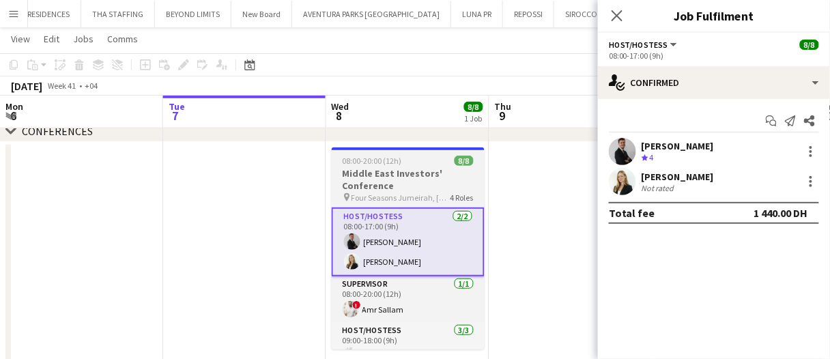
click at [386, 186] on h3 "Middle East Investors' Conference" at bounding box center [408, 179] width 153 height 25
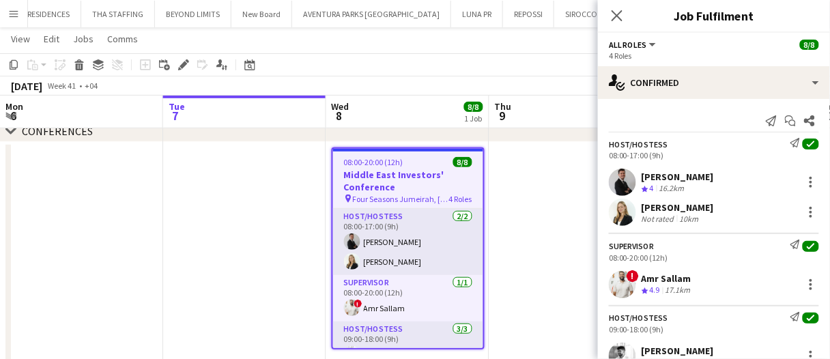
click at [699, 217] on div "10km" at bounding box center [689, 219] width 25 height 10
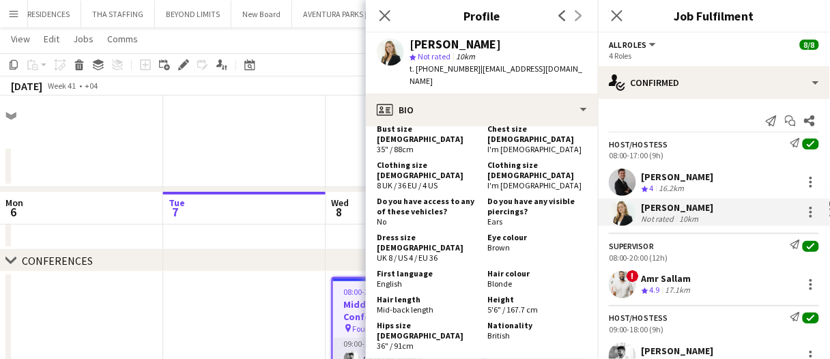
scroll to position [0, 0]
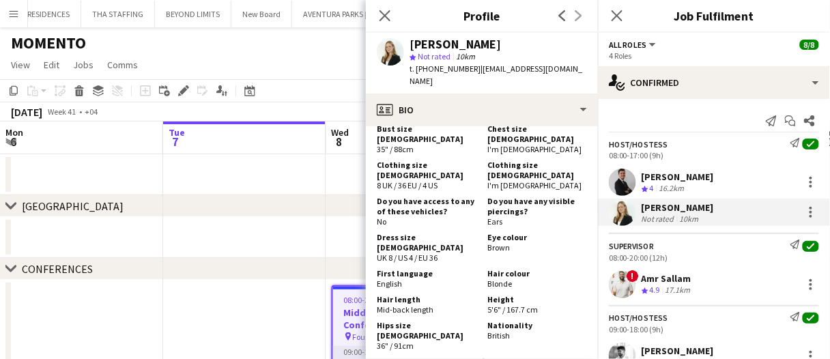
drag, startPoint x: 354, startPoint y: 313, endPoint x: 382, endPoint y: 204, distance: 112.7
click at [354, 312] on h3 "Middle East Investors' Conference" at bounding box center [408, 318] width 150 height 25
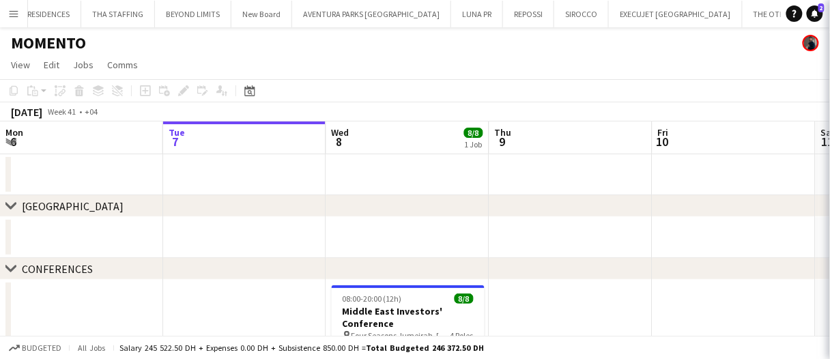
scroll to position [122, 0]
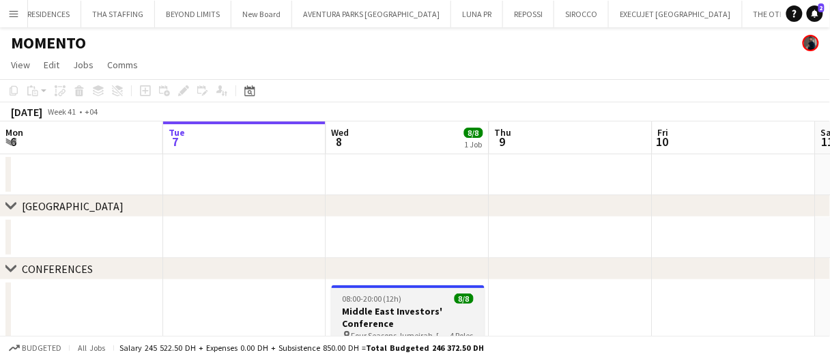
click at [428, 310] on h3 "Middle East Investors' Conference" at bounding box center [408, 317] width 153 height 25
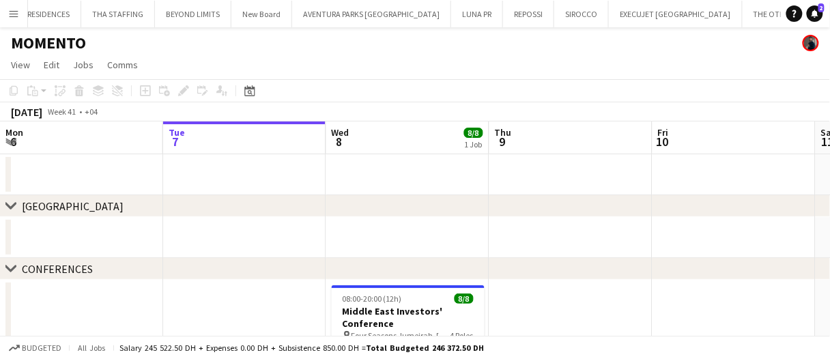
scroll to position [125, 0]
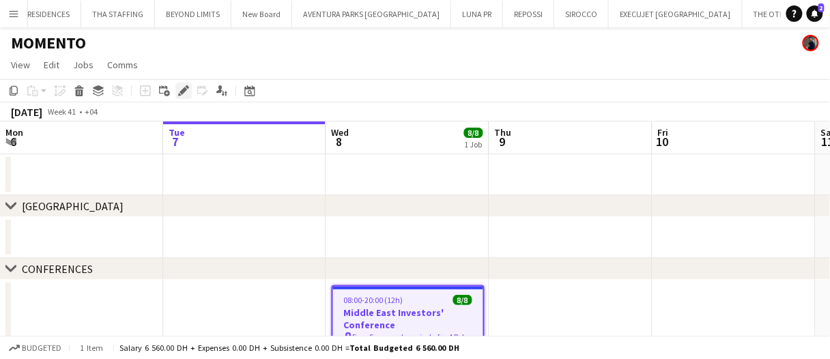
click at [188, 88] on icon "Edit" at bounding box center [183, 90] width 11 height 11
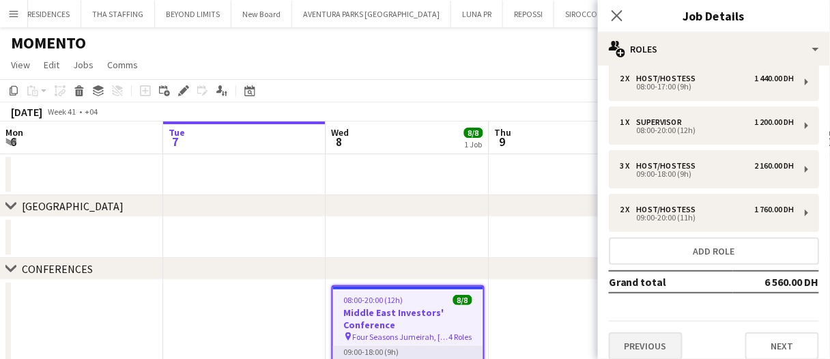
scroll to position [24, 0]
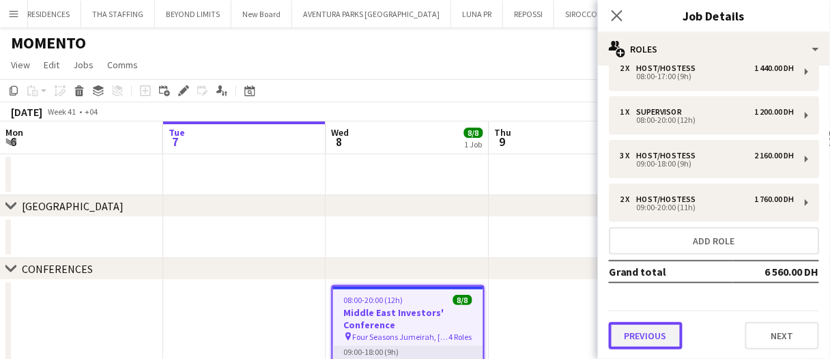
click at [642, 336] on button "Previous" at bounding box center [646, 335] width 74 height 27
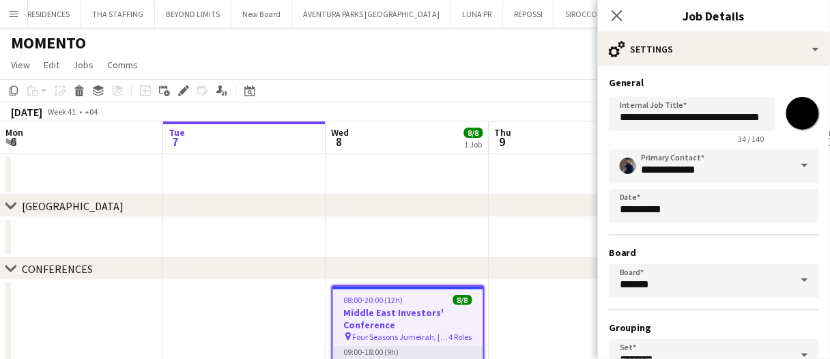
scroll to position [0, 0]
click at [683, 126] on input "**********" at bounding box center [692, 114] width 166 height 34
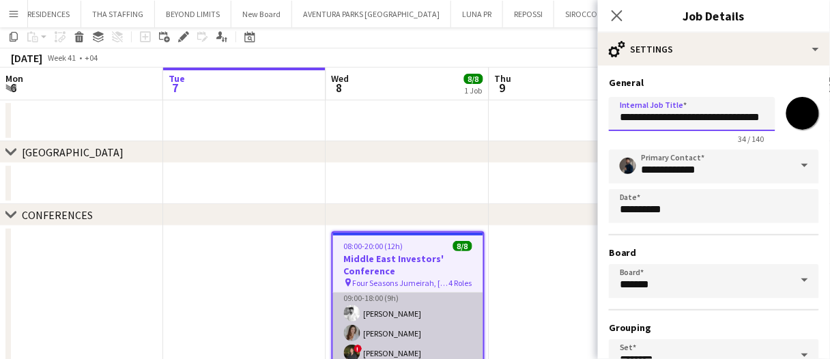
scroll to position [68, 0]
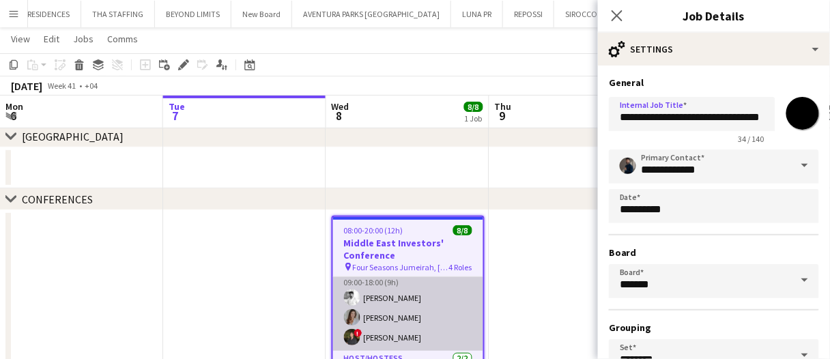
click at [415, 295] on app-card-role "Host/Hostess [DATE] 09:00-18:00 (9h) [PERSON_NAME] [PERSON_NAME] ! [PERSON_NAME]" at bounding box center [408, 308] width 150 height 86
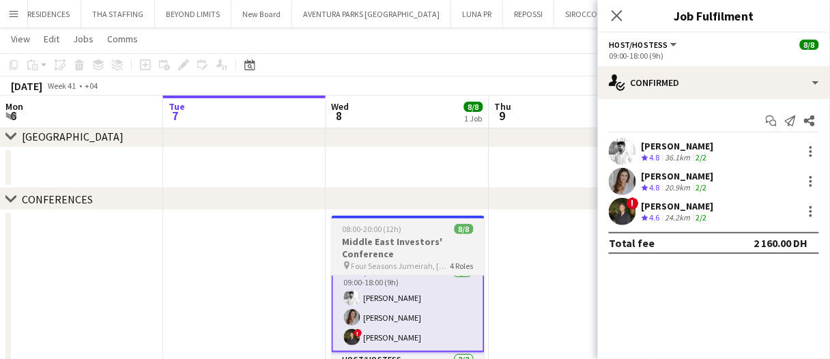
drag, startPoint x: 414, startPoint y: 267, endPoint x: 458, endPoint y: 246, distance: 48.2
click at [414, 267] on span "Four Seasons Jumeirah, [GEOGRAPHIC_DATA]" at bounding box center [400, 266] width 99 height 10
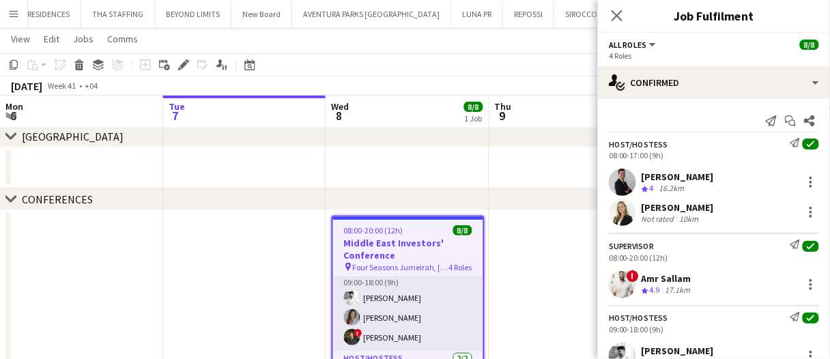
scroll to position [123, 0]
click at [666, 218] on div "Not rated" at bounding box center [658, 219] width 35 height 10
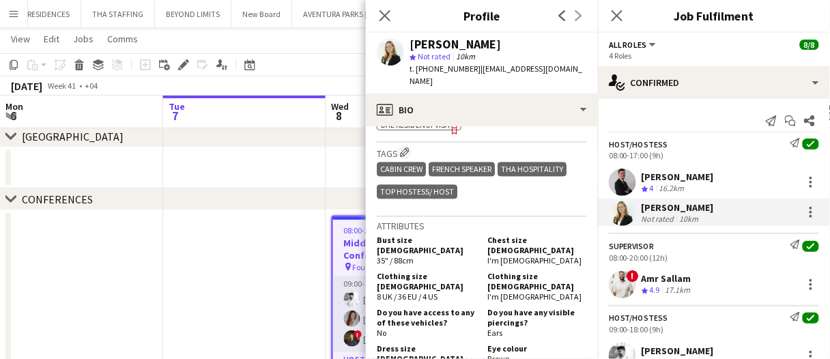
scroll to position [819, 0]
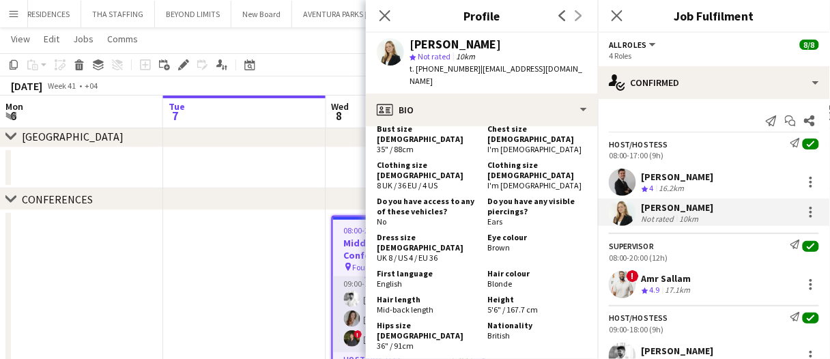
drag, startPoint x: 439, startPoint y: 203, endPoint x: 377, endPoint y: 197, distance: 62.3
click at [377, 232] on div "Dress size [DEMOGRAPHIC_DATA] UK 8 / US 4 / EU 36" at bounding box center [429, 247] width 105 height 31
copy span "UK 8 / US 4 / EU 36"
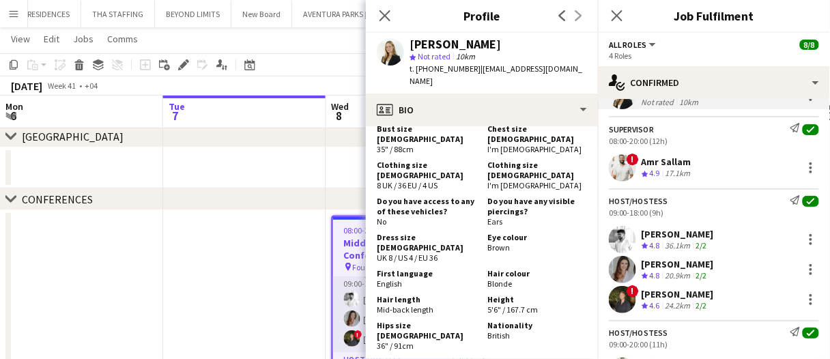
scroll to position [136, 0]
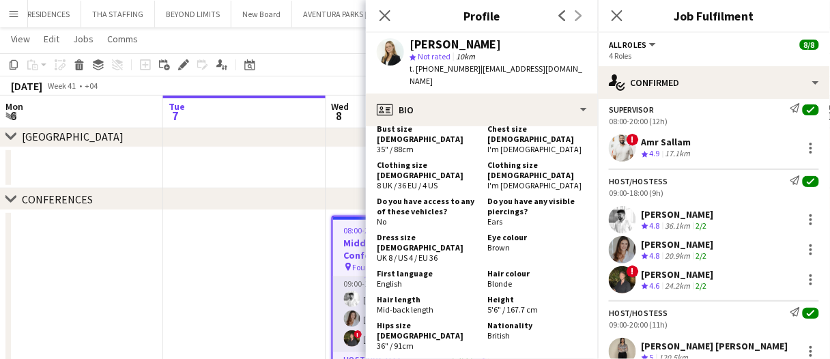
click at [675, 242] on div "Camila Rossato" at bounding box center [677, 244] width 72 height 12
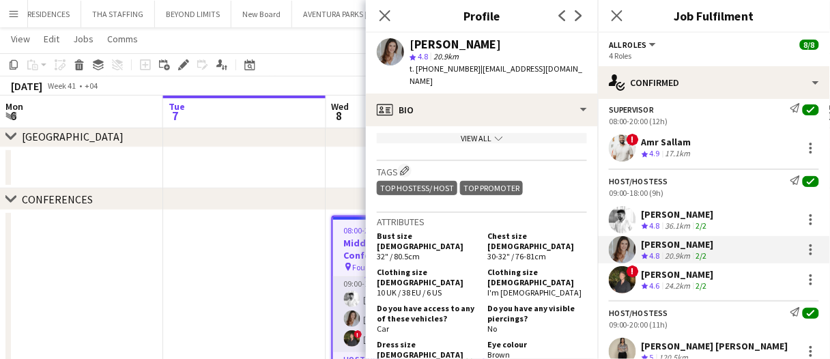
scroll to position [682, 0]
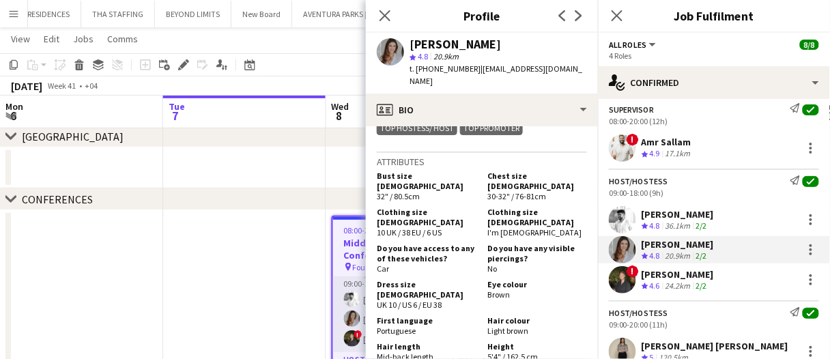
drag, startPoint x: 450, startPoint y: 261, endPoint x: 375, endPoint y: 263, distance: 75.1
click at [375, 263] on app-crew-profile-bio "chevron-left chevron-right Open photos pop-in Gender Female Birthday 17-07-1991…" at bounding box center [482, 242] width 232 height 233
copy span "UK 10 / US 6 / EU 38"
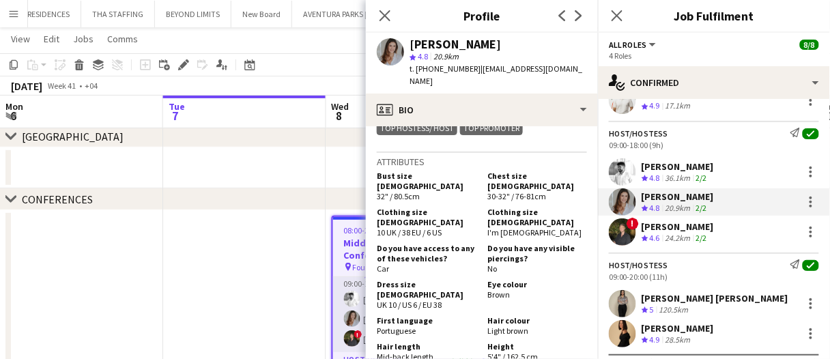
scroll to position [211, 0]
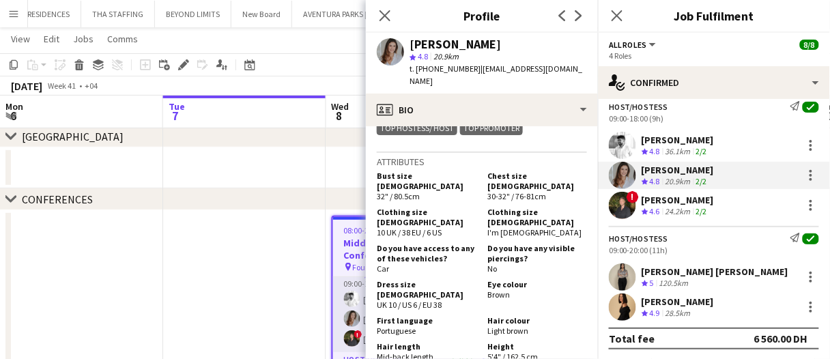
click at [672, 267] on div "[PERSON_NAME] [PERSON_NAME]" at bounding box center [714, 271] width 147 height 12
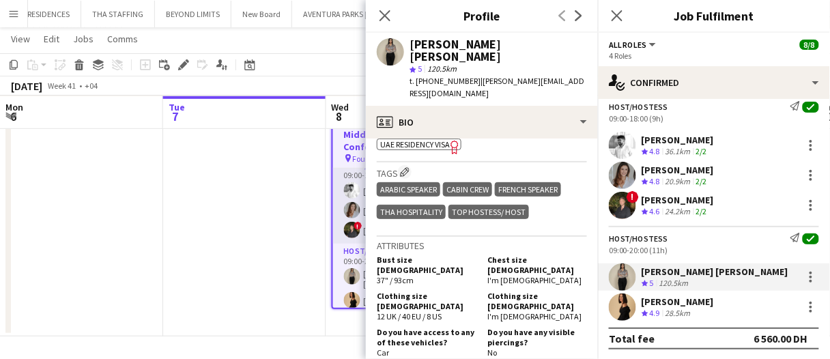
scroll to position [955, 0]
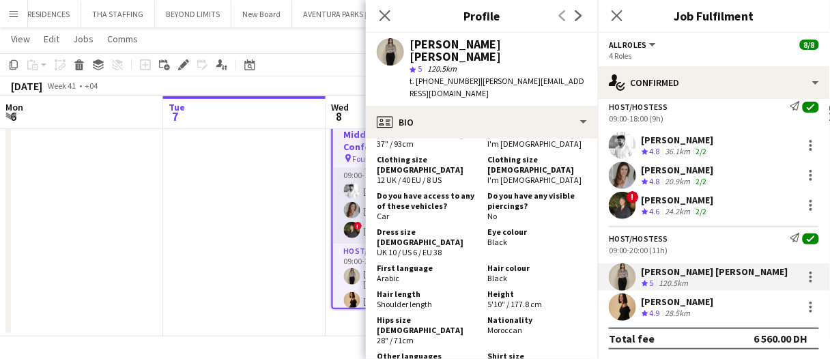
drag, startPoint x: 430, startPoint y: 194, endPoint x: 295, endPoint y: 85, distance: 173.7
click at [377, 227] on div "Dress size FEMALE UK 10 / US 6 / EU 38" at bounding box center [429, 242] width 105 height 31
copy span "UK 10 / US 6 / EU 38"
click at [688, 315] on div "28.5km" at bounding box center [677, 314] width 31 height 12
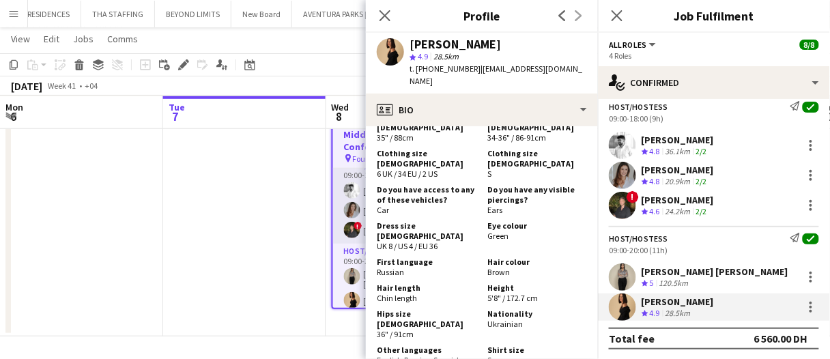
scroll to position [1023, 0]
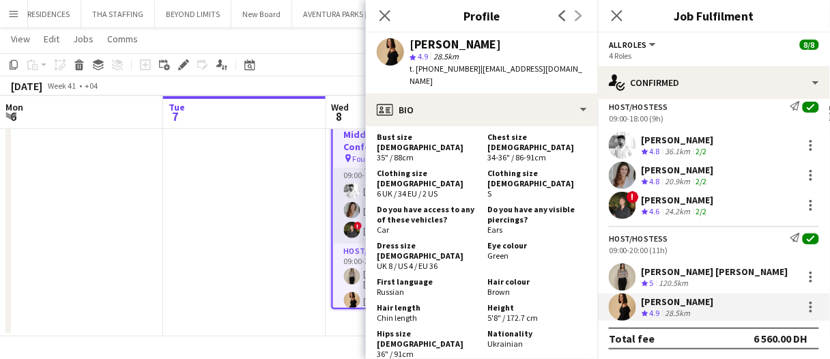
click at [270, 222] on app-date-cell at bounding box center [244, 219] width 163 height 235
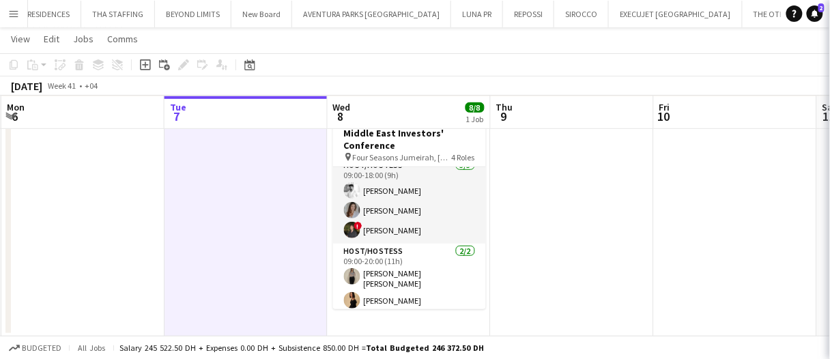
click at [270, 222] on app-date-cell at bounding box center [245, 219] width 163 height 235
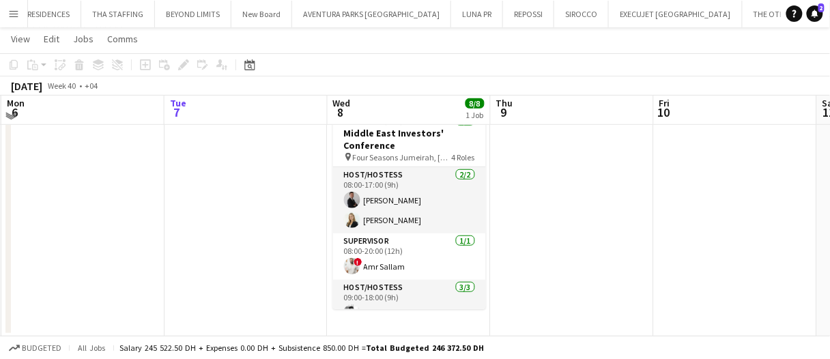
scroll to position [0, 0]
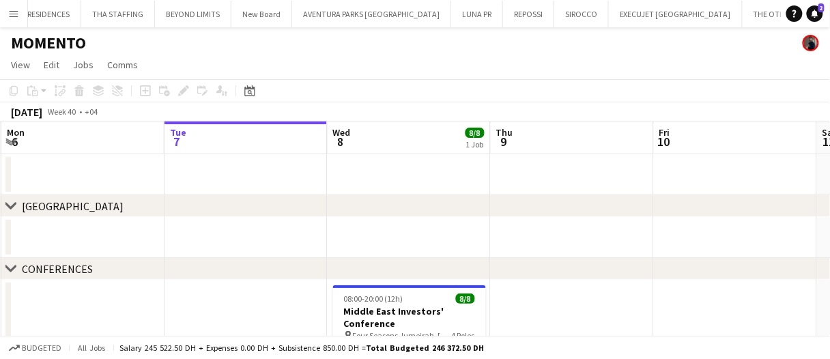
click at [250, 222] on app-date-cell at bounding box center [245, 237] width 163 height 41
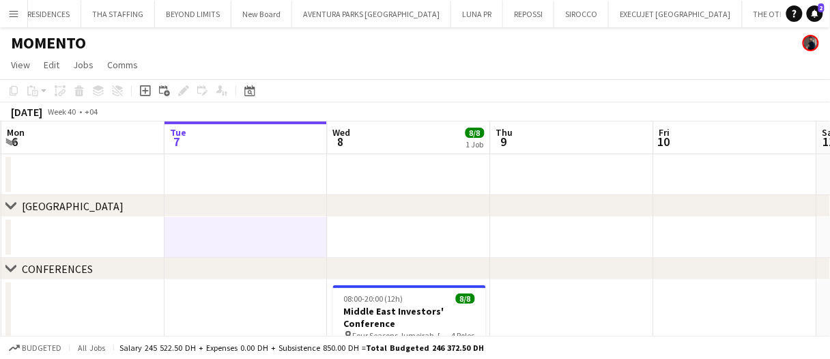
click at [259, 226] on app-date-cell at bounding box center [245, 237] width 163 height 41
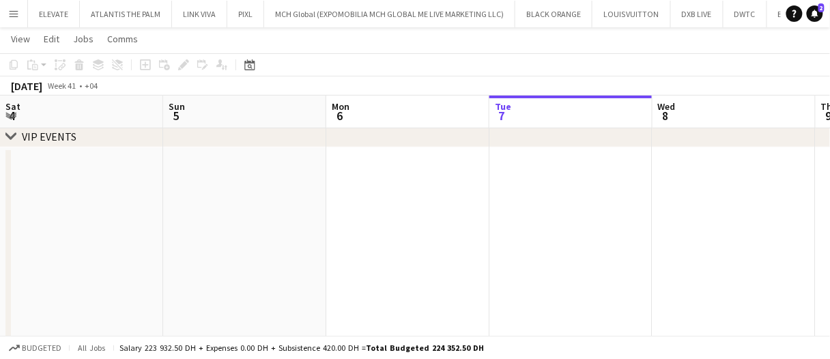
scroll to position [0, 326]
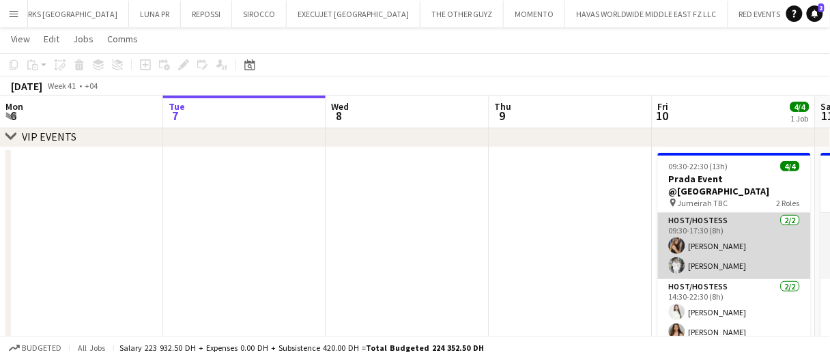
click at [682, 237] on app-user-avatar at bounding box center [677, 245] width 16 height 16
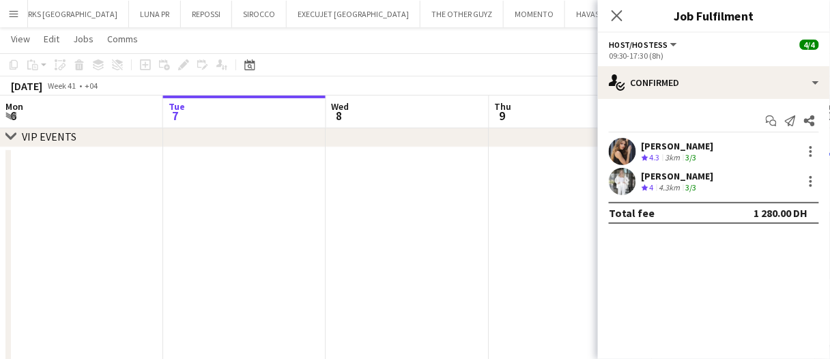
click at [671, 140] on div "[PERSON_NAME]" at bounding box center [677, 146] width 72 height 12
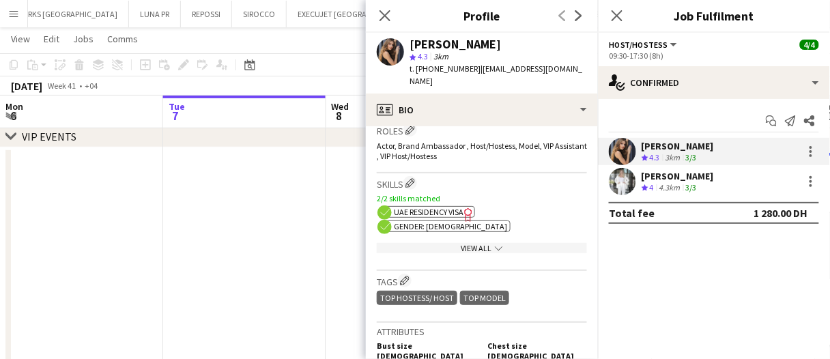
scroll to position [750, 0]
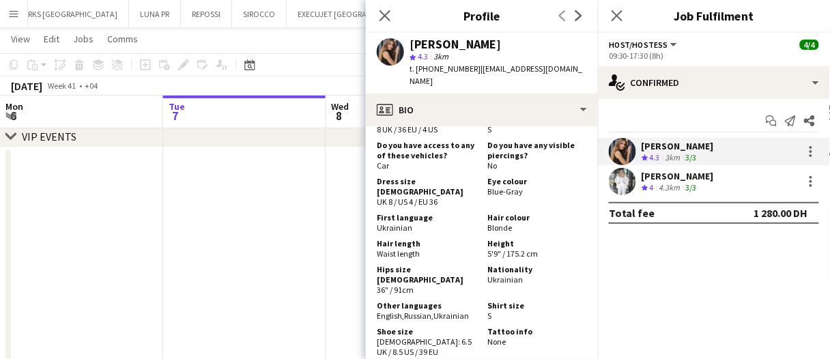
click at [675, 184] on div "4.3km" at bounding box center [669, 188] width 27 height 12
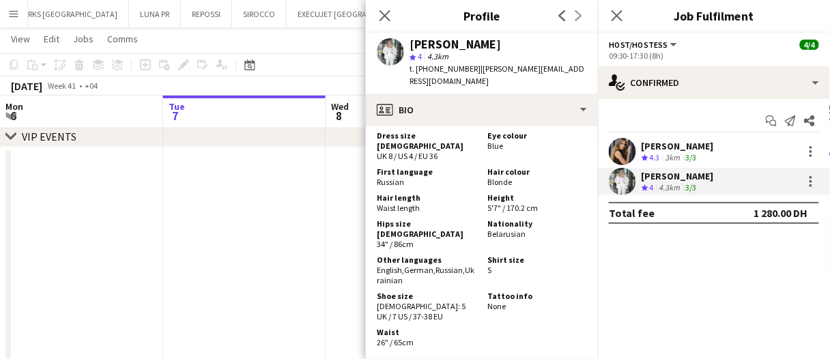
scroll to position [887, 0]
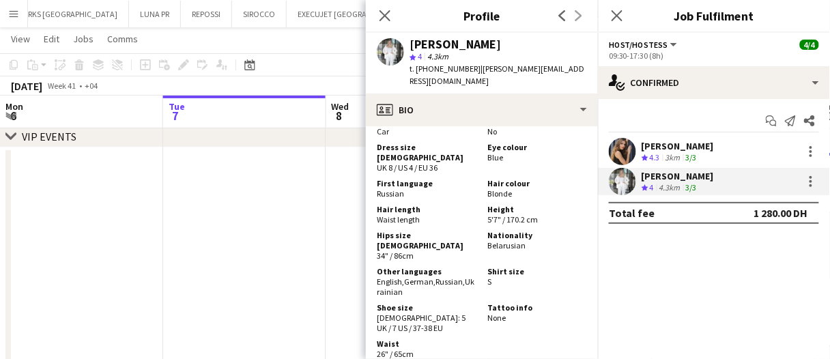
click at [334, 259] on app-date-cell at bounding box center [407, 260] width 163 height 227
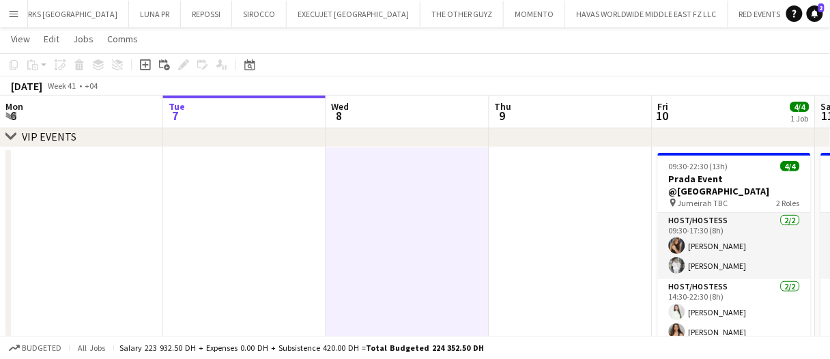
click at [374, 261] on app-date-cell at bounding box center [407, 260] width 163 height 227
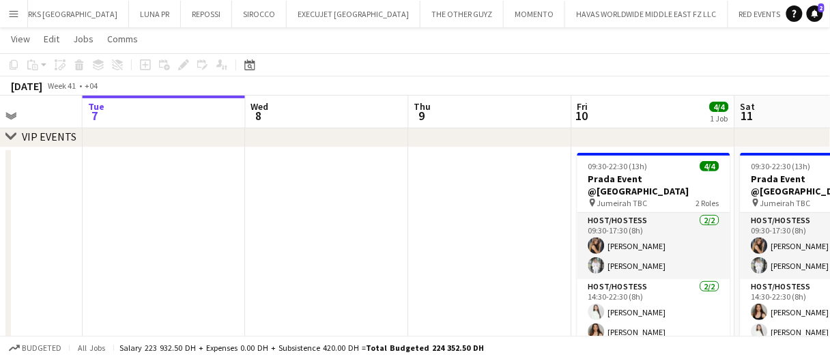
scroll to position [0, 449]
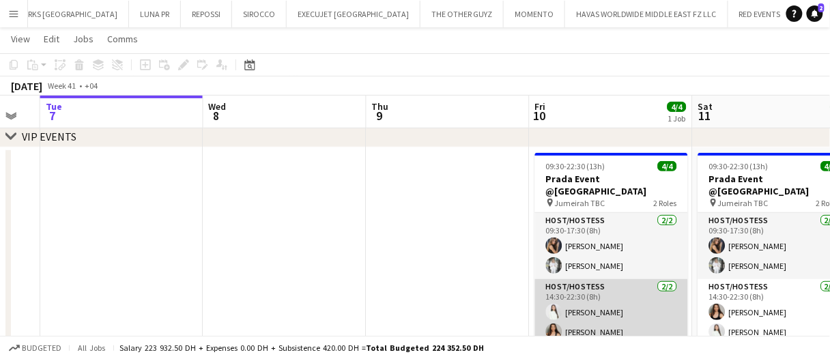
click at [584, 287] on app-card-role "Host/Hostess [DATE] 14:30-22:30 (8h) [PERSON_NAME] Cafieiro [PERSON_NAME]" at bounding box center [611, 312] width 153 height 66
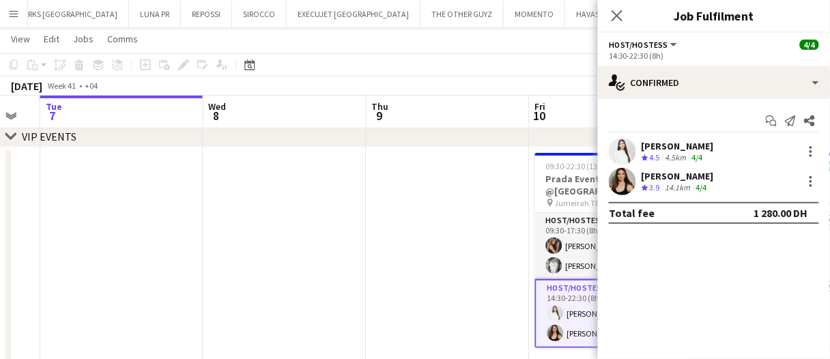
click at [643, 147] on div "[PERSON_NAME]" at bounding box center [677, 146] width 72 height 12
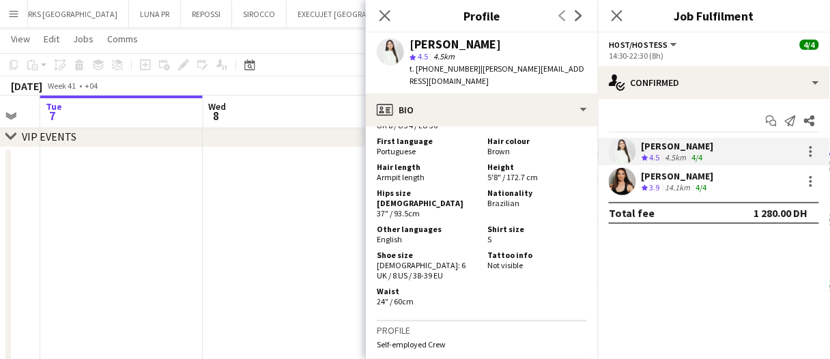
scroll to position [887, 0]
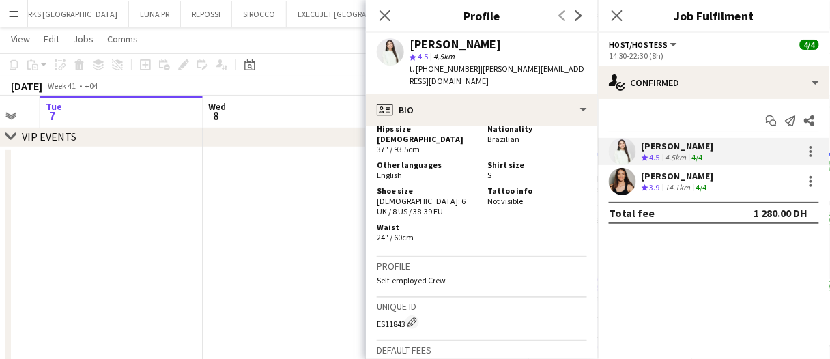
click at [656, 192] on div "Crew rating 3.9" at bounding box center [651, 188] width 21 height 12
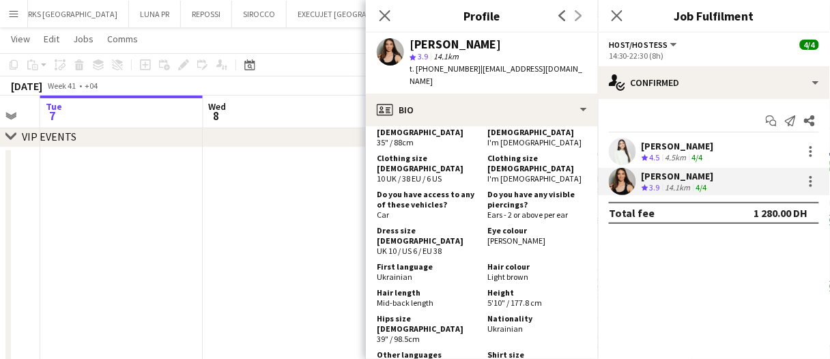
scroll to position [819, 0]
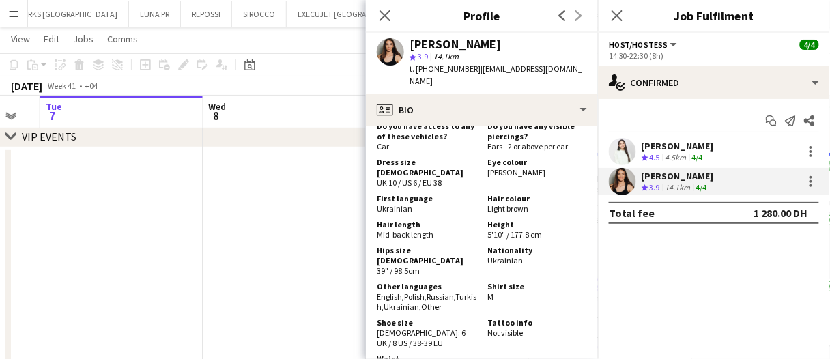
click at [675, 157] on div "4.5km" at bounding box center [675, 158] width 27 height 12
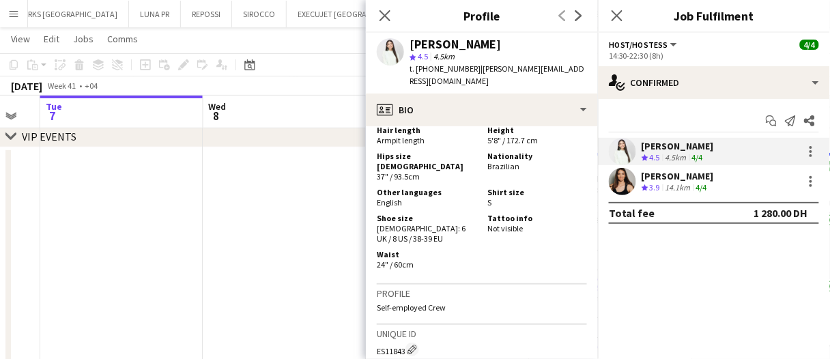
scroll to position [887, 0]
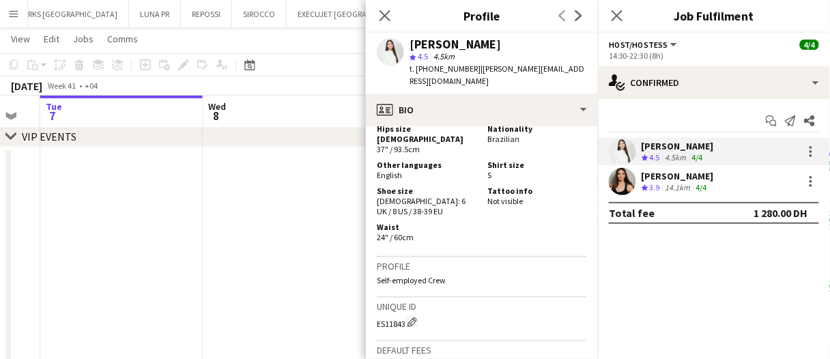
click at [297, 251] on app-date-cell at bounding box center [284, 260] width 163 height 227
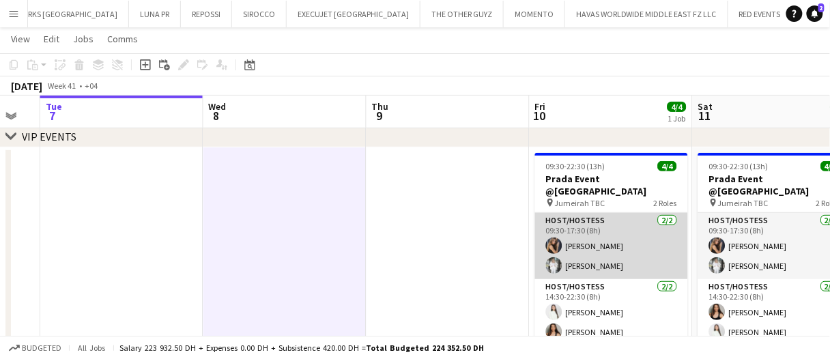
click at [585, 226] on app-card-role "Host/Hostess [DATE] 09:30-17:30 (8h) [PERSON_NAME] [PERSON_NAME]" at bounding box center [611, 246] width 153 height 66
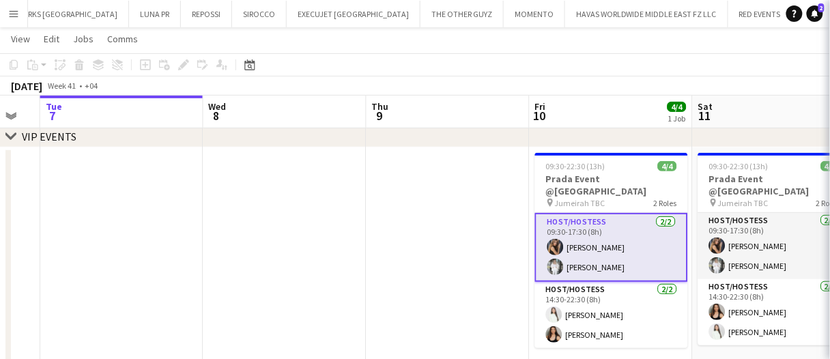
scroll to position [0, 448]
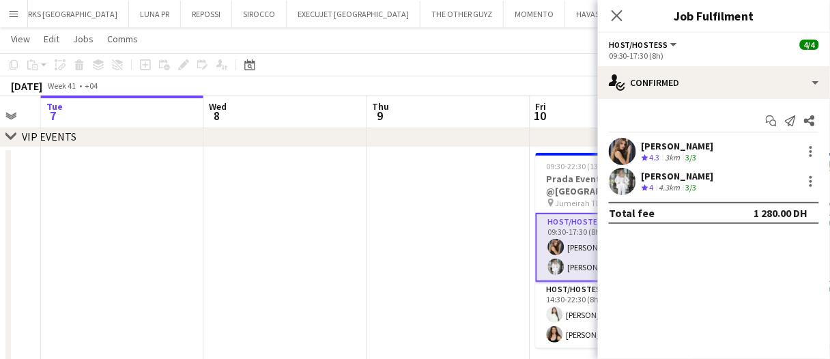
click at [696, 149] on div "[PERSON_NAME]" at bounding box center [677, 146] width 72 height 12
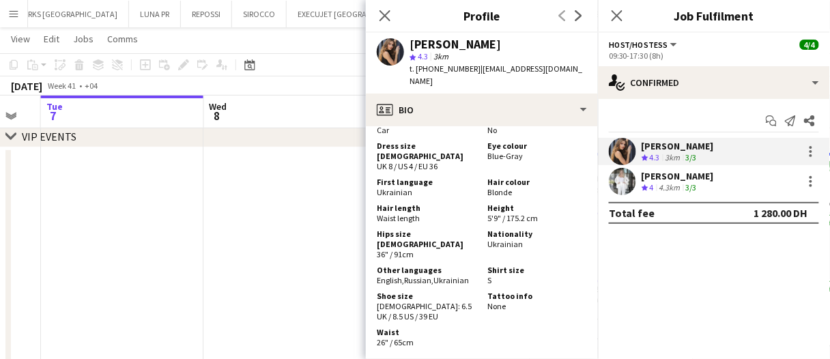
scroll to position [775, 0]
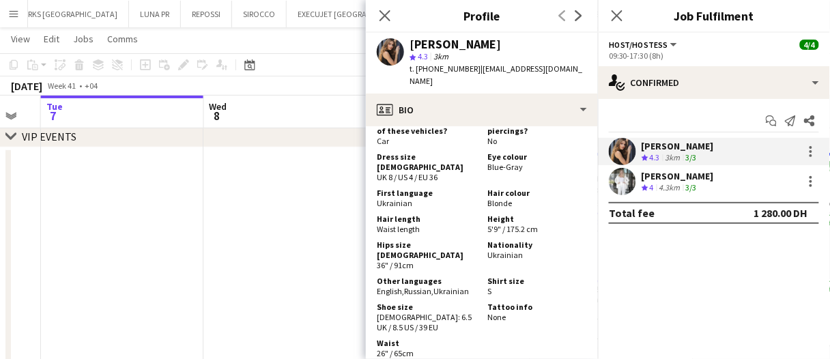
drag, startPoint x: 643, startPoint y: 188, endPoint x: 590, endPoint y: 205, distance: 55.0
click at [643, 188] on icon "Crew rating" at bounding box center [644, 187] width 7 height 7
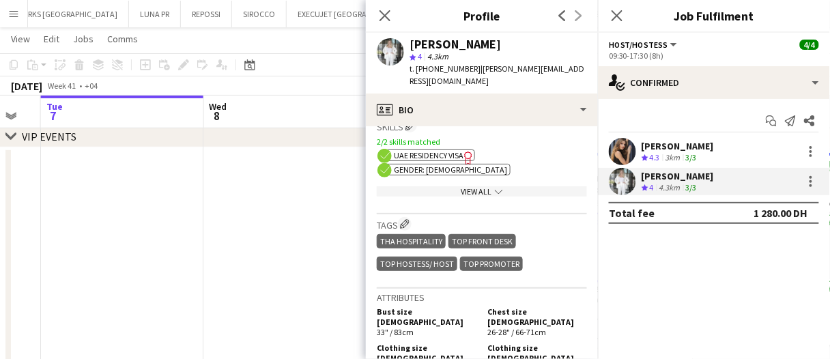
scroll to position [887, 0]
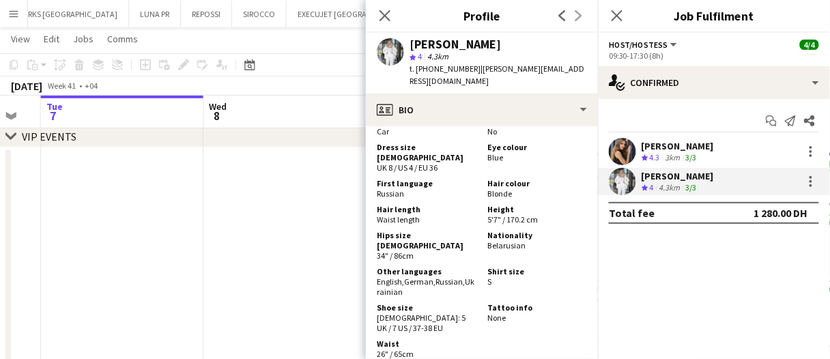
click at [665, 164] on div "[PERSON_NAME] Crew rating 4.3 3km 3/3" at bounding box center [714, 151] width 232 height 27
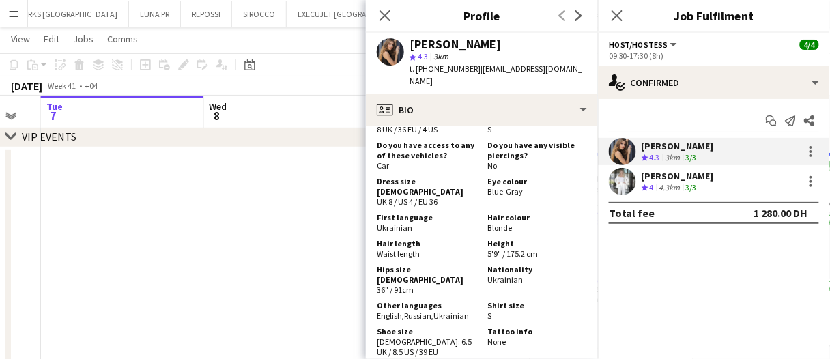
scroll to position [819, 0]
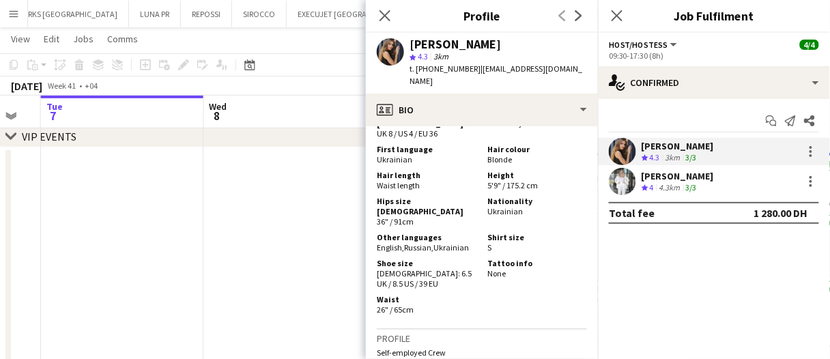
click at [272, 229] on app-date-cell at bounding box center [285, 260] width 163 height 227
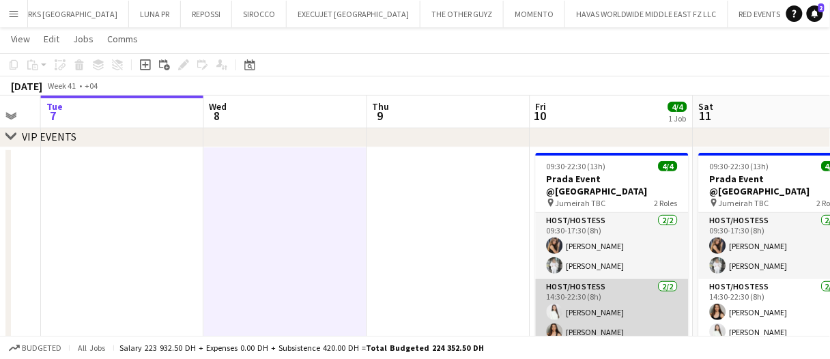
drag, startPoint x: 621, startPoint y: 289, endPoint x: 627, endPoint y: 272, distance: 18.1
click at [621, 289] on app-card-role "Host/Hostess [DATE] 14:30-22:30 (8h) [PERSON_NAME] Cafieiro [PERSON_NAME]" at bounding box center [612, 312] width 153 height 66
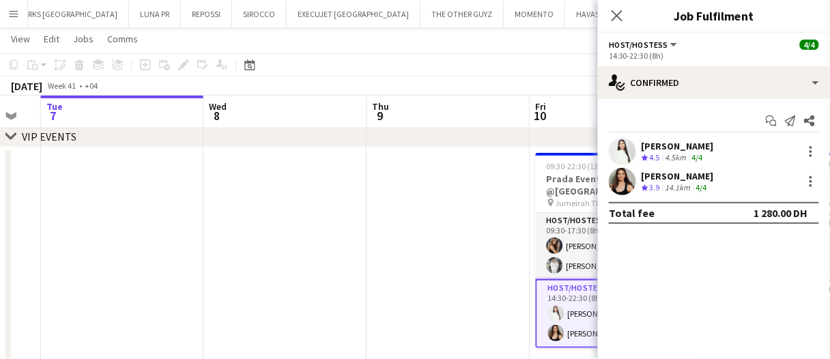
click at [657, 139] on div "[PERSON_NAME] Crew rating 4.5 4.5km 4/4" at bounding box center [714, 151] width 232 height 27
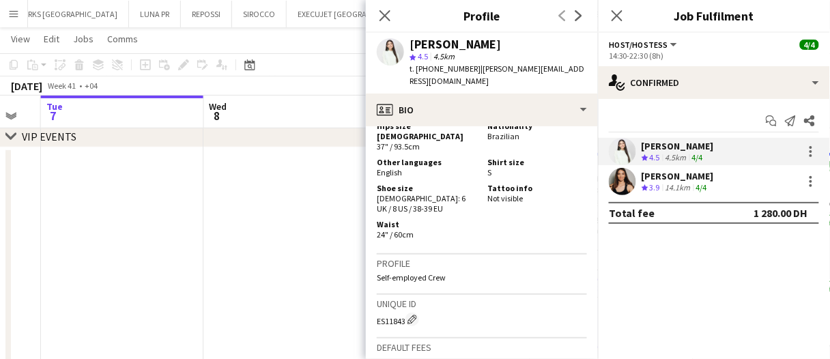
scroll to position [872, 0]
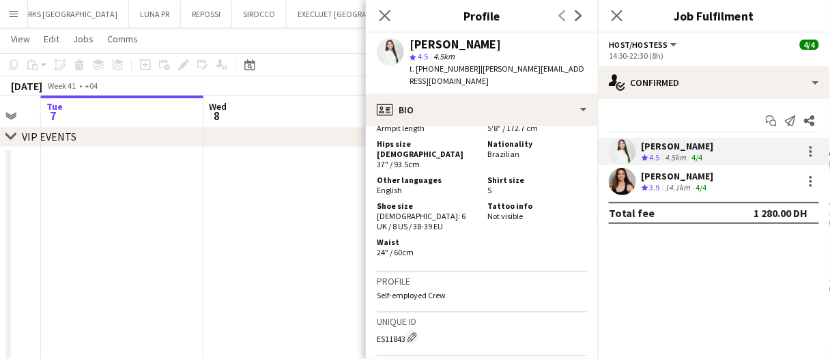
click at [630, 179] on app-user-avatar at bounding box center [622, 181] width 27 height 27
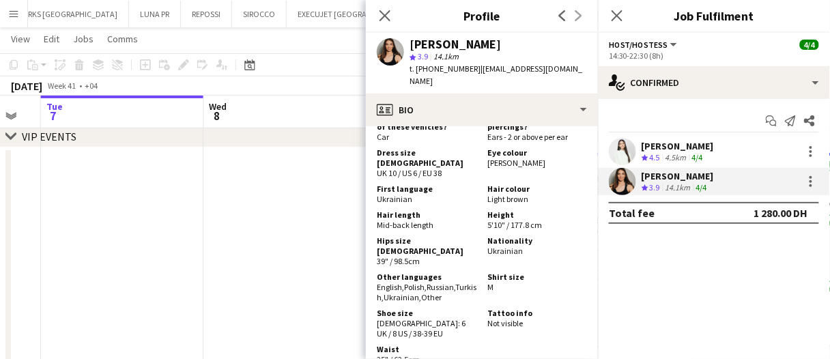
scroll to position [955, 0]
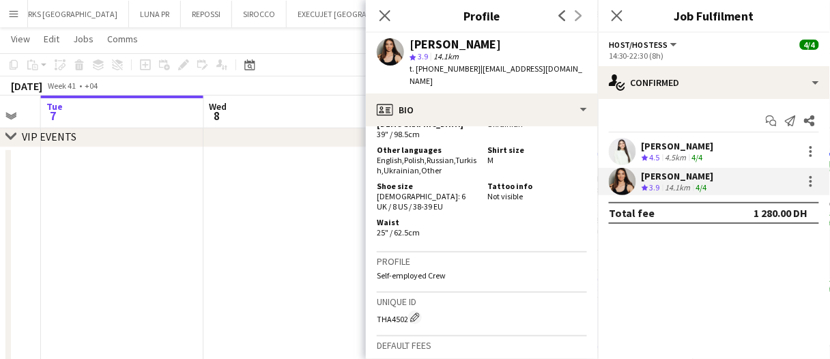
click at [326, 212] on app-date-cell at bounding box center [285, 260] width 163 height 227
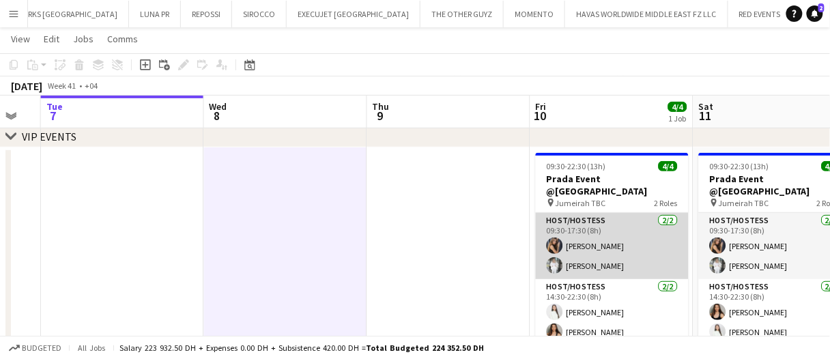
click at [589, 224] on app-card-role "Host/Hostess [DATE] 09:30-17:30 (8h) [PERSON_NAME] [PERSON_NAME]" at bounding box center [612, 246] width 153 height 66
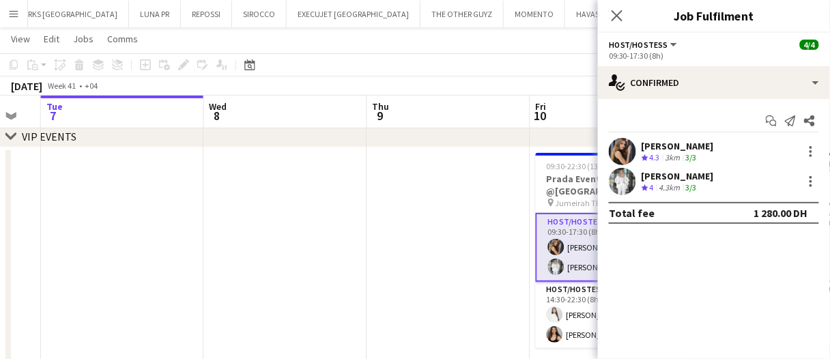
click at [655, 202] on div "Total fee 1 280.00 DH" at bounding box center [714, 213] width 210 height 22
click at [659, 182] on div "4.3km" at bounding box center [669, 188] width 27 height 12
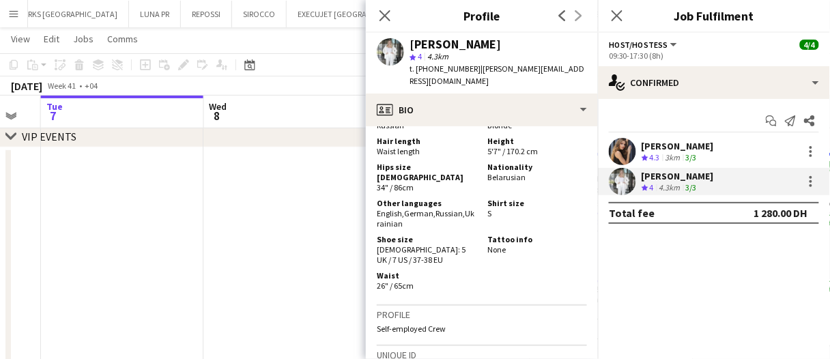
click at [292, 242] on app-date-cell at bounding box center [285, 260] width 163 height 227
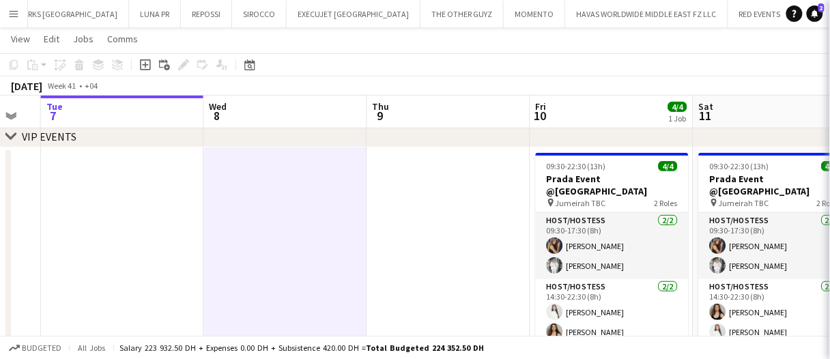
click at [309, 255] on app-date-cell at bounding box center [285, 260] width 163 height 227
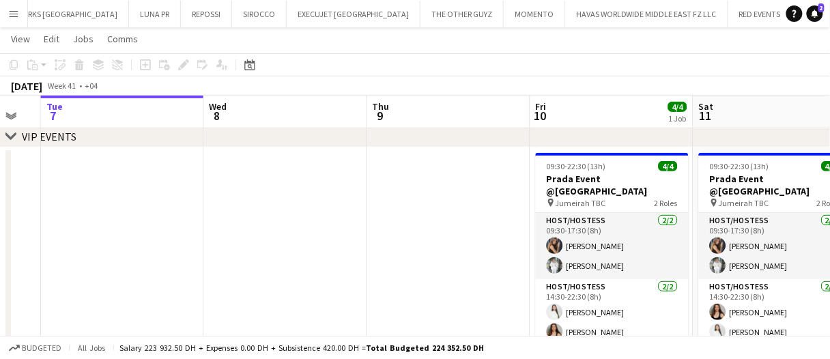
click at [448, 236] on app-date-cell at bounding box center [448, 260] width 163 height 227
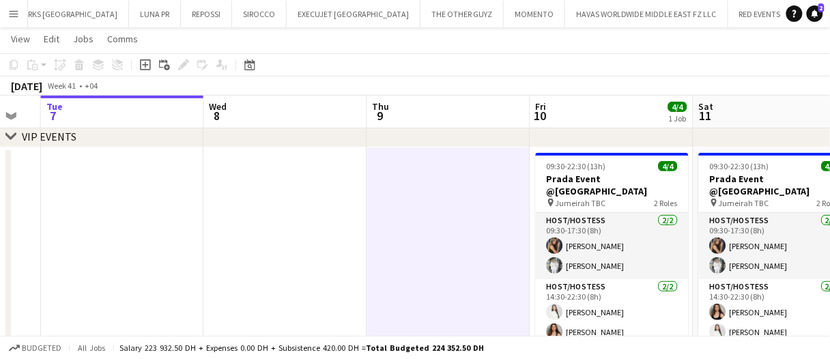
click at [448, 236] on app-date-cell at bounding box center [448, 260] width 163 height 227
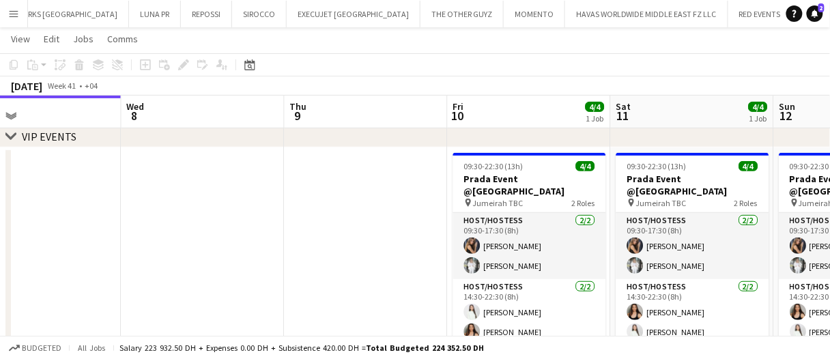
scroll to position [0, 639]
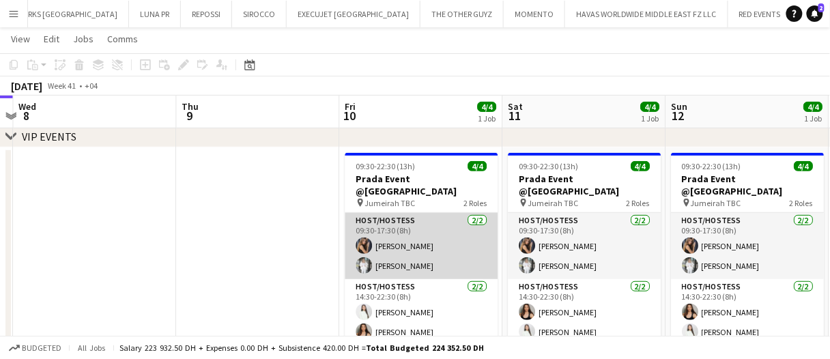
click at [430, 263] on app-card-role "Host/Hostess [DATE] 09:30-17:30 (8h) [PERSON_NAME] [PERSON_NAME]" at bounding box center [421, 246] width 153 height 66
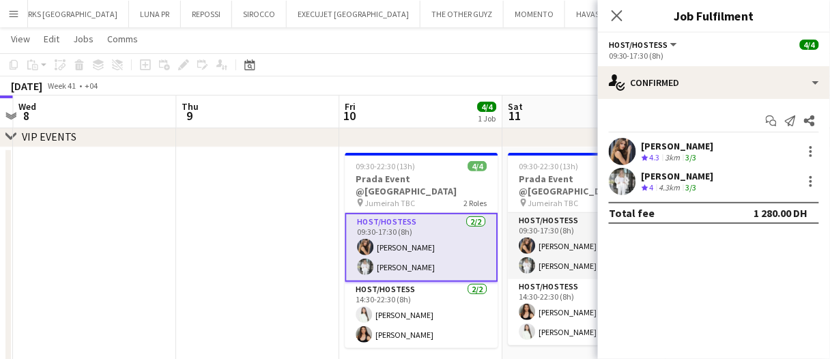
click at [644, 204] on div "Total fee 1 280.00 DH" at bounding box center [714, 213] width 210 height 22
click at [654, 193] on div "[PERSON_NAME] Crew rating 4 4.3km 3/3" at bounding box center [714, 181] width 232 height 27
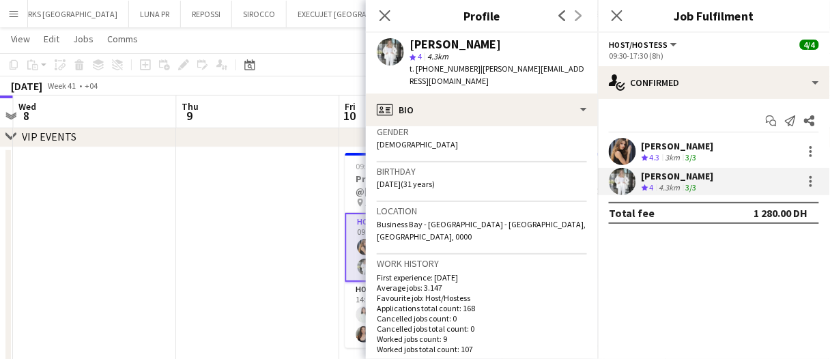
scroll to position [273, 0]
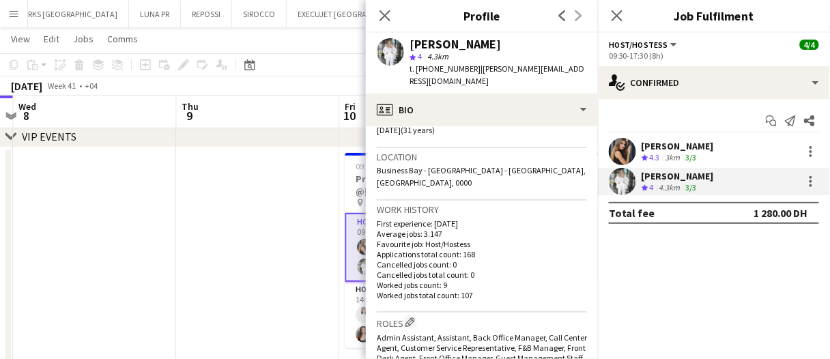
click at [708, 140] on div "[PERSON_NAME]" at bounding box center [677, 146] width 72 height 12
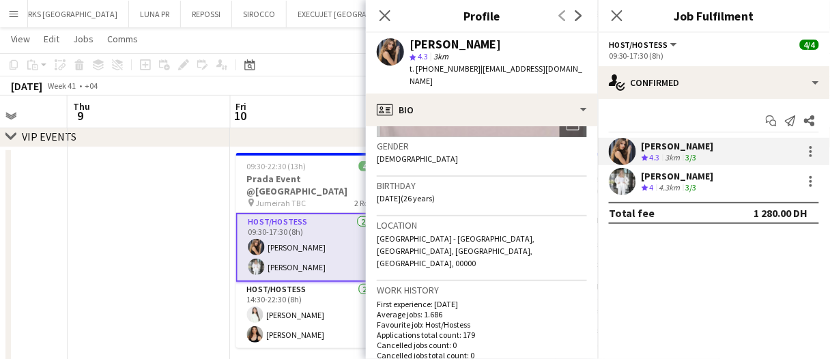
scroll to position [0, 454]
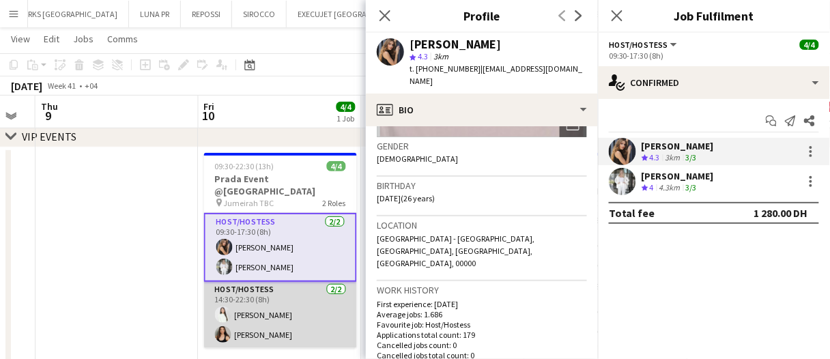
click at [285, 307] on app-card-role "Host/Hostess [DATE] 14:30-22:30 (8h) [PERSON_NAME] Cafieiro [PERSON_NAME]" at bounding box center [280, 315] width 153 height 66
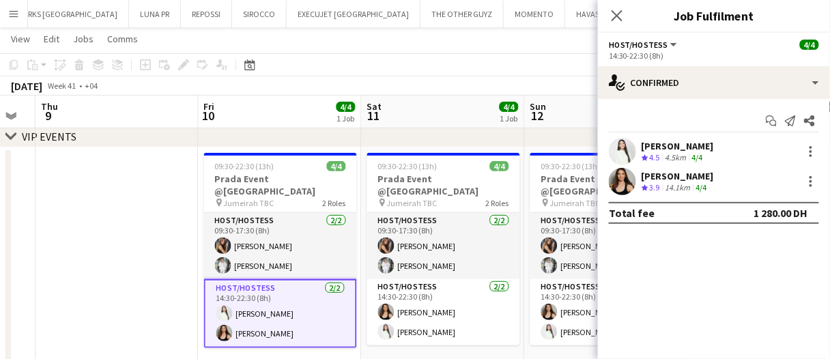
click at [700, 145] on div "[PERSON_NAME]" at bounding box center [677, 146] width 72 height 12
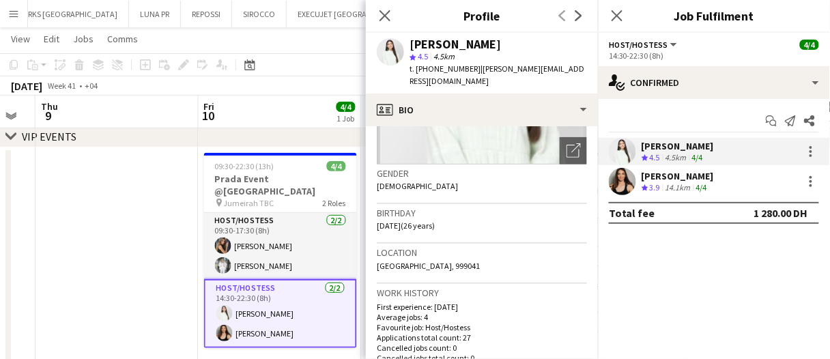
scroll to position [136, 0]
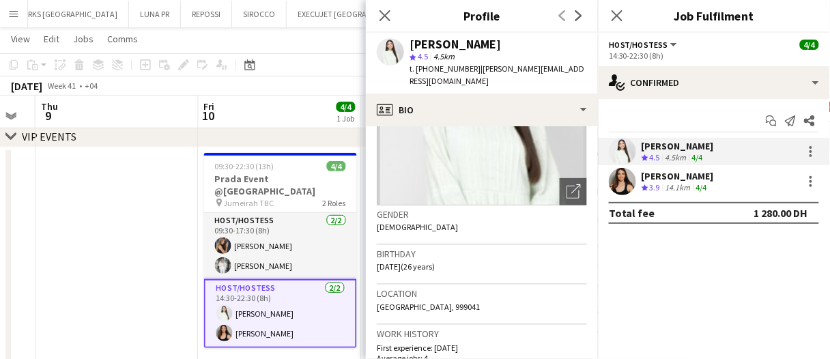
click at [677, 185] on div "14.1km" at bounding box center [677, 188] width 31 height 12
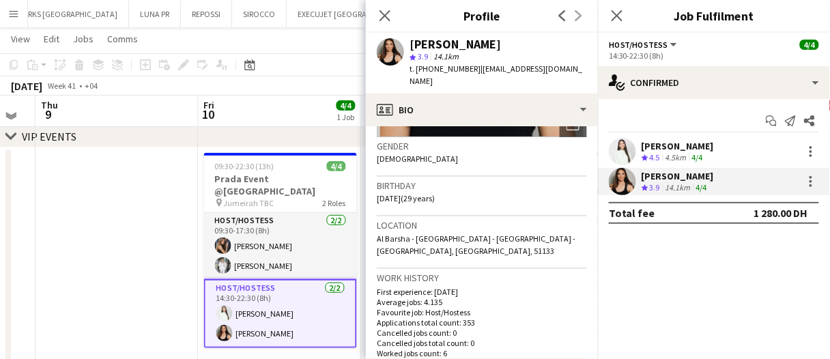
scroll to position [18, 0]
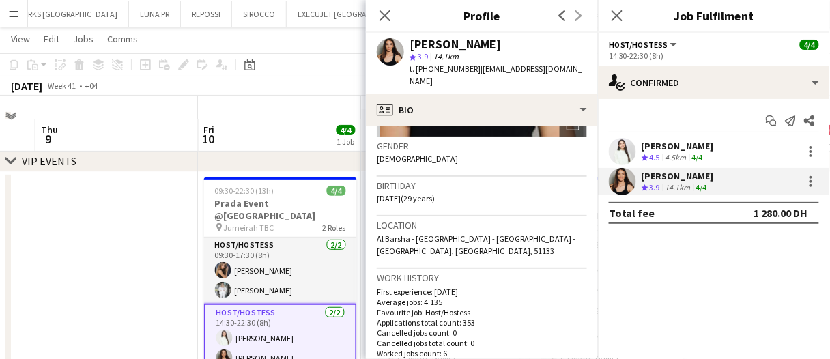
click at [169, 254] on app-date-cell at bounding box center [116, 285] width 163 height 227
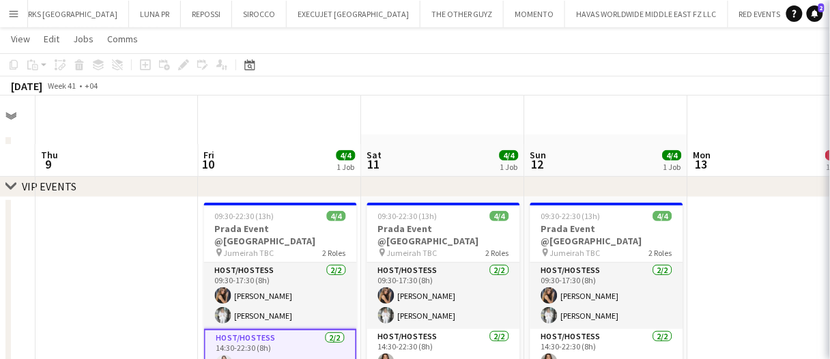
scroll to position [0, 0]
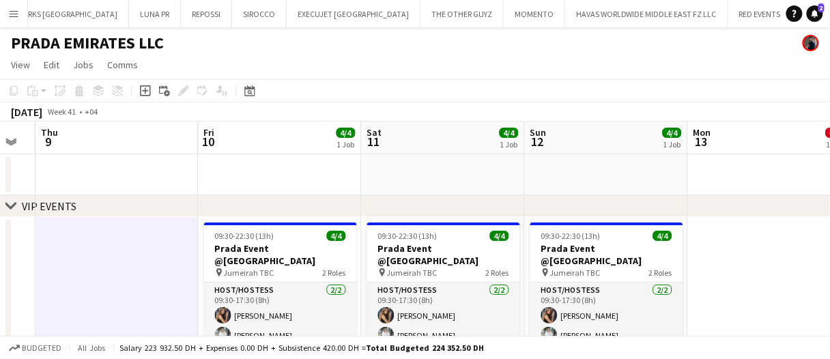
click at [169, 254] on app-date-cell at bounding box center [116, 330] width 163 height 227
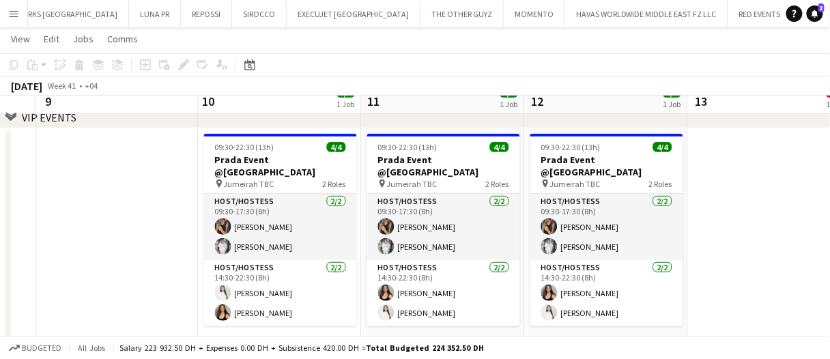
scroll to position [68, 0]
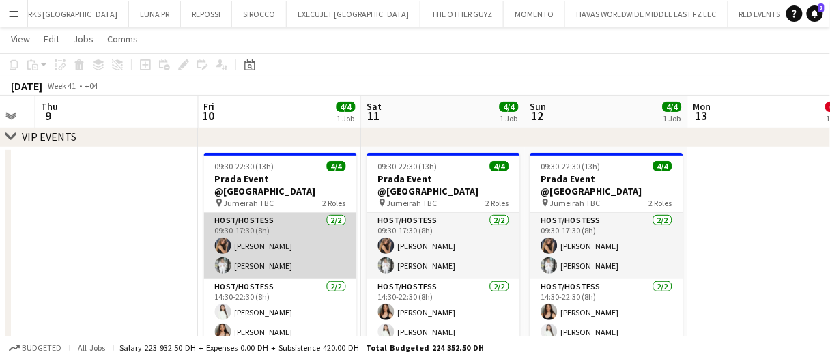
click at [256, 251] on app-card-role "Host/Hostess [DATE] 09:30-17:30 (8h) [PERSON_NAME] [PERSON_NAME]" at bounding box center [280, 246] width 153 height 66
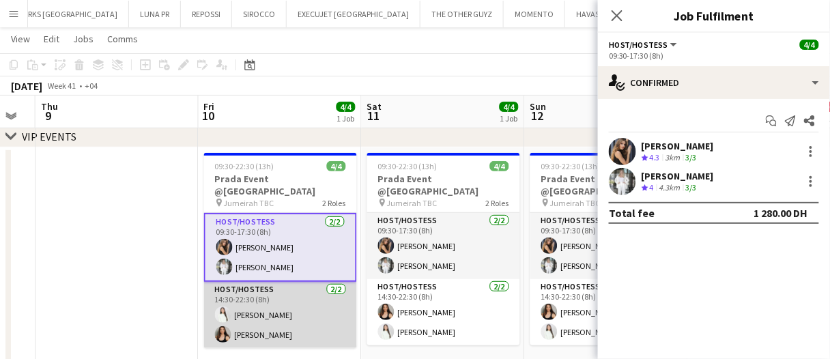
click at [239, 317] on app-card-role "Host/Hostess [DATE] 14:30-22:30 (8h) [PERSON_NAME] Cafieiro [PERSON_NAME]" at bounding box center [280, 315] width 153 height 66
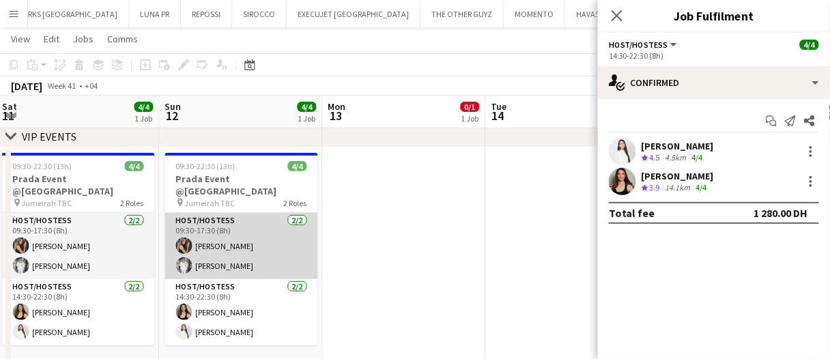
scroll to position [0, 508]
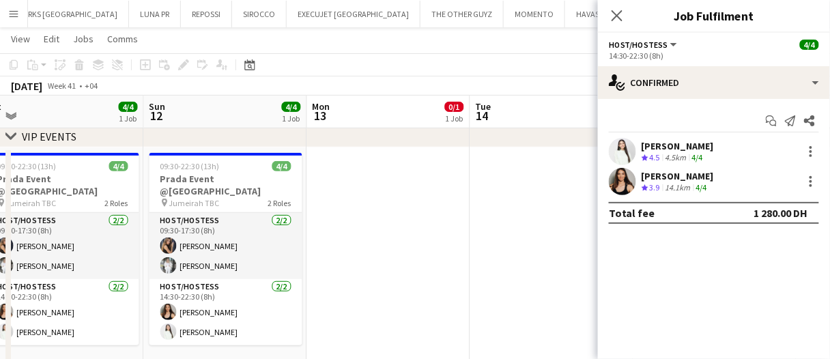
drag, startPoint x: 453, startPoint y: 287, endPoint x: 420, endPoint y: 278, distance: 33.9
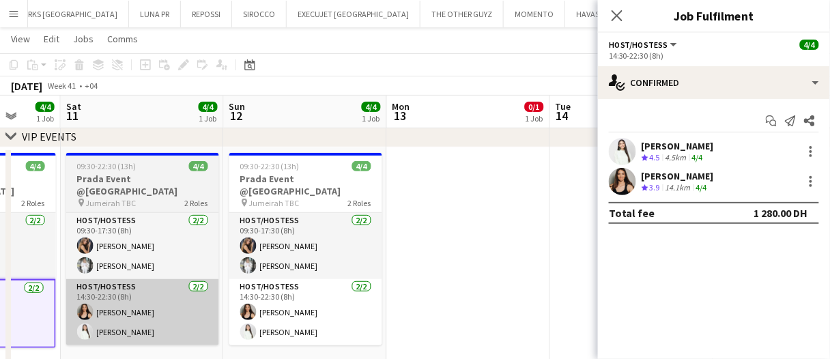
scroll to position [0, 409]
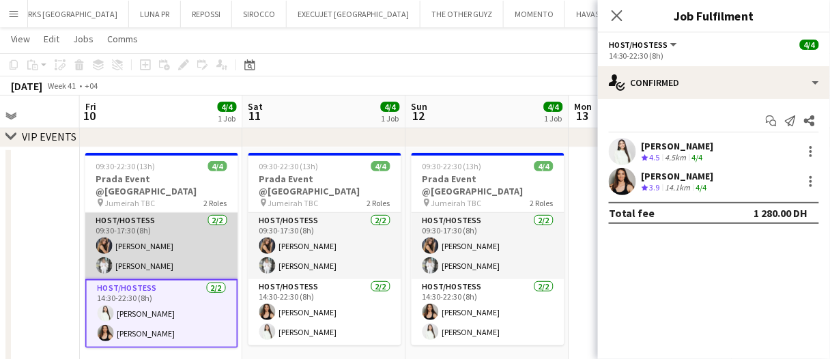
drag, startPoint x: 194, startPoint y: 223, endPoint x: 221, endPoint y: 218, distance: 27.0
click at [194, 223] on app-card-role "Host/Hostess [DATE] 09:30-17:30 (8h) [PERSON_NAME] [PERSON_NAME]" at bounding box center [161, 246] width 153 height 66
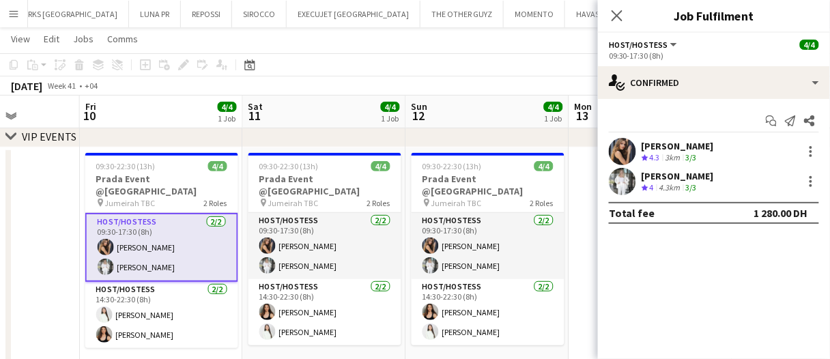
click at [728, 151] on div "[PERSON_NAME] Crew rating 4.3 3km 3/3" at bounding box center [714, 151] width 232 height 27
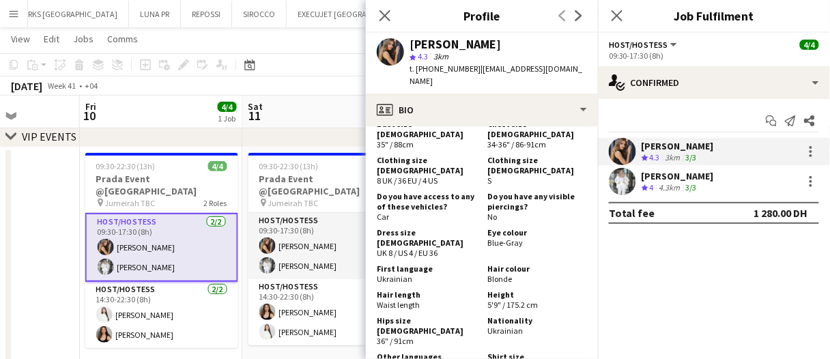
scroll to position [682, 0]
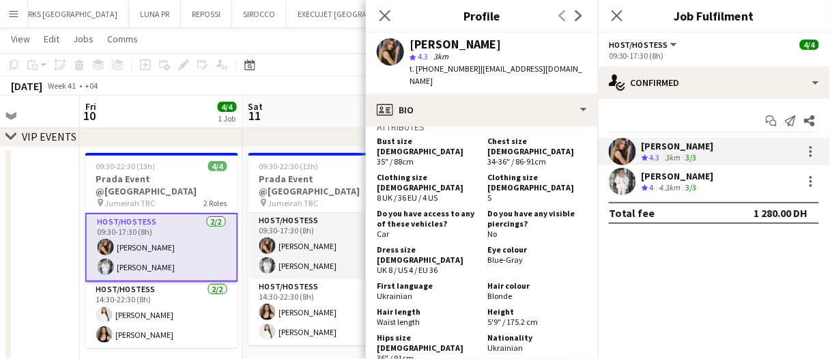
click at [683, 180] on div "[PERSON_NAME]" at bounding box center [677, 176] width 72 height 12
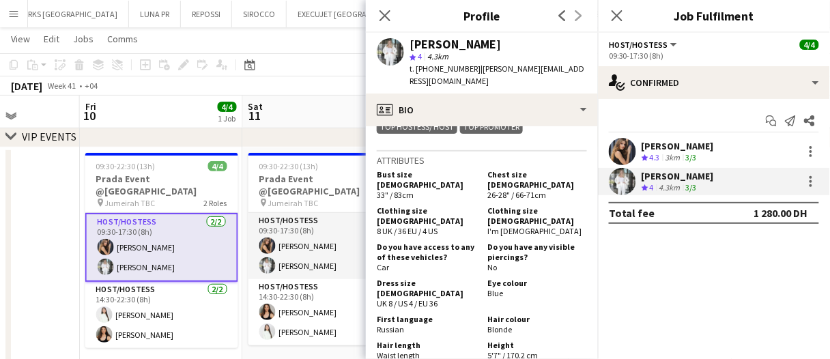
scroll to position [819, 0]
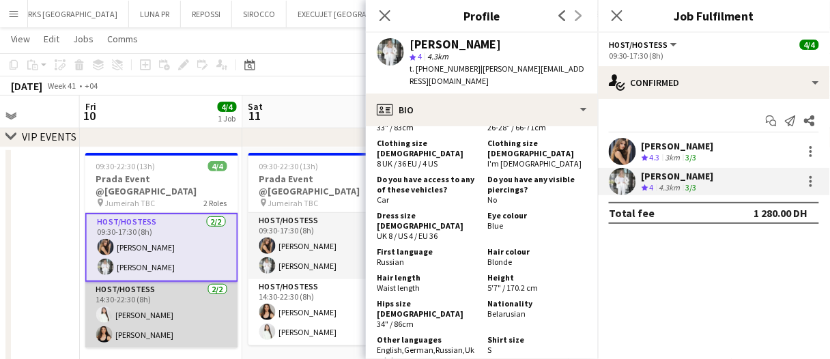
click at [193, 303] on app-card-role "Host/Hostess [DATE] 14:30-22:30 (8h) [PERSON_NAME] Cafieiro [PERSON_NAME]" at bounding box center [161, 315] width 153 height 66
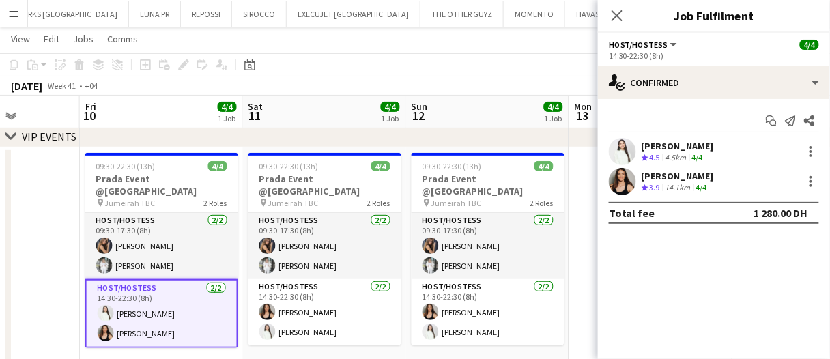
click at [656, 152] on span "4.5" at bounding box center [655, 157] width 10 height 10
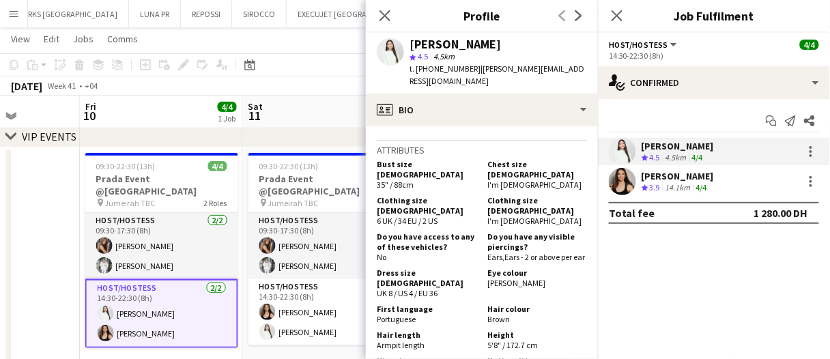
scroll to position [682, 0]
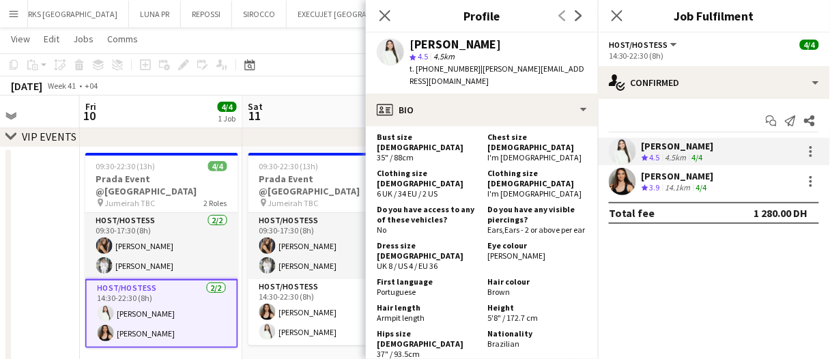
click at [667, 174] on div "[PERSON_NAME]" at bounding box center [677, 176] width 72 height 12
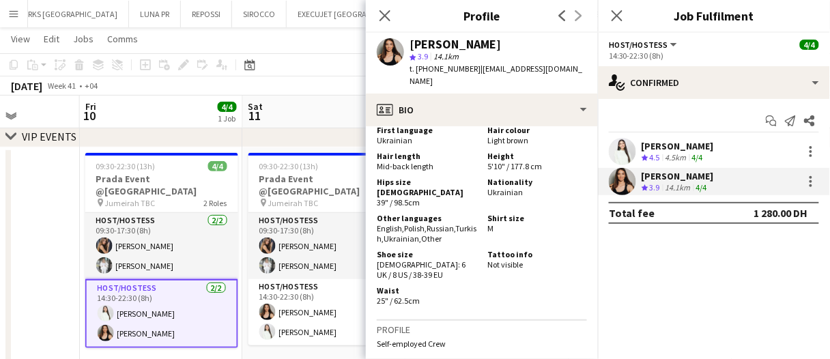
scroll to position [819, 0]
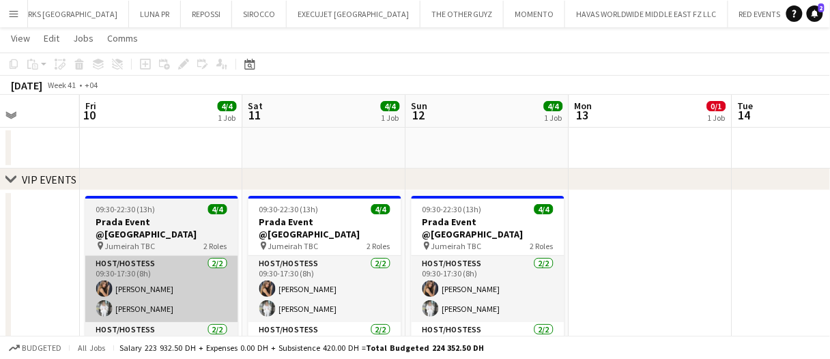
scroll to position [0, 0]
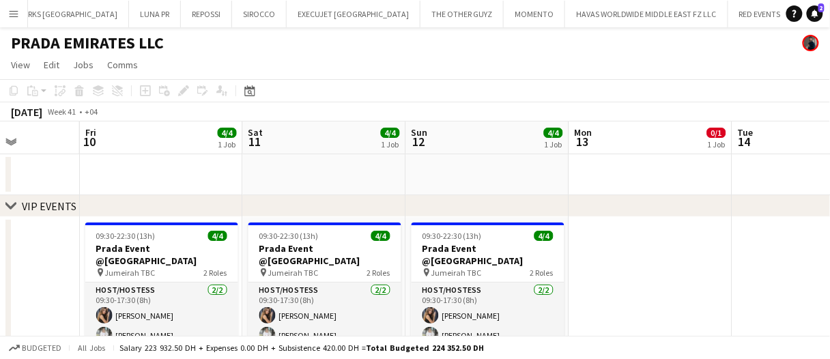
click at [194, 69] on app-page-menu "View Day view expanded Day view collapsed Month view Date picker Jump to [DATE]…" at bounding box center [415, 66] width 830 height 26
click at [325, 64] on app-page-menu "View Day view expanded Day view collapsed Month view Date picker Jump to [DATE]…" at bounding box center [415, 66] width 830 height 26
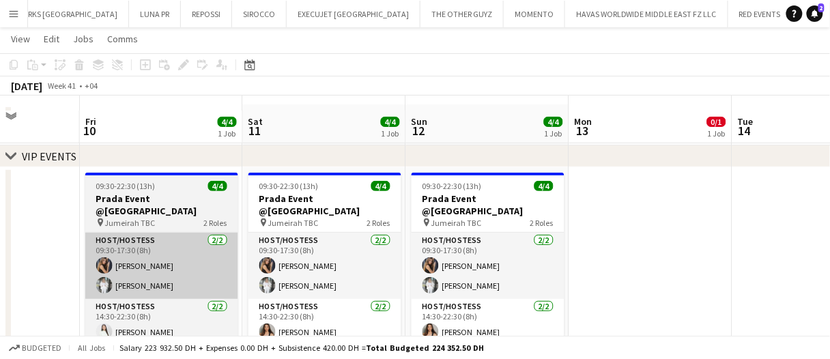
scroll to position [68, 0]
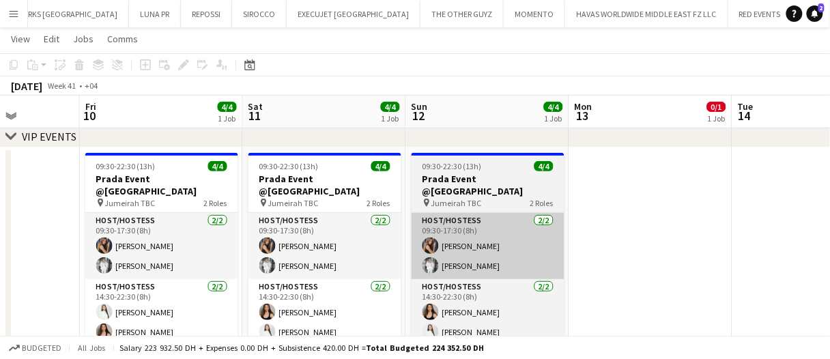
drag, startPoint x: 156, startPoint y: 305, endPoint x: 451, endPoint y: 247, distance: 301.1
click at [157, 306] on app-card-role "Host/Hostess [DATE] 14:30-22:30 (8h) [PERSON_NAME] Cafieiro [PERSON_NAME]" at bounding box center [161, 312] width 153 height 66
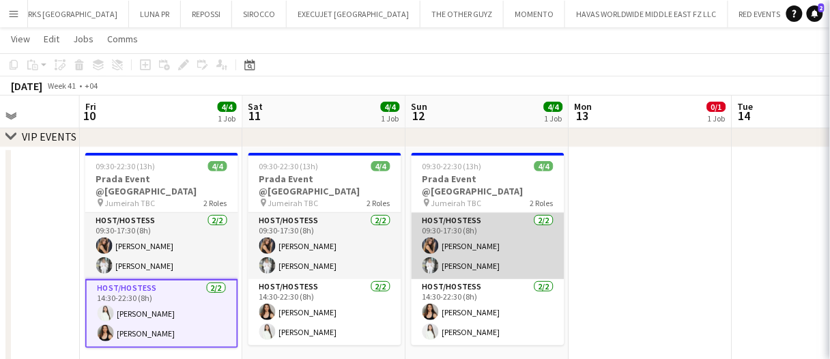
scroll to position [0, 408]
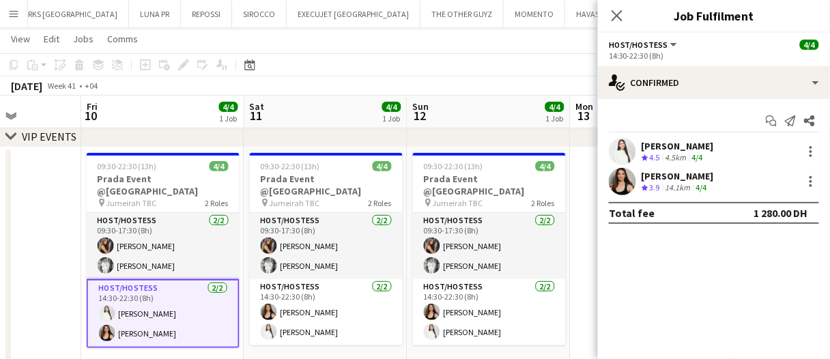
drag, startPoint x: 713, startPoint y: 183, endPoint x: 703, endPoint y: 185, distance: 10.4
click at [713, 183] on div "[PERSON_NAME] Crew rating 3.9 14.1km 4/4" at bounding box center [714, 181] width 232 height 27
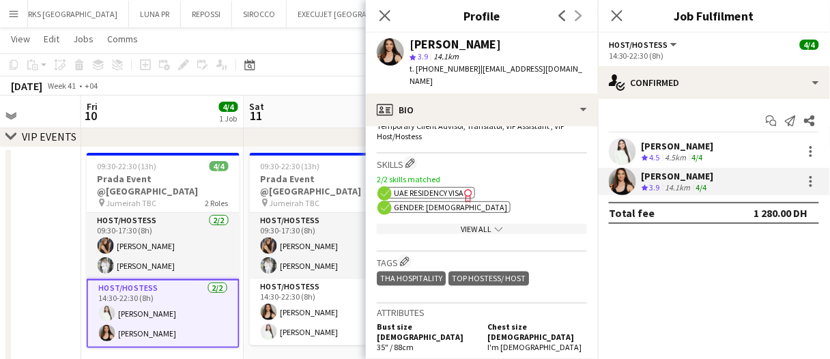
scroll to position [887, 0]
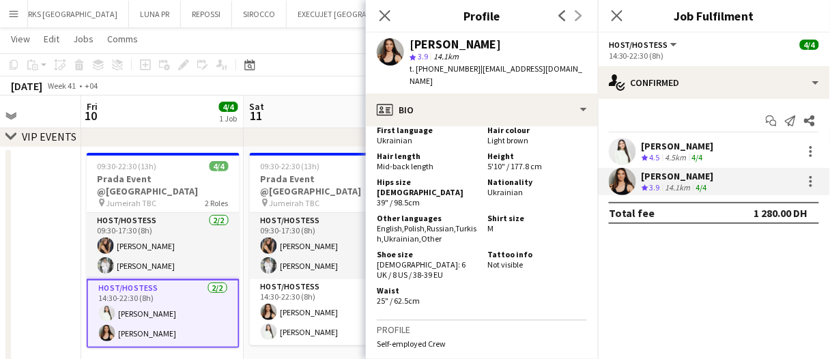
click at [714, 135] on div "Start chat Send notification Share [PERSON_NAME] Crew rating 4.5 4.5km 4/4 [PER…" at bounding box center [714, 167] width 232 height 136
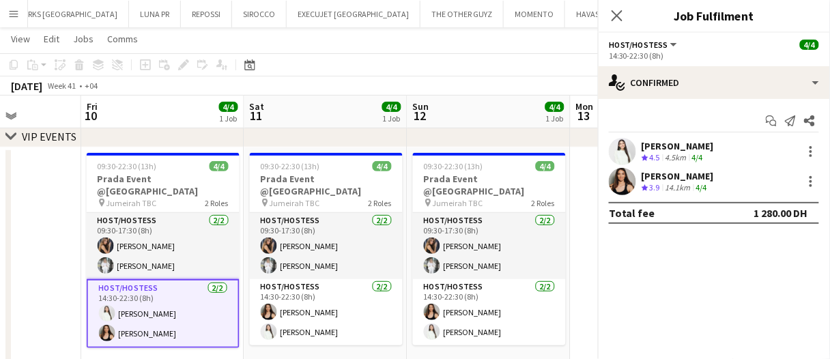
click at [710, 143] on div "[PERSON_NAME] Crew rating 4.5 4.5km 4/4" at bounding box center [714, 151] width 232 height 27
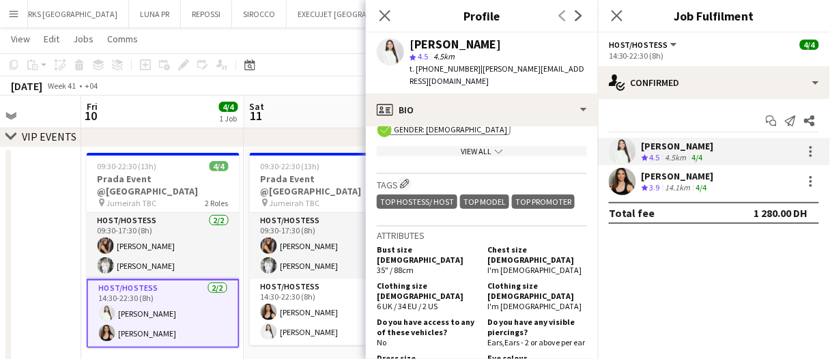
scroll to position [750, 0]
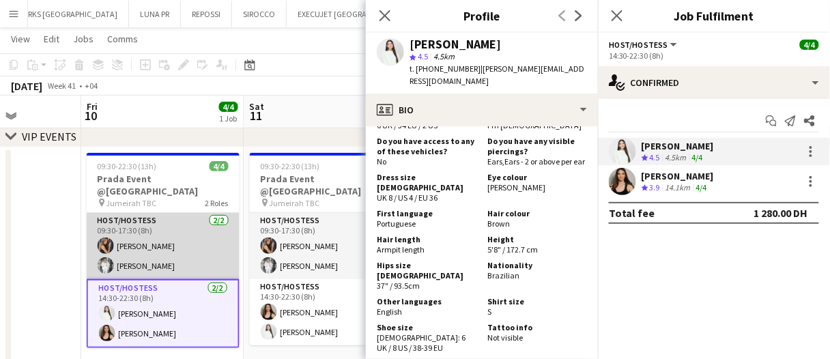
click at [182, 239] on app-card-role "Host/Hostess [DATE] 09:30-17:30 (8h) [PERSON_NAME] [PERSON_NAME]" at bounding box center [163, 246] width 153 height 66
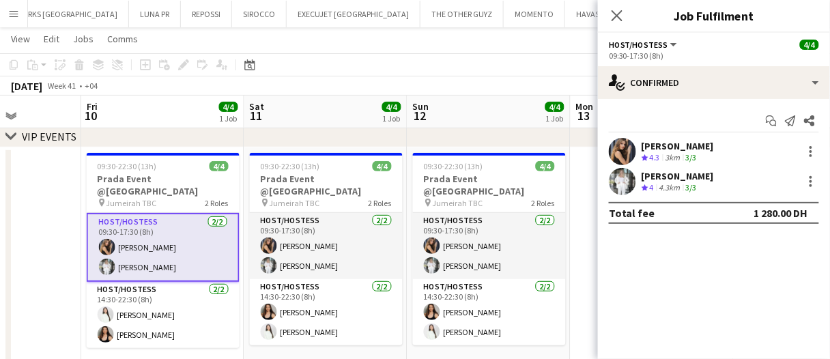
click at [701, 179] on div "[PERSON_NAME]" at bounding box center [677, 176] width 72 height 12
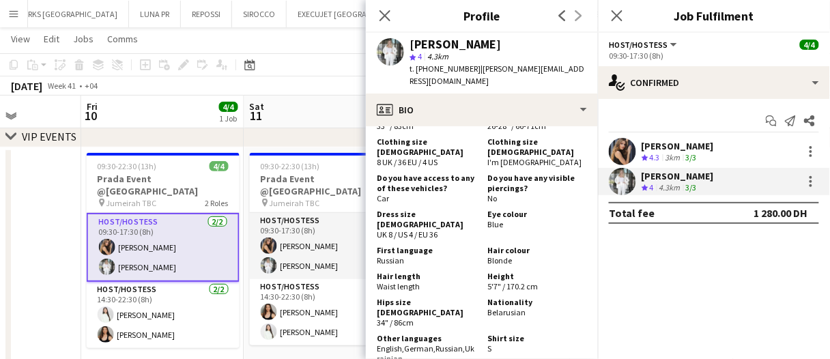
scroll to position [887, 0]
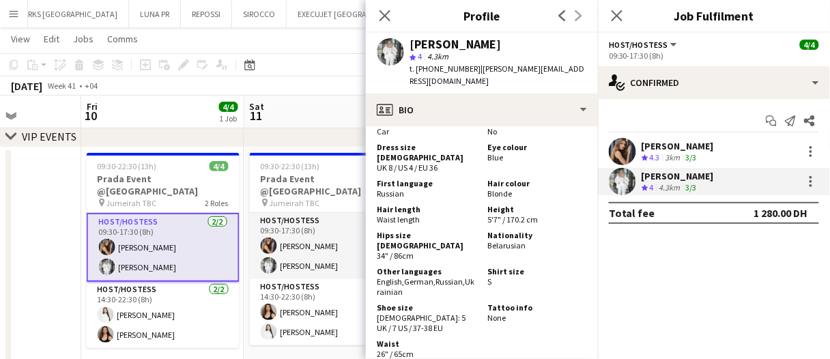
click at [42, 201] on app-date-cell at bounding box center [-1, 260] width 163 height 227
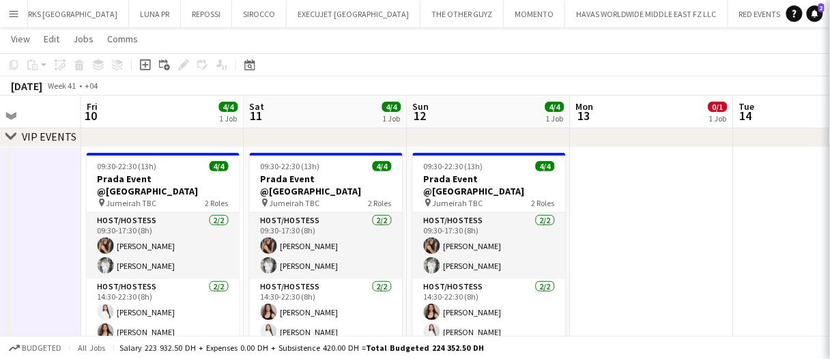
click at [50, 194] on app-date-cell at bounding box center [-1, 260] width 163 height 227
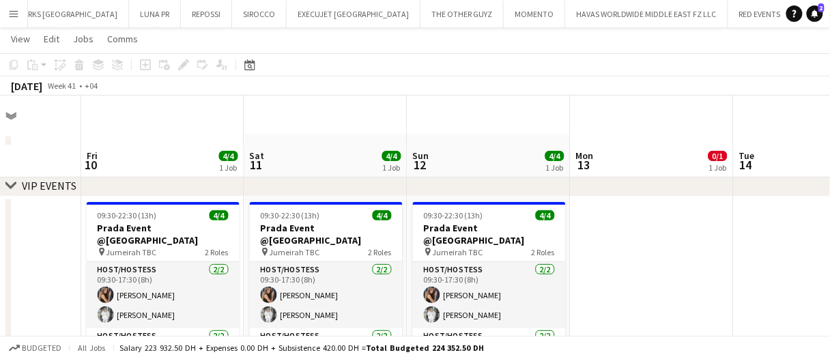
scroll to position [0, 0]
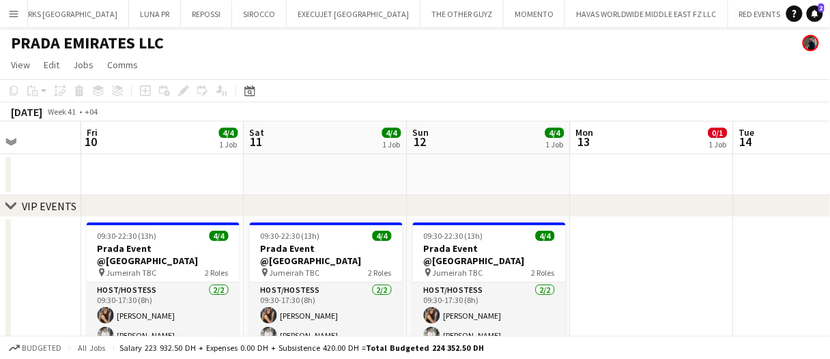
click at [610, 310] on app-date-cell at bounding box center [651, 330] width 163 height 227
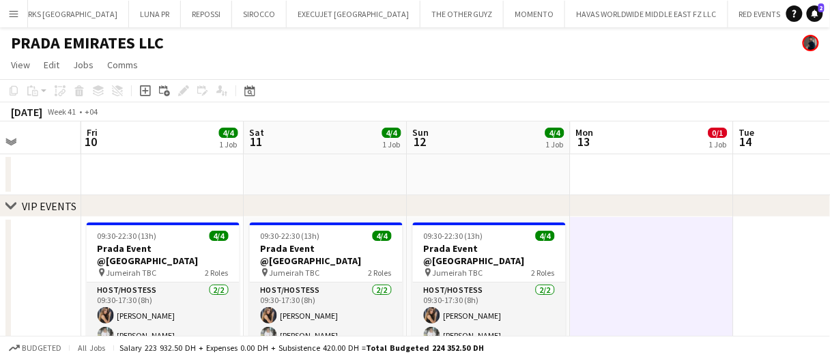
click at [610, 309] on app-date-cell at bounding box center [651, 330] width 163 height 227
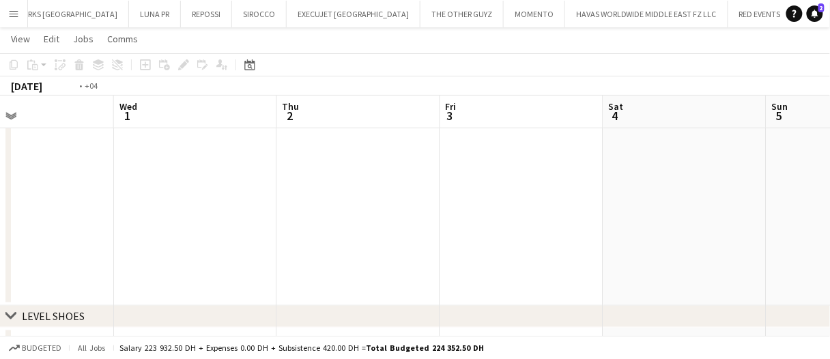
scroll to position [0, 435]
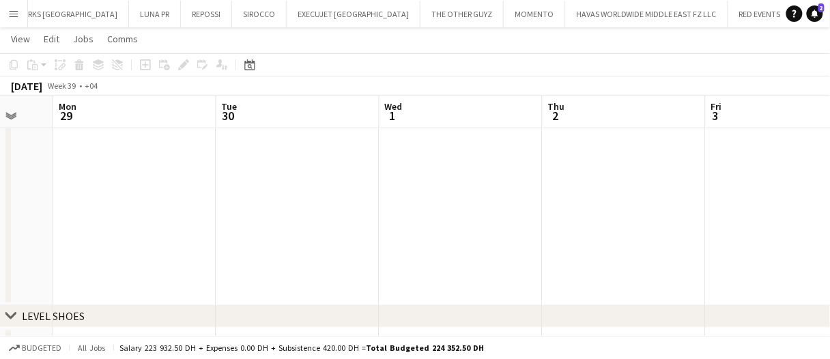
drag, startPoint x: 292, startPoint y: 188, endPoint x: 285, endPoint y: 189, distance: 7.5
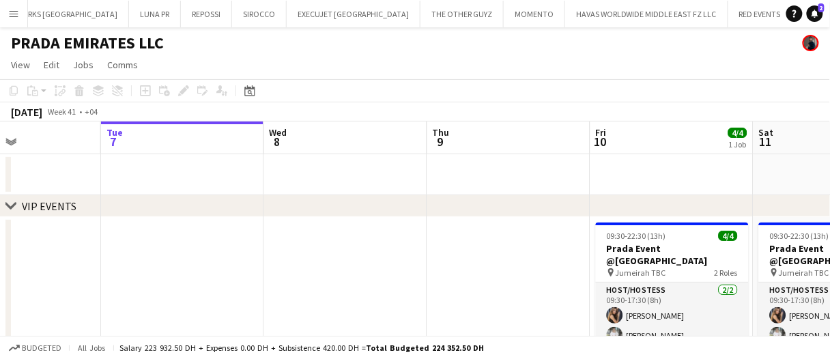
scroll to position [0, 456]
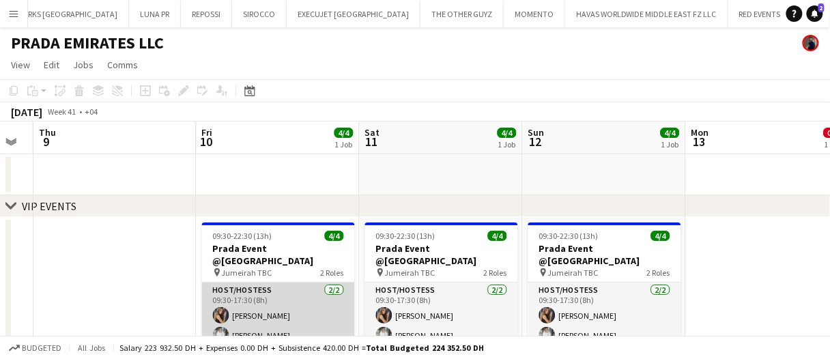
click at [291, 306] on app-card-role "Host/Hostess [DATE] 09:30-17:30 (8h) [PERSON_NAME] [PERSON_NAME]" at bounding box center [278, 315] width 153 height 66
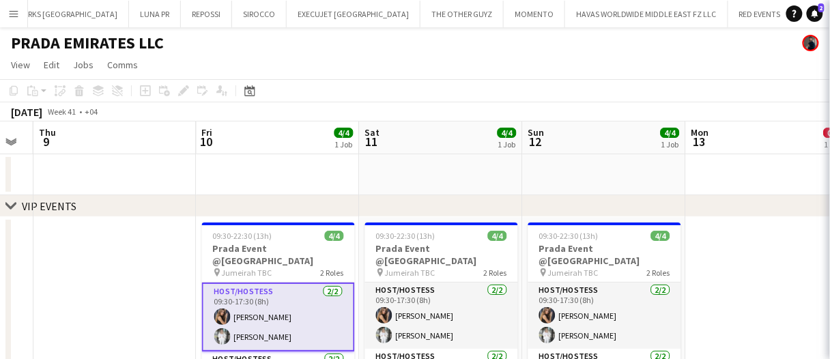
scroll to position [0, 456]
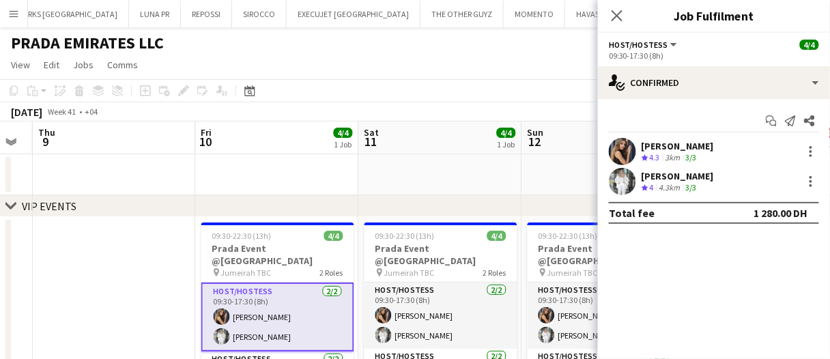
click at [662, 180] on div "[PERSON_NAME]" at bounding box center [677, 176] width 72 height 12
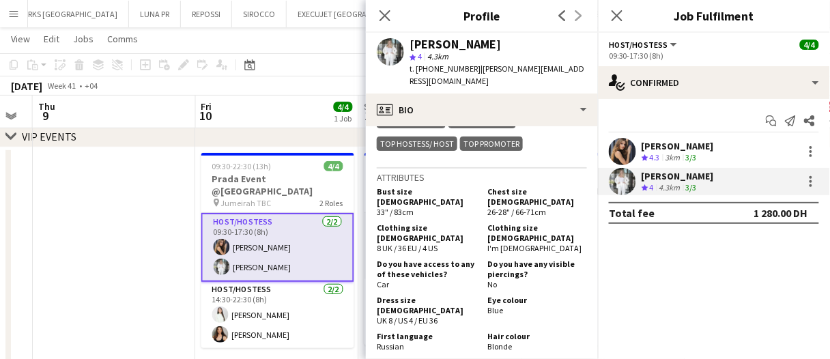
scroll to position [819, 0]
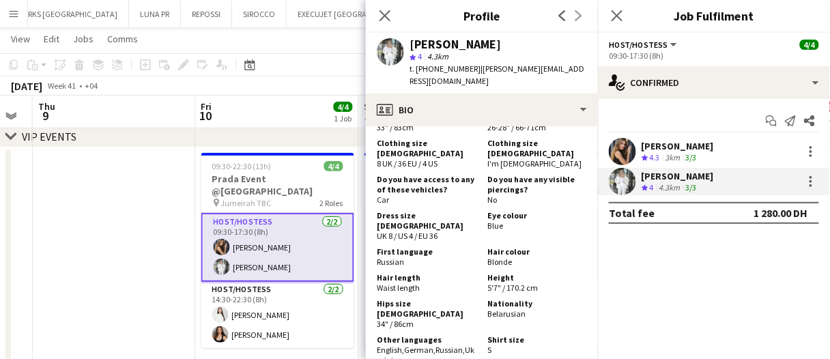
click at [639, 150] on div "[PERSON_NAME] Crew rating 4.3 3km 3/3" at bounding box center [714, 151] width 232 height 27
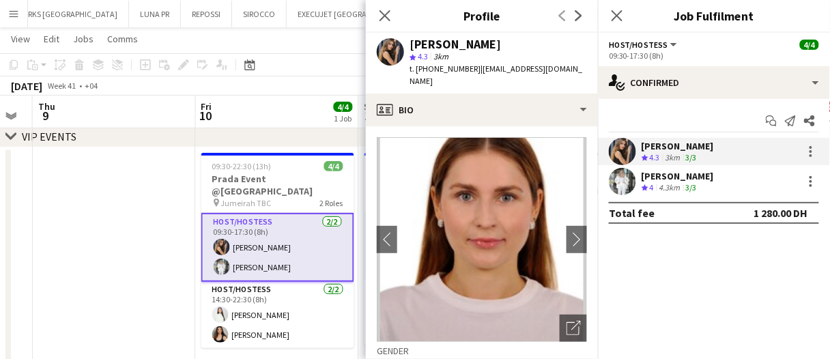
scroll to position [136, 0]
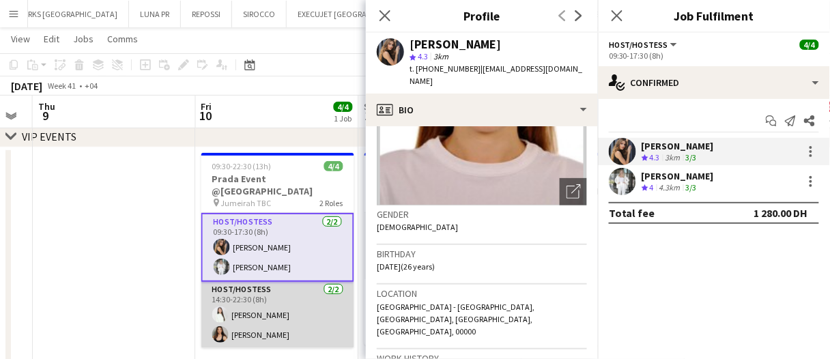
click at [297, 287] on app-card-role "Host/Hostess [DATE] 14:30-22:30 (8h) [PERSON_NAME] Cafieiro [PERSON_NAME]" at bounding box center [277, 315] width 153 height 66
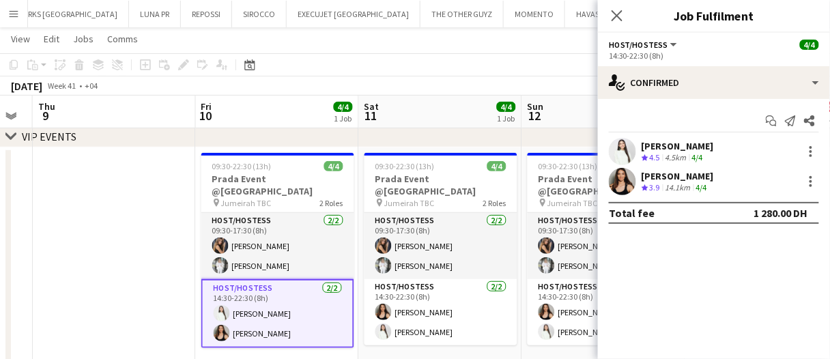
click at [650, 144] on div "[PERSON_NAME]" at bounding box center [677, 146] width 72 height 12
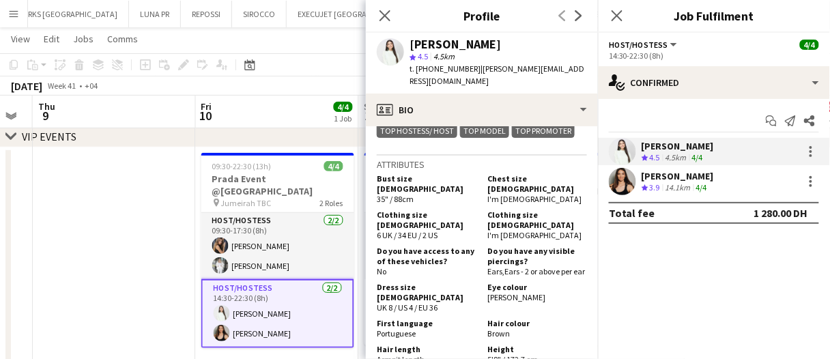
scroll to position [599, 0]
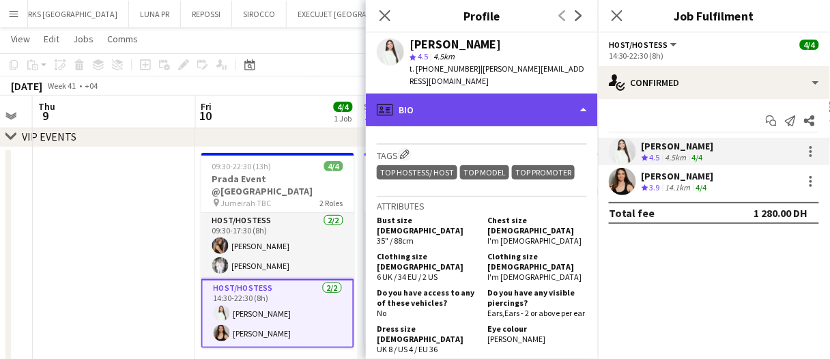
click at [508, 95] on div "profile Bio" at bounding box center [482, 109] width 232 height 33
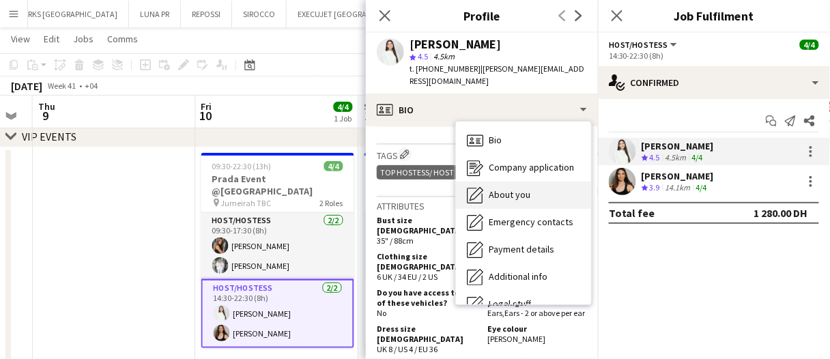
click at [497, 181] on div "About you About you" at bounding box center [523, 194] width 135 height 27
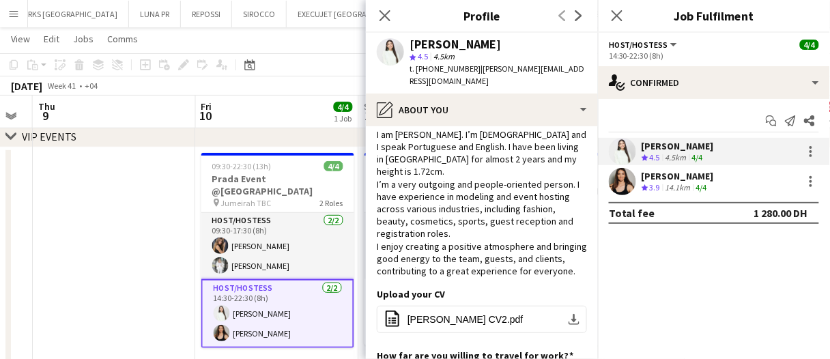
scroll to position [0, 0]
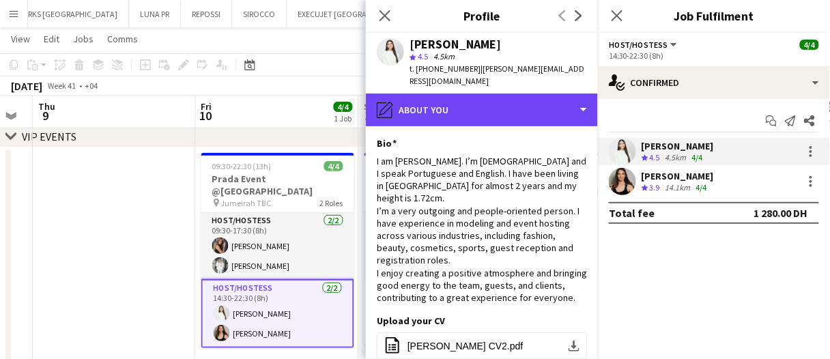
click at [480, 100] on div "pencil4 About you" at bounding box center [482, 109] width 232 height 33
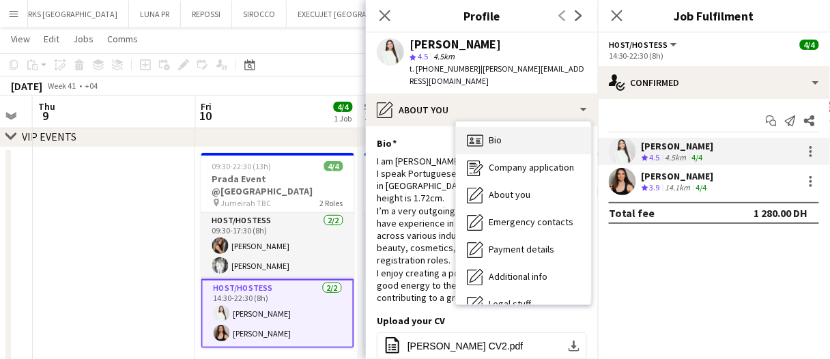
click at [523, 132] on div "Bio Bio" at bounding box center [523, 140] width 135 height 27
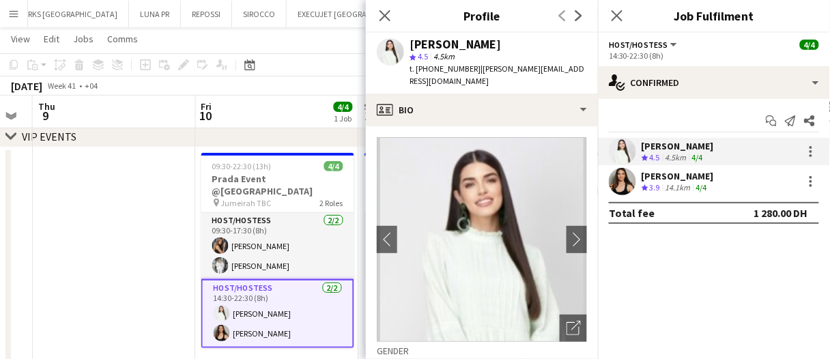
click at [282, 236] on app-calendar-viewport "Mon 6 Tue 7 Wed 8 Thu 9 Fri 10 4/4 1 Job Sat 11 4/4 1 Job Sun 12 4/4 1 Job Mon …" at bounding box center [415, 354] width 830 height 739
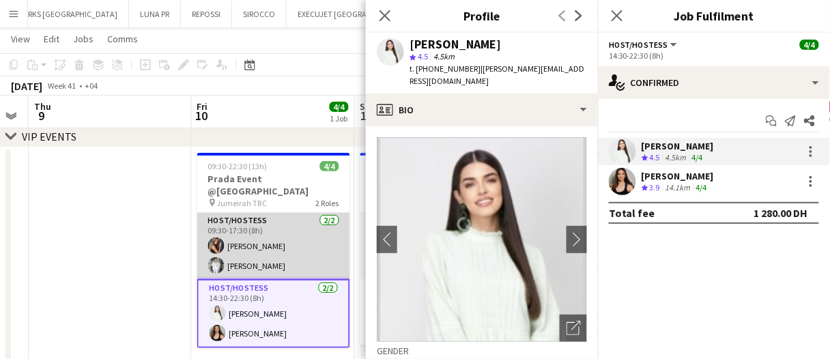
click at [273, 220] on app-card-role "Host/Hostess [DATE] 09:30-17:30 (8h) [PERSON_NAME] [PERSON_NAME]" at bounding box center [273, 246] width 153 height 66
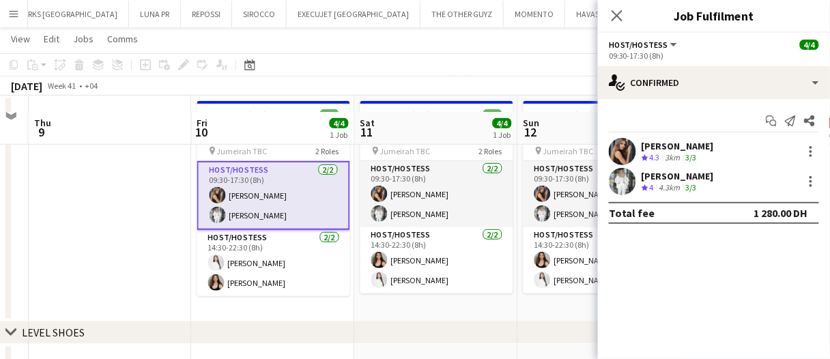
scroll to position [136, 0]
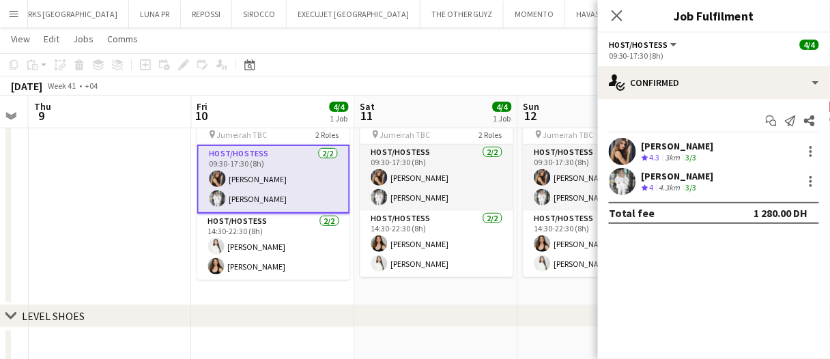
click at [714, 162] on div "Crew rating 4.3 3km 3/3" at bounding box center [677, 158] width 72 height 12
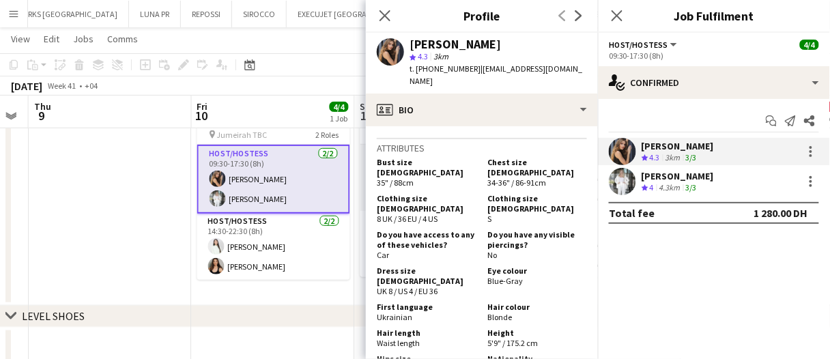
scroll to position [682, 0]
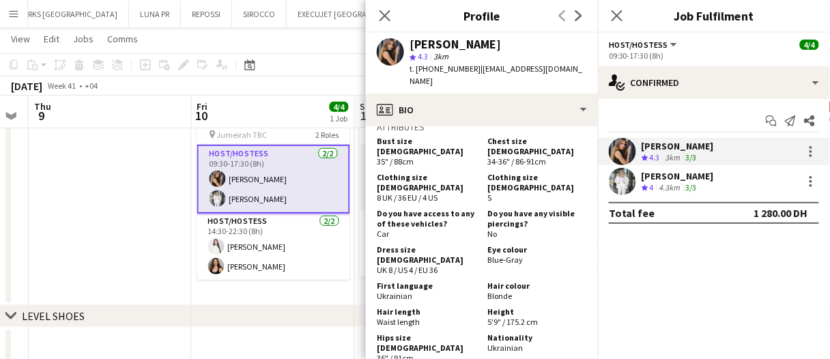
click at [669, 168] on div "[PERSON_NAME] Crew rating 4 4.3km 3/3" at bounding box center [714, 181] width 232 height 27
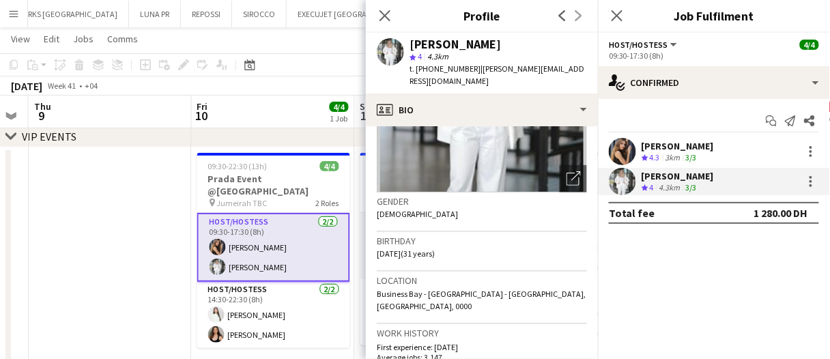
scroll to position [136, 0]
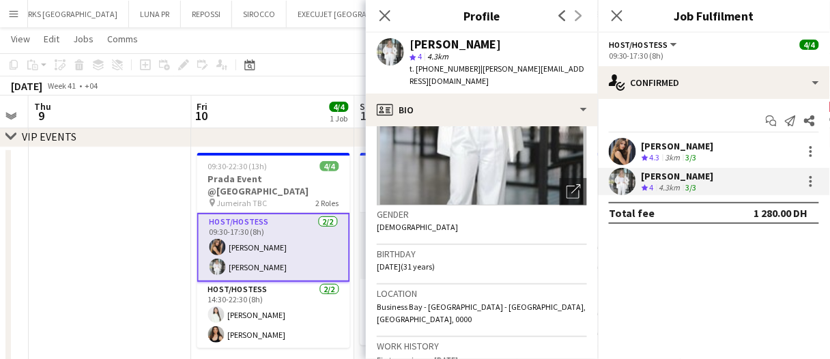
drag, startPoint x: 449, startPoint y: 298, endPoint x: 467, endPoint y: 288, distance: 21.1
click at [449, 298] on div "Location [GEOGRAPHIC_DATA] - [GEOGRAPHIC_DATA] - [GEOGRAPHIC_DATA], [GEOGRAPHIC…" at bounding box center [482, 311] width 210 height 53
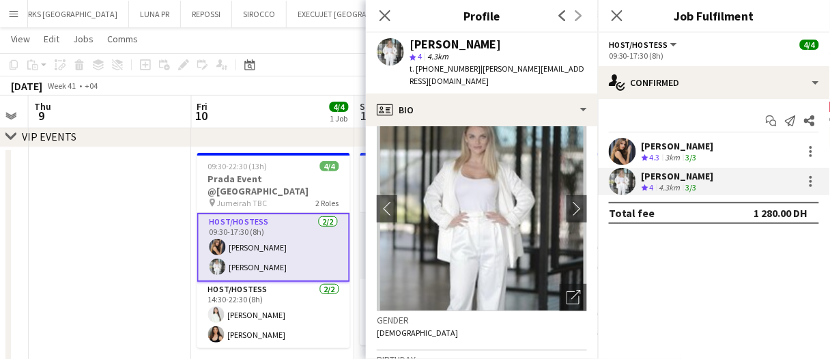
scroll to position [0, 0]
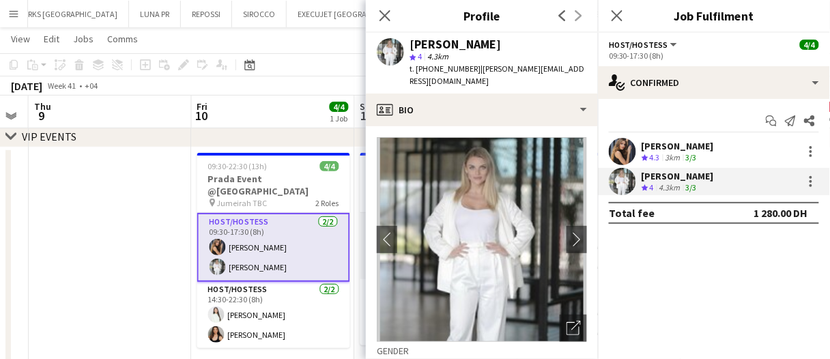
click at [697, 288] on mat-expansion-panel "check Confirmed Start chat Send notification Share [PERSON_NAME] Crew rating 4.…" at bounding box center [714, 229] width 232 height 260
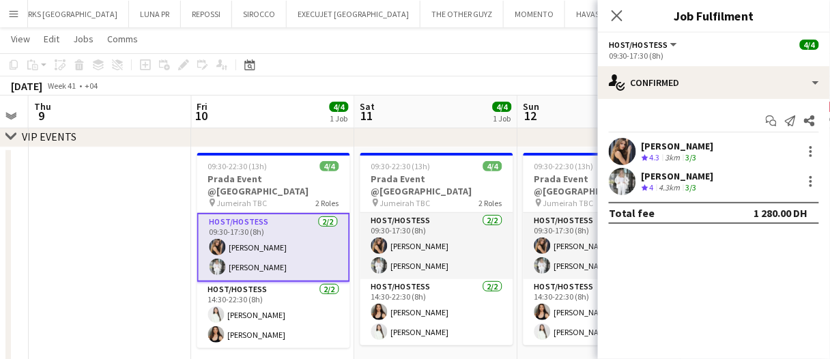
click at [707, 151] on div "[PERSON_NAME]" at bounding box center [677, 146] width 72 height 12
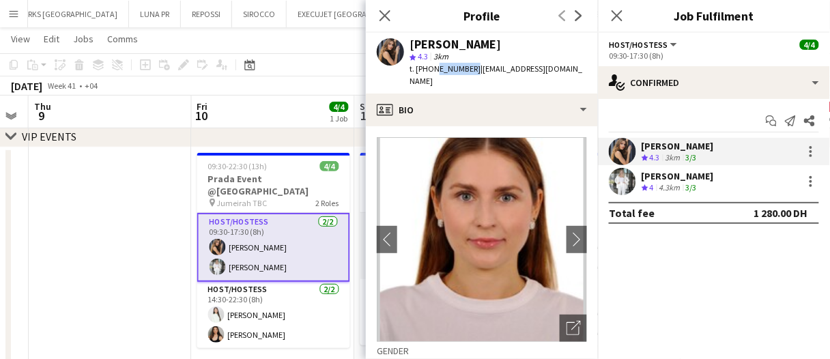
drag, startPoint x: 469, startPoint y: 68, endPoint x: 432, endPoint y: 77, distance: 37.9
click at [432, 77] on div "[PERSON_NAME] star 4.3 3km t. [PHONE_NUMBER] | [EMAIL_ADDRESS][DOMAIN_NAME]" at bounding box center [482, 63] width 232 height 61
copy span "585140145"
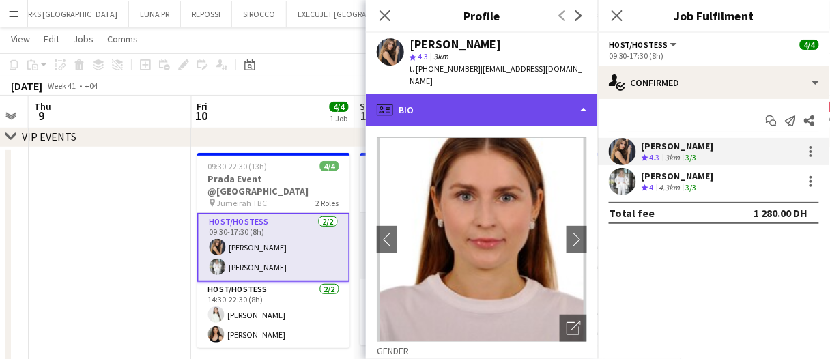
click at [486, 103] on div "profile Bio" at bounding box center [482, 109] width 232 height 33
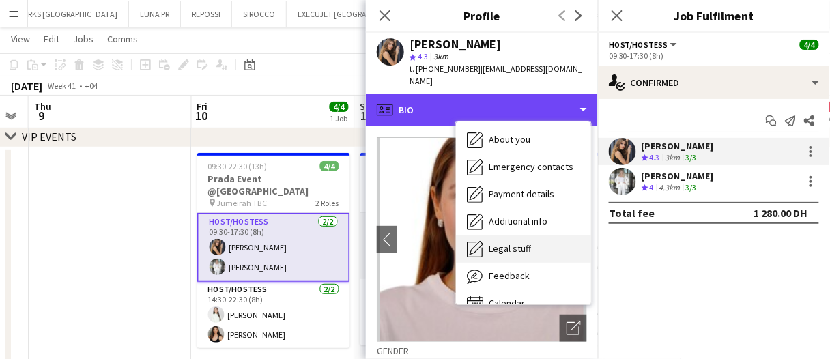
scroll to position [101, 0]
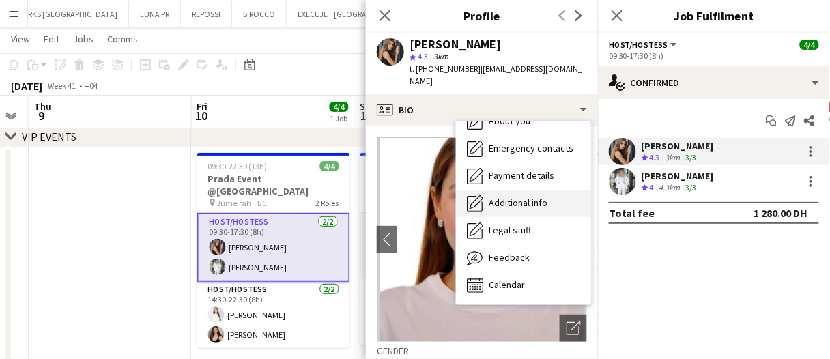
click at [527, 190] on div "Additional info Additional info" at bounding box center [523, 203] width 135 height 27
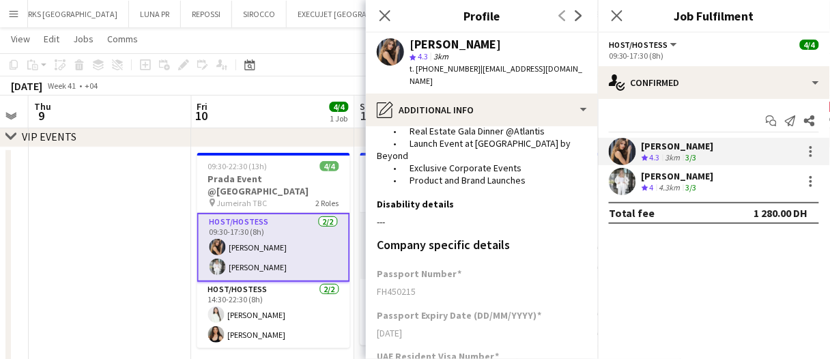
scroll to position [427, 0]
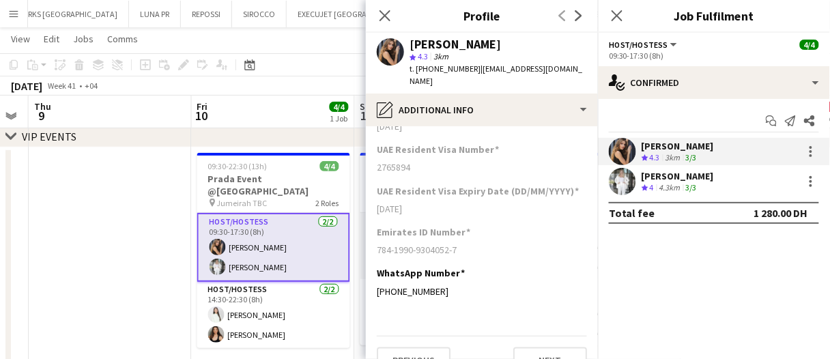
click at [735, 192] on div "[PERSON_NAME] Crew rating 4 4.3km 3/3" at bounding box center [714, 181] width 232 height 27
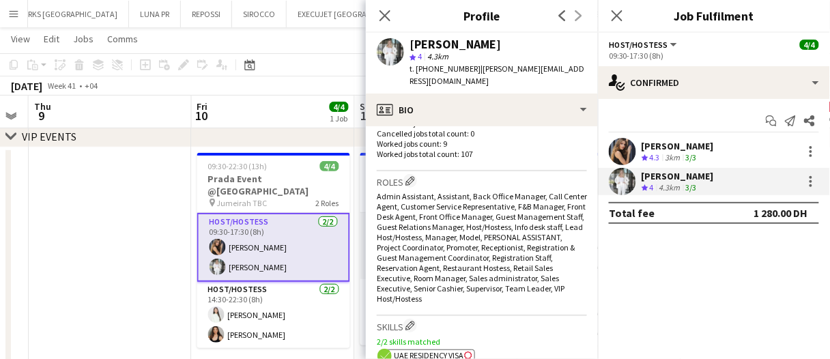
scroll to position [409, 0]
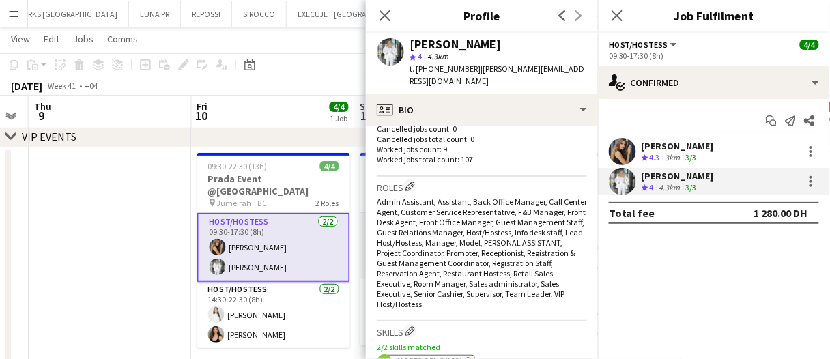
click at [141, 242] on app-date-cell at bounding box center [110, 260] width 163 height 227
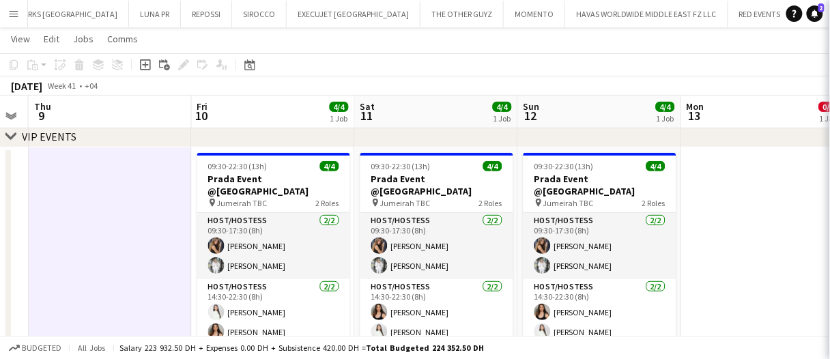
click at [141, 242] on app-date-cell at bounding box center [110, 260] width 163 height 227
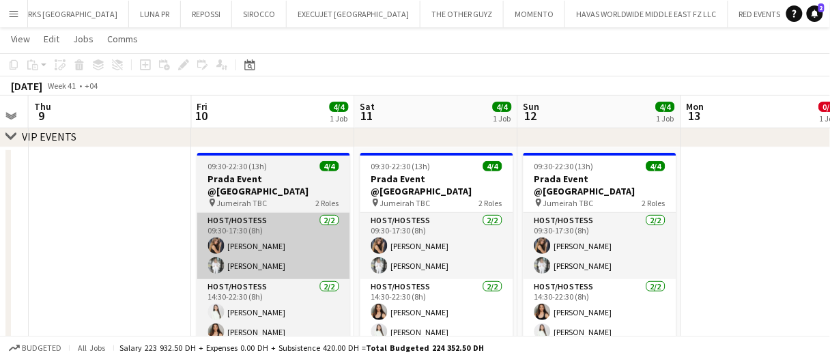
drag, startPoint x: 156, startPoint y: 216, endPoint x: 232, endPoint y: 202, distance: 77.6
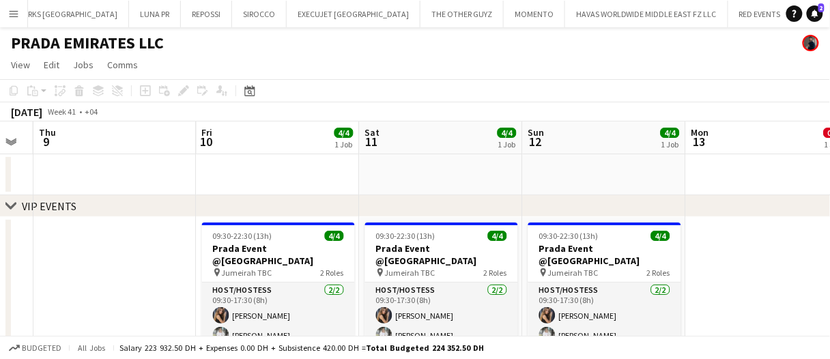
scroll to position [0, 438]
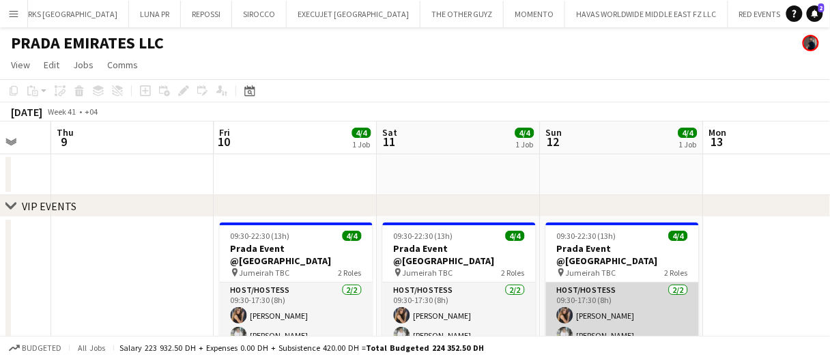
click at [598, 312] on app-card-role "Host/Hostess [DATE] 09:30-17:30 (8h) [PERSON_NAME] [PERSON_NAME]" at bounding box center [622, 315] width 153 height 66
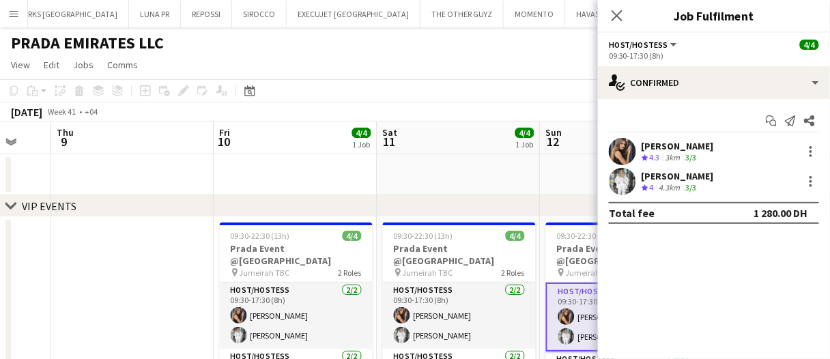
click at [705, 185] on div "[PERSON_NAME] Crew rating 4 4.3km 3/3" at bounding box center [714, 181] width 232 height 27
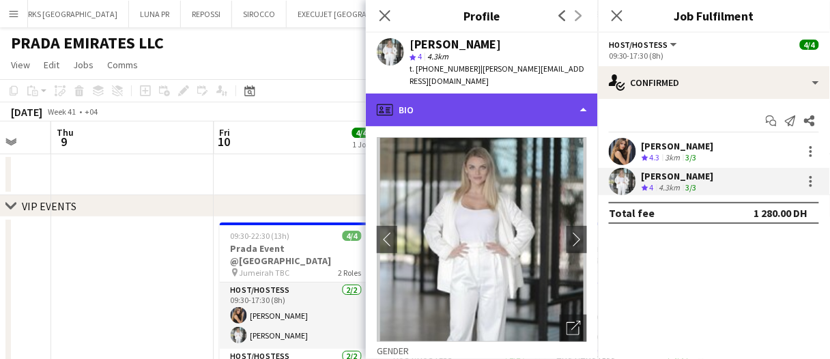
click at [471, 96] on div "profile Bio" at bounding box center [482, 109] width 232 height 33
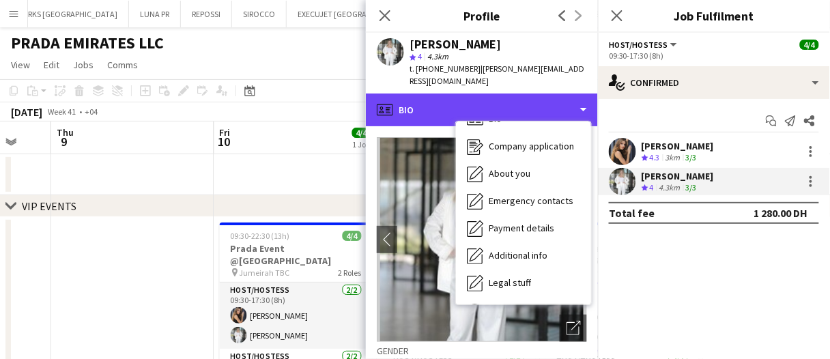
scroll to position [73, 0]
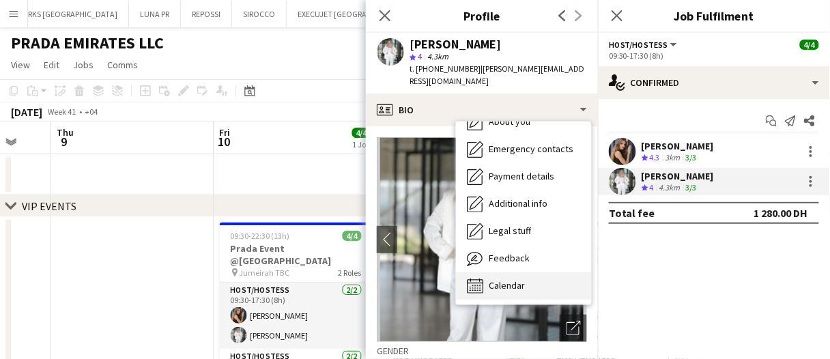
click at [528, 273] on div "Calendar Calendar" at bounding box center [523, 285] width 135 height 27
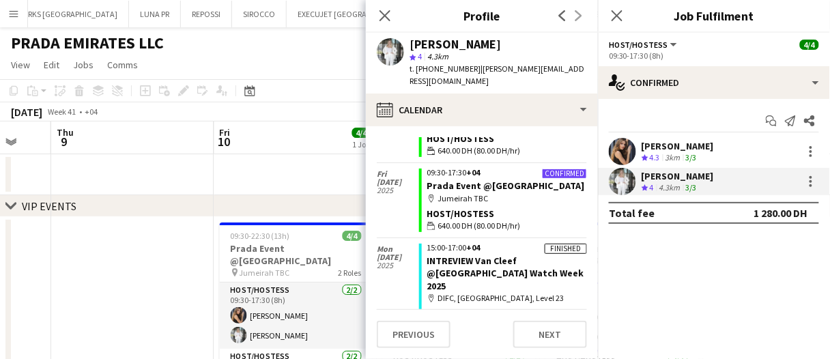
scroll to position [887, 0]
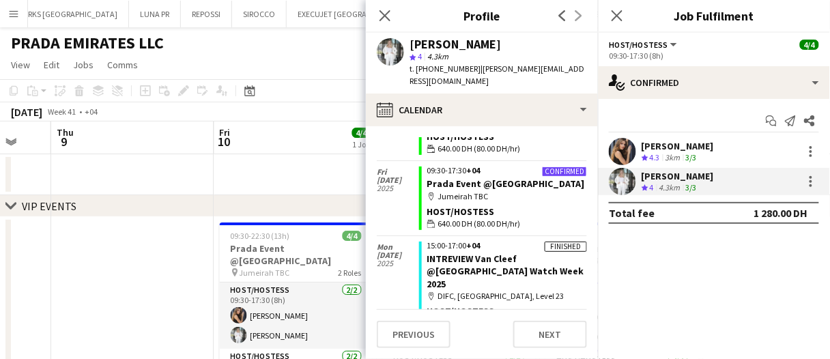
click at [190, 252] on app-date-cell at bounding box center [132, 330] width 163 height 227
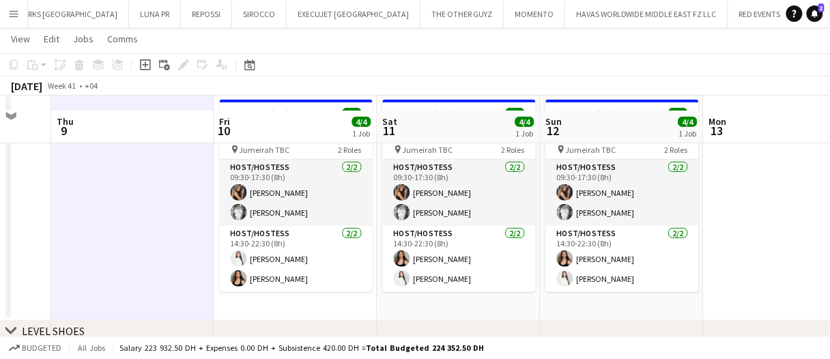
scroll to position [136, 0]
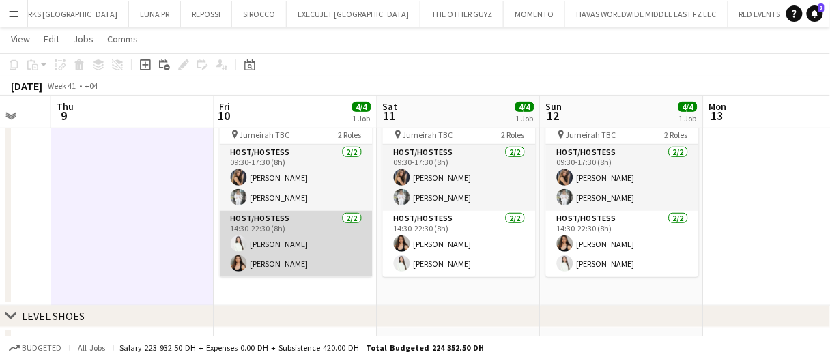
click at [267, 250] on app-card-role "Host/Hostess [DATE] 14:30-22:30 (8h) [PERSON_NAME] Cafieiro [PERSON_NAME]" at bounding box center [296, 244] width 153 height 66
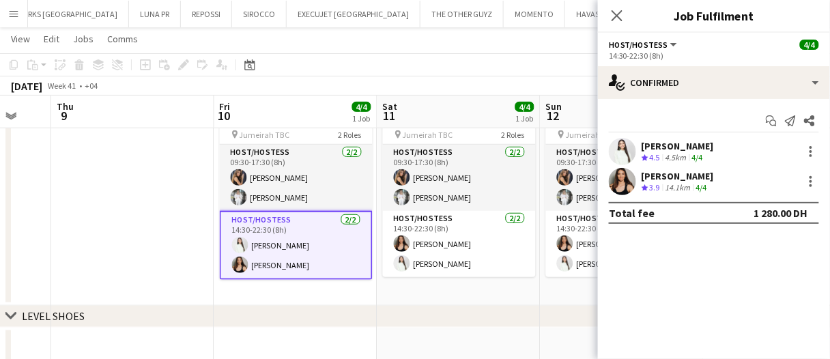
click at [726, 147] on div "[PERSON_NAME] Crew rating 4.5 4.5km 4/4" at bounding box center [714, 151] width 232 height 27
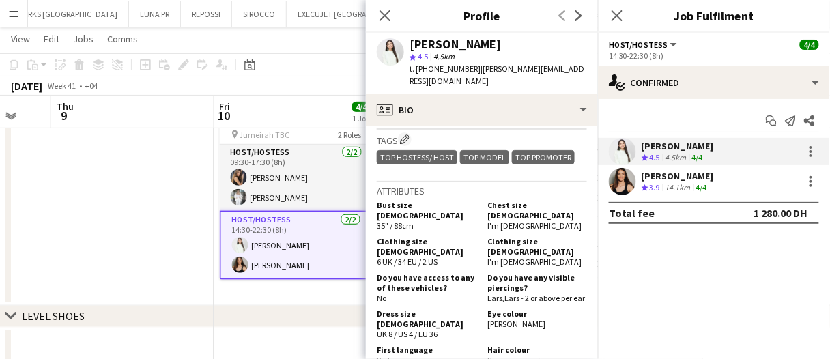
scroll to position [682, 0]
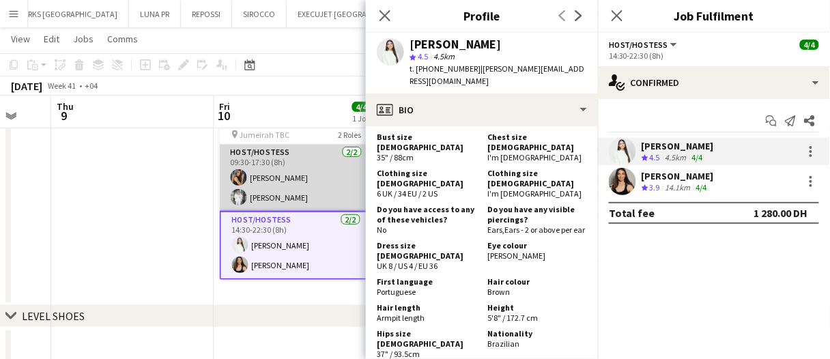
click at [261, 186] on app-card-role "Host/Hostess [DATE] 09:30-17:30 (8h) [PERSON_NAME] [PERSON_NAME]" at bounding box center [296, 178] width 153 height 66
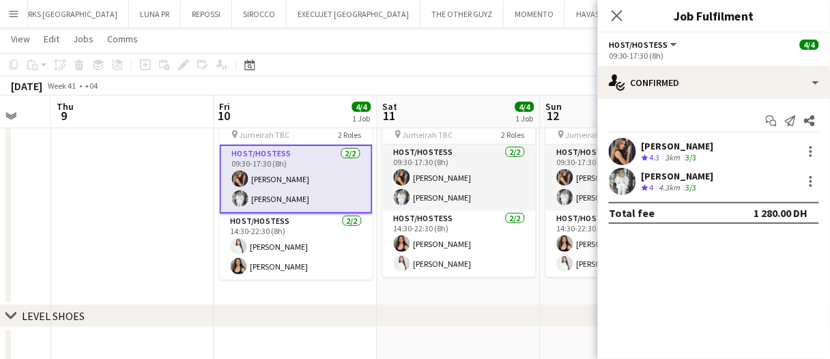
click at [657, 164] on div "[PERSON_NAME] Crew rating 4.3 3km 3/3" at bounding box center [714, 151] width 232 height 27
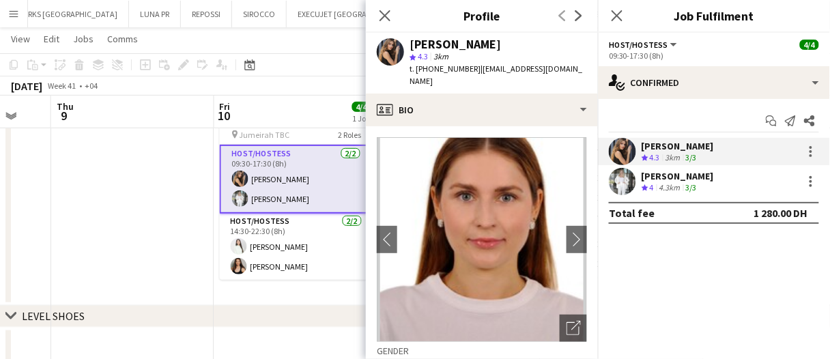
scroll to position [257, 0]
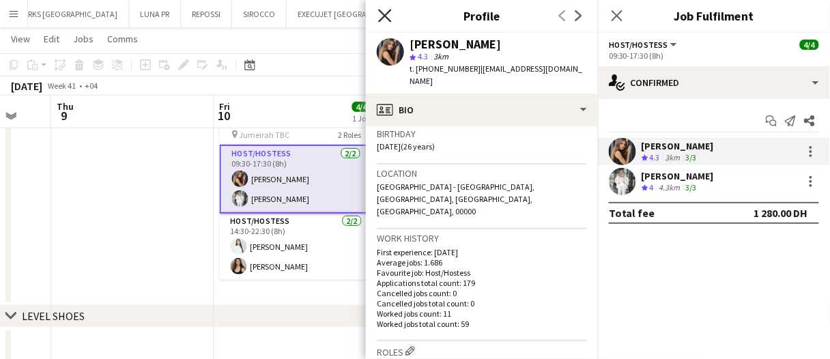
click at [383, 10] on icon "Close pop-in" at bounding box center [384, 15] width 13 height 13
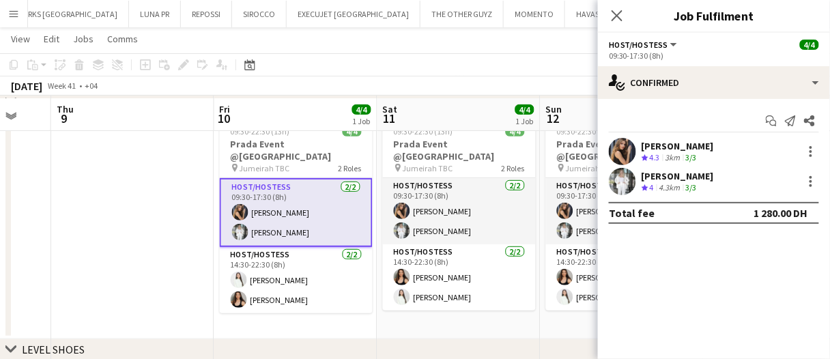
scroll to position [106, 0]
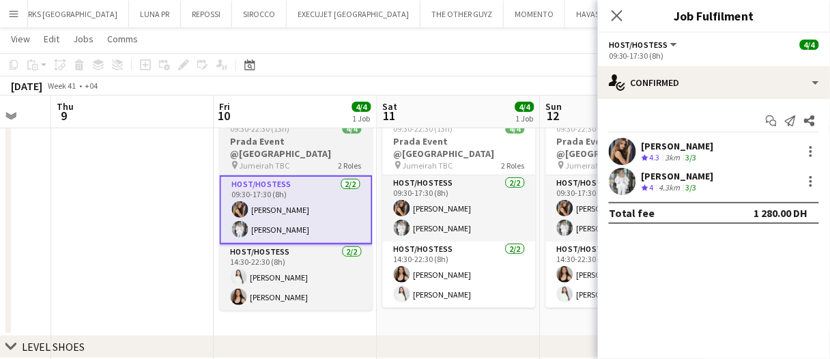
click at [248, 160] on span "Jumeirah TBC" at bounding box center [264, 165] width 50 height 10
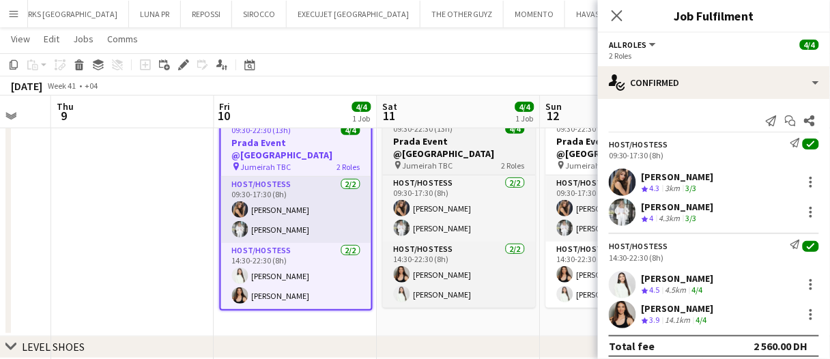
click at [463, 160] on div "pin Jumeirah TBC 2 Roles" at bounding box center [459, 165] width 153 height 11
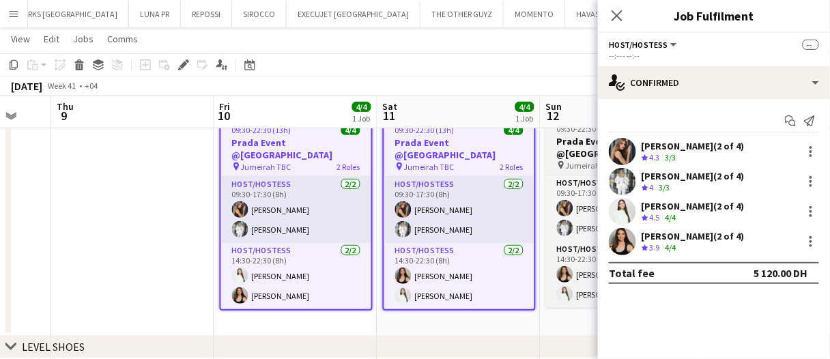
click at [550, 160] on div "pin Jumeirah TBC 2 Roles" at bounding box center [622, 165] width 153 height 11
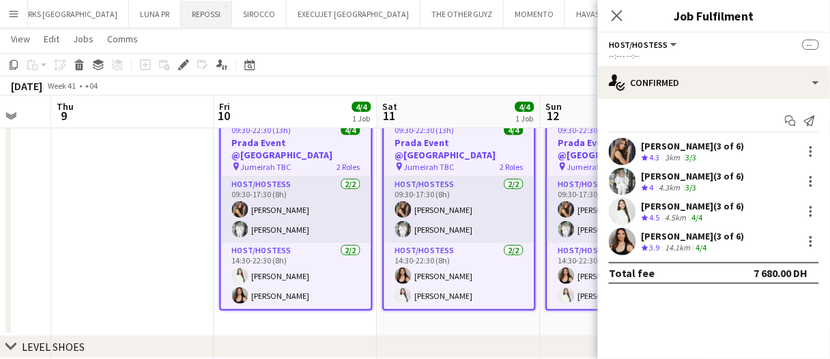
scroll to position [0, 437]
click at [178, 63] on icon "Edit" at bounding box center [183, 64] width 11 height 11
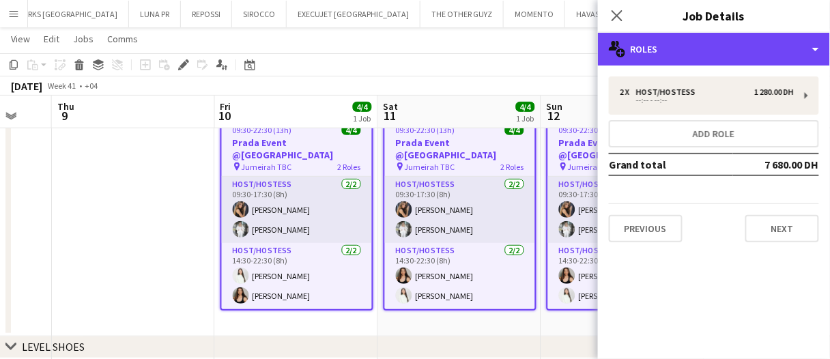
click at [667, 64] on div "multiple-users-add Roles" at bounding box center [714, 49] width 232 height 33
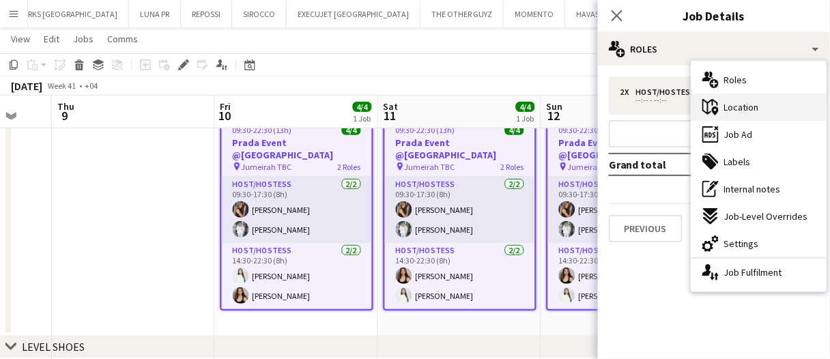
click at [722, 111] on div "maps-pin-1 Location" at bounding box center [758, 106] width 135 height 27
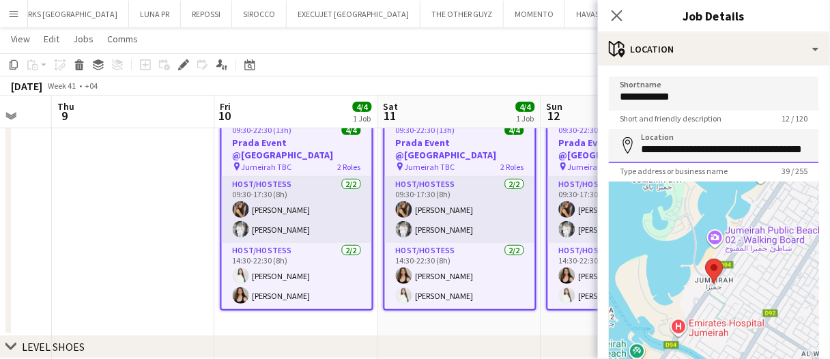
click at [718, 150] on input "**********" at bounding box center [714, 146] width 210 height 34
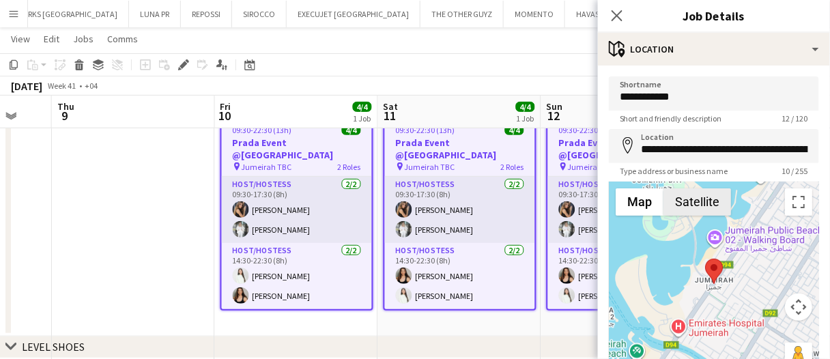
type input "**********"
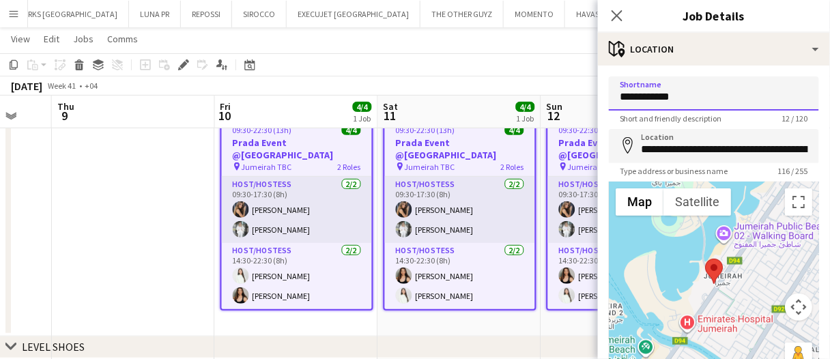
drag, startPoint x: 714, startPoint y: 96, endPoint x: 478, endPoint y: 102, distance: 236.8
click at [478, 102] on body "Menu Boards Boards Boards All jobs Status Workforce Workforce My Workforce Recr…" at bounding box center [415, 301] width 830 height 815
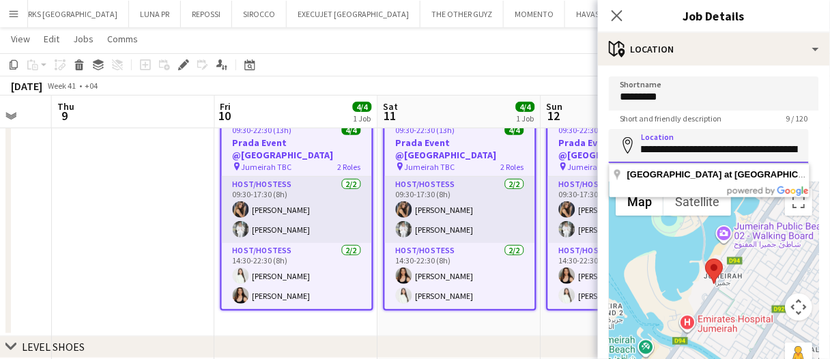
scroll to position [0, 111]
drag, startPoint x: 639, startPoint y: 147, endPoint x: 737, endPoint y: 152, distance: 98.4
click at [737, 152] on input "**********" at bounding box center [709, 146] width 200 height 34
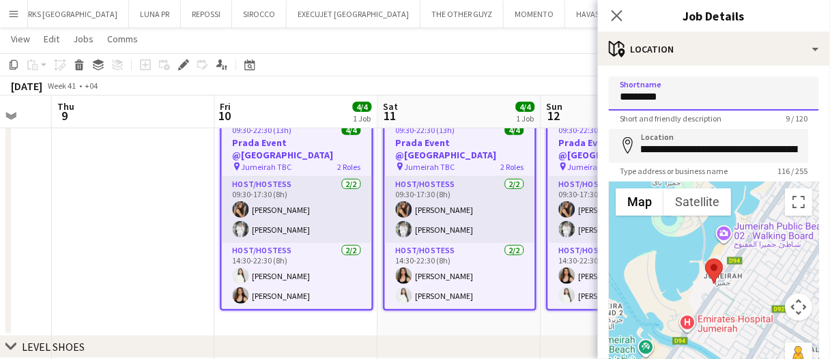
click at [686, 103] on input "*********" at bounding box center [714, 93] width 210 height 34
paste input "**********"
drag, startPoint x: 685, startPoint y: 100, endPoint x: 710, endPoint y: 107, distance: 26.3
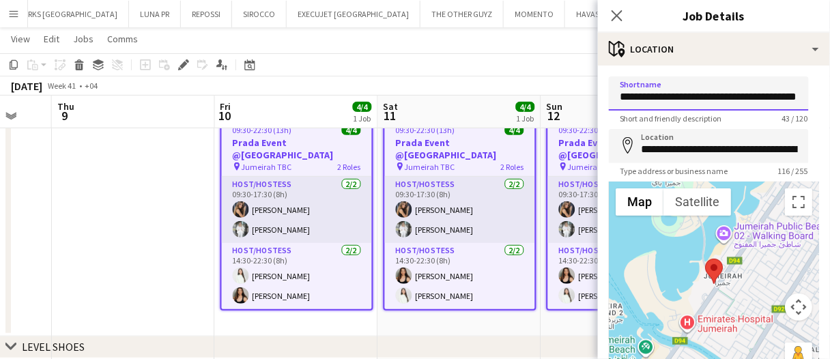
click at [711, 103] on input "**********" at bounding box center [709, 93] width 200 height 34
type input "**********"
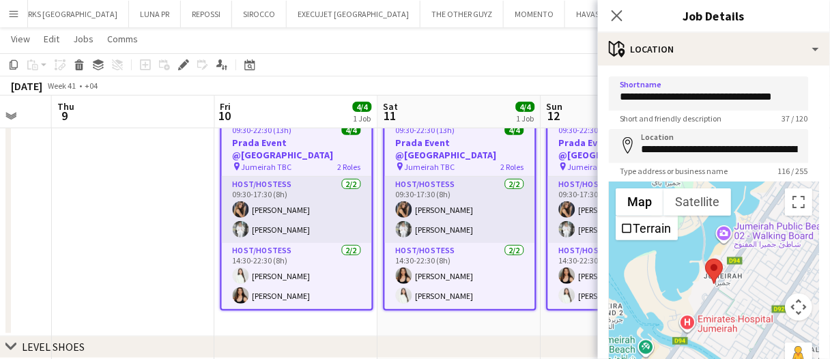
click at [465, 72] on app-toolbar "Copy Paste Paste Ctrl+V Paste with crew Ctrl+Shift+V Paste linked Job [GEOGRAPH…" at bounding box center [415, 64] width 830 height 23
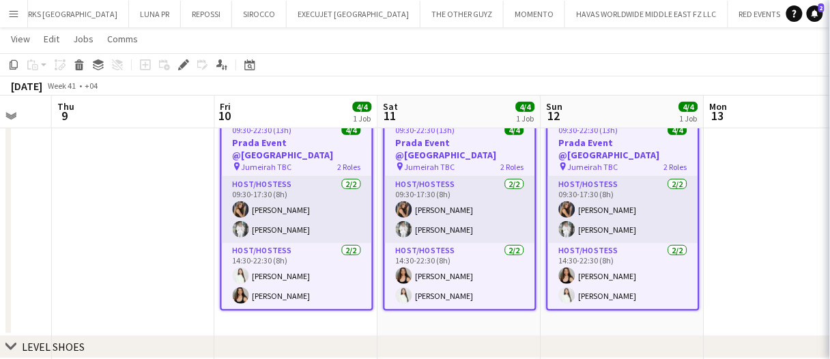
scroll to position [0, 0]
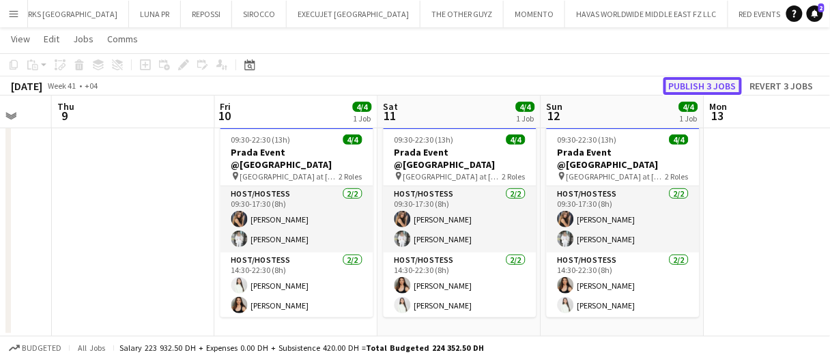
click at [701, 81] on button "Publish 3 jobs" at bounding box center [702, 86] width 78 height 18
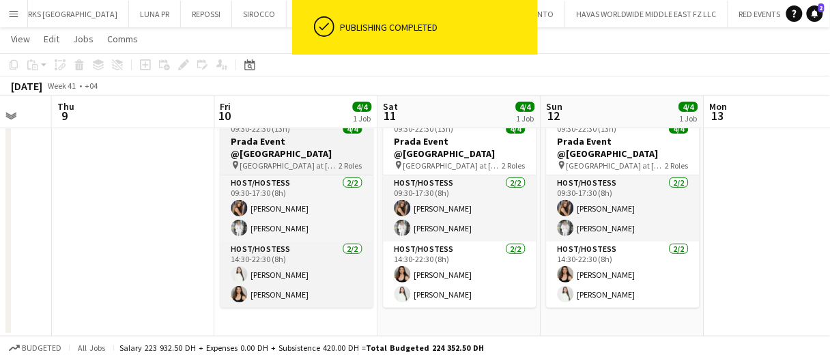
click at [260, 135] on h3 "Prada Event @[GEOGRAPHIC_DATA]" at bounding box center [296, 147] width 153 height 25
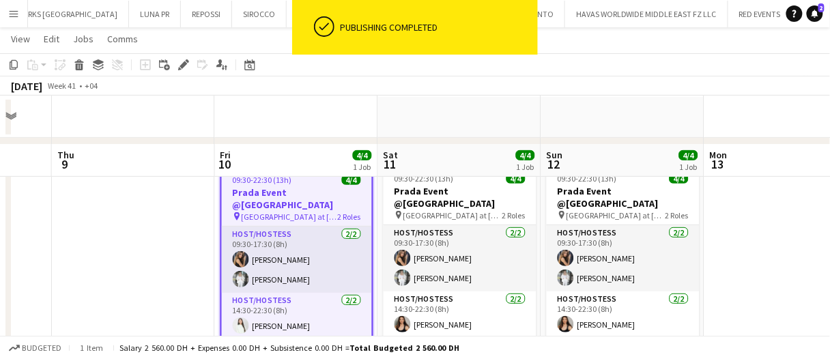
scroll to position [38, 0]
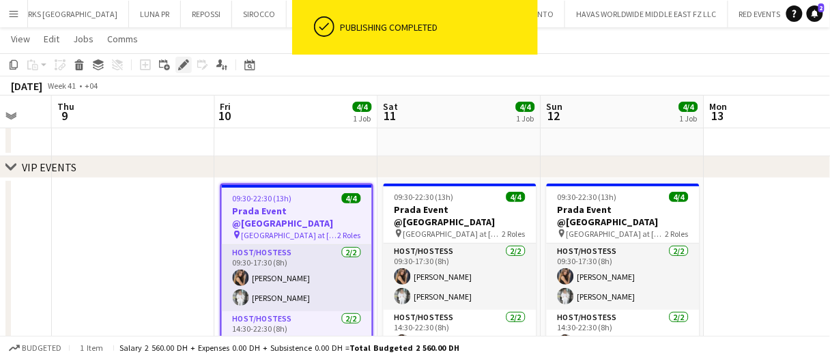
click at [188, 58] on div "Edit" at bounding box center [183, 65] width 16 height 16
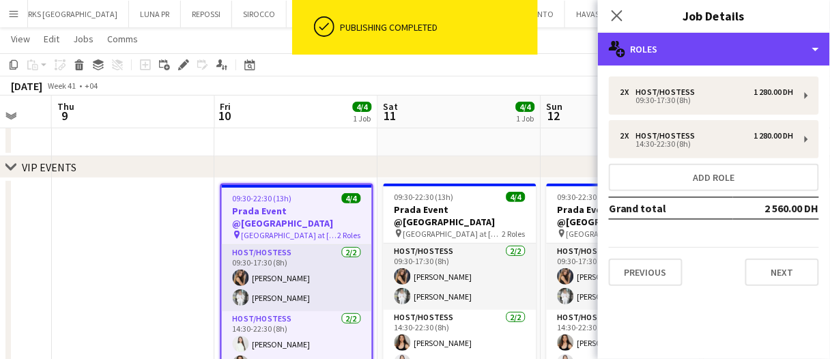
click at [643, 59] on div "multiple-users-add Roles" at bounding box center [714, 49] width 232 height 33
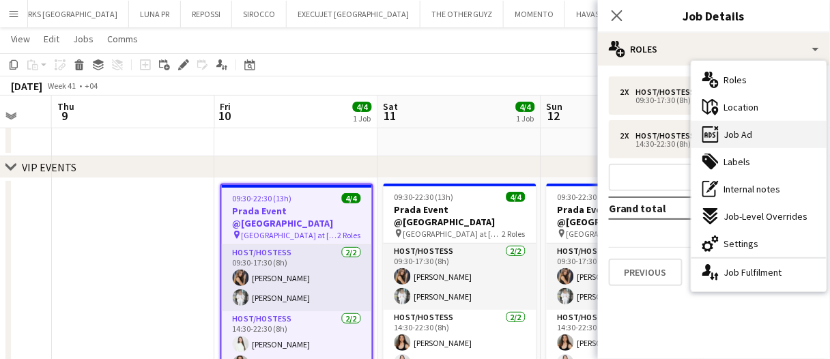
click at [745, 132] on span "Job Ad" at bounding box center [738, 134] width 29 height 12
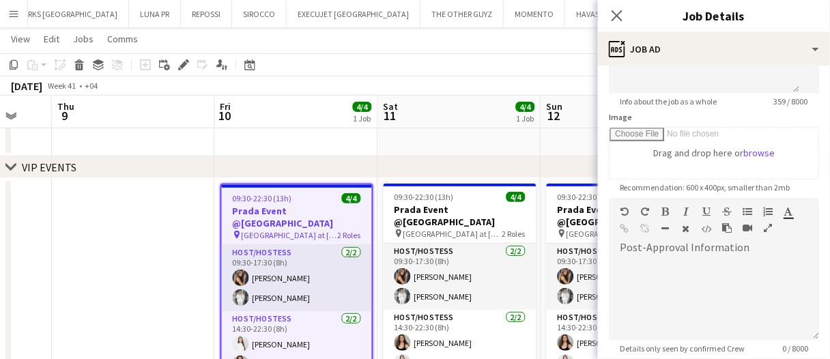
scroll to position [205, 0]
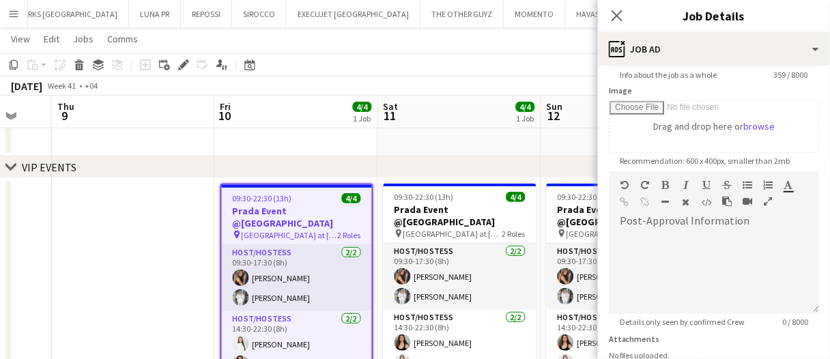
click at [129, 221] on app-date-cell at bounding box center [133, 291] width 163 height 227
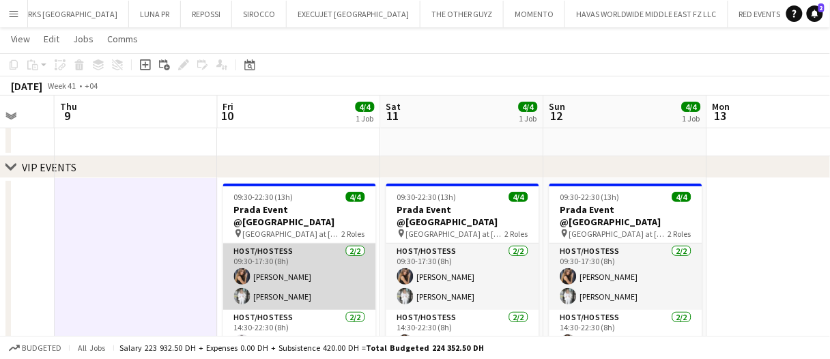
click at [282, 252] on app-card-role "Host/Hostess [DATE] 09:30-17:30 (8h) [PERSON_NAME] [PERSON_NAME]" at bounding box center [299, 277] width 153 height 66
